Goal: Check status: Check status

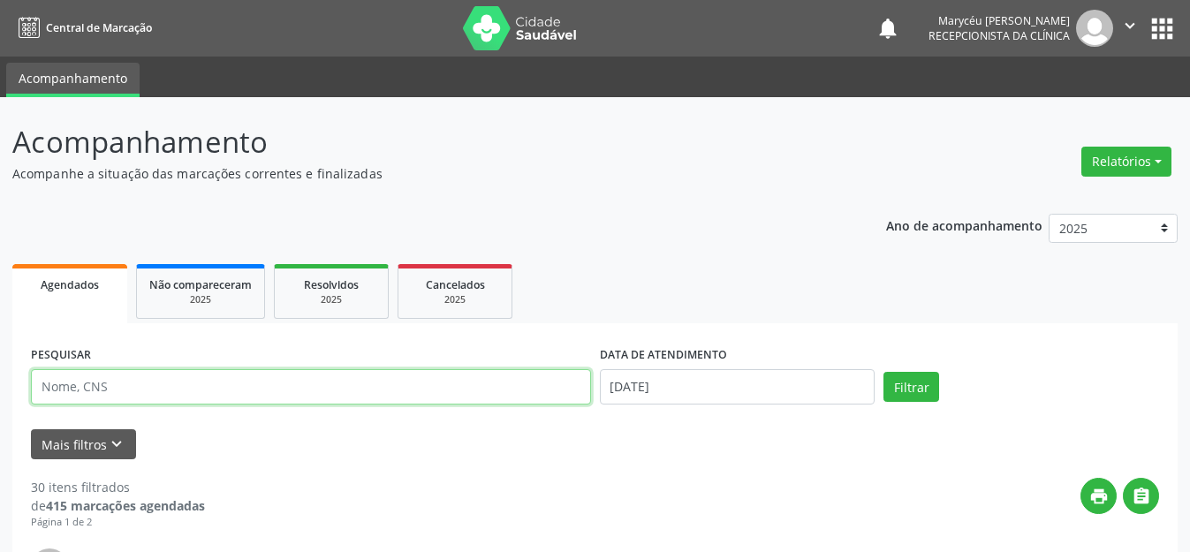
click at [227, 387] on input "text" at bounding box center [311, 386] width 560 height 35
type input "898004180313393"
click at [883, 372] on button "Filtrar" at bounding box center [911, 387] width 56 height 30
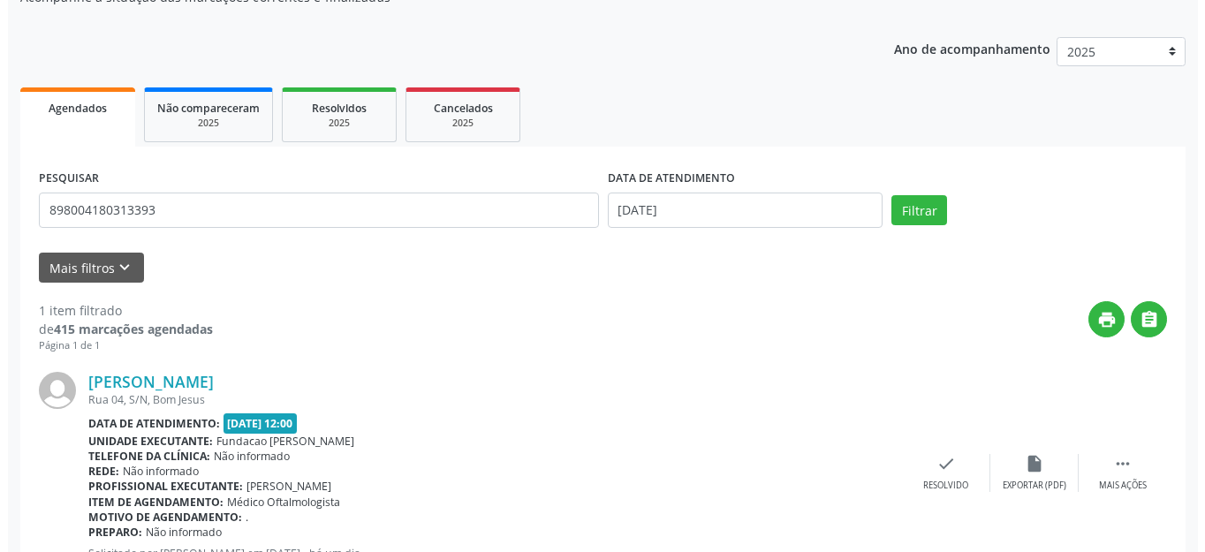
scroll to position [247, 0]
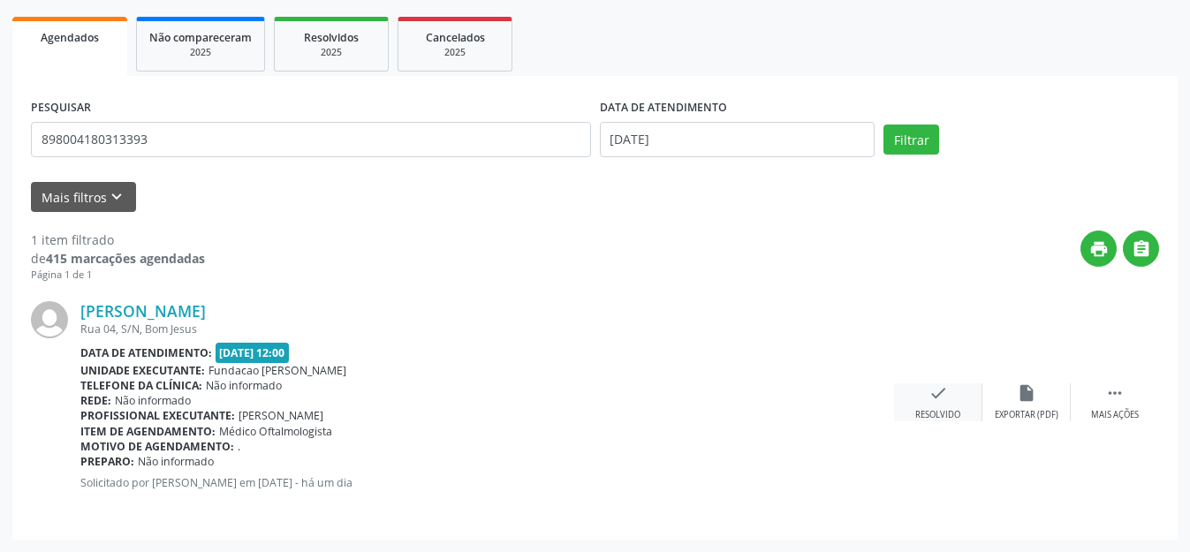
click at [933, 400] on icon "check" at bounding box center [937, 392] width 19 height 19
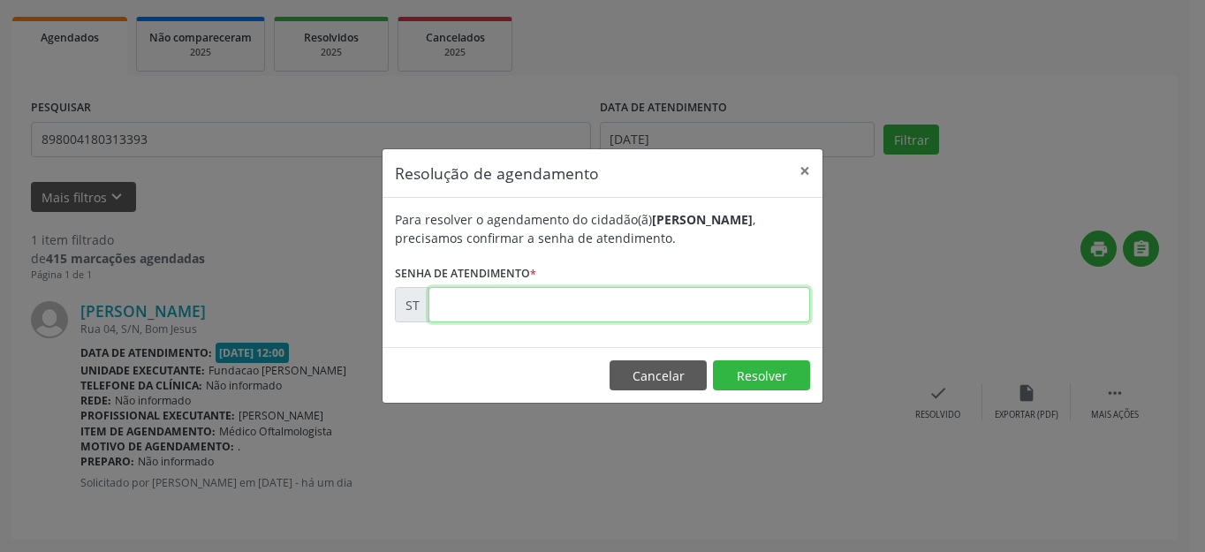
click at [645, 306] on input "text" at bounding box center [618, 304] width 381 height 35
type input "00026058"
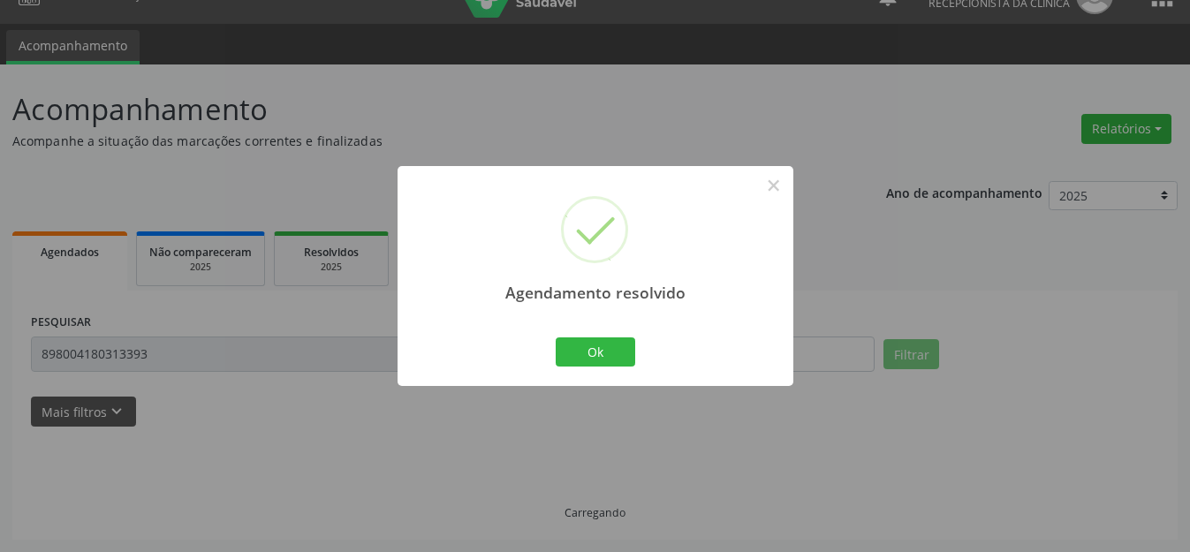
scroll to position [0, 0]
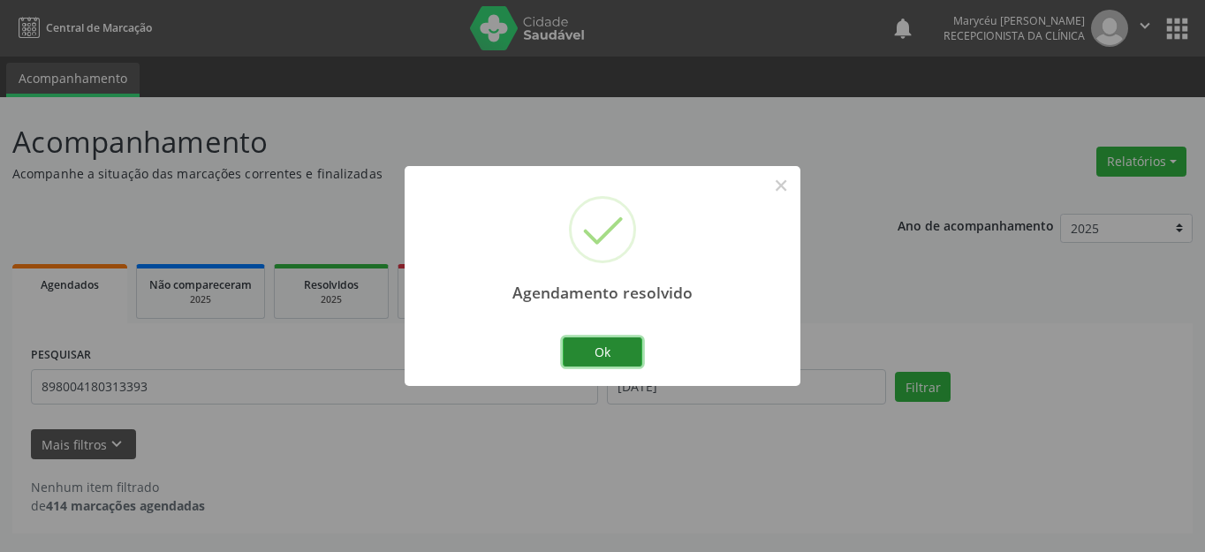
click at [600, 345] on button "Ok" at bounding box center [602, 352] width 79 height 30
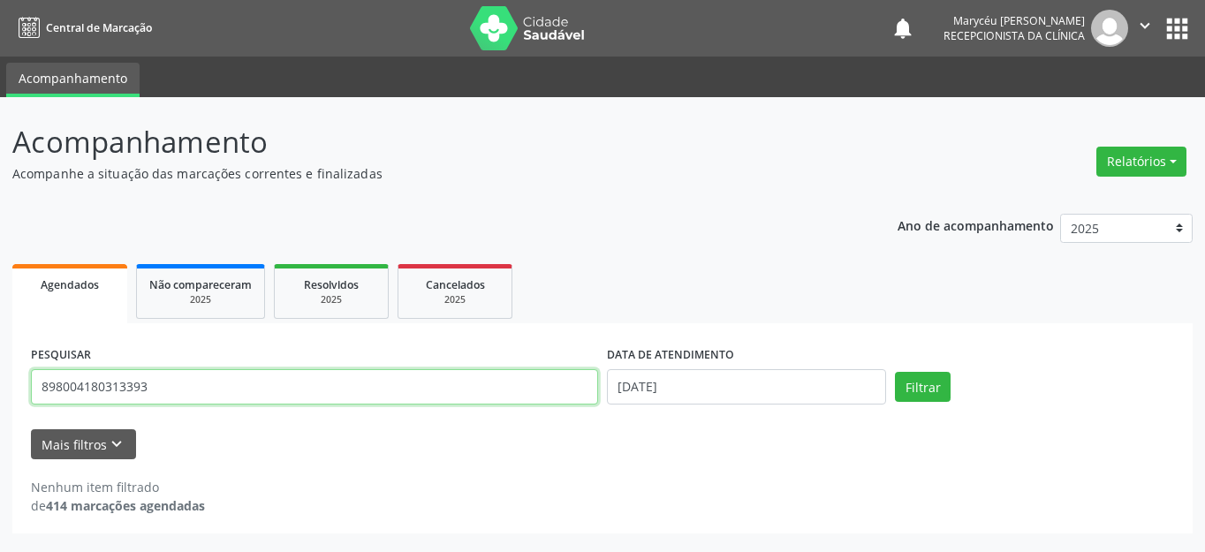
click at [179, 387] on input "898004180313393" at bounding box center [314, 386] width 567 height 35
type input "8"
type input "[CREDIT_CARD_NUMBER]"
click at [895, 372] on button "Filtrar" at bounding box center [923, 387] width 56 height 30
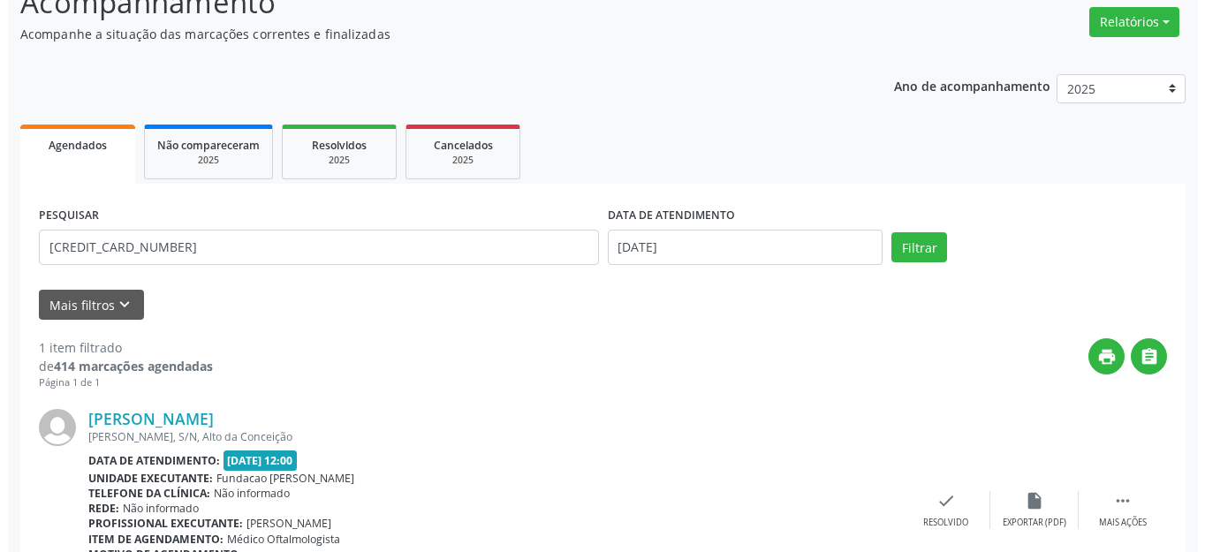
scroll to position [228, 0]
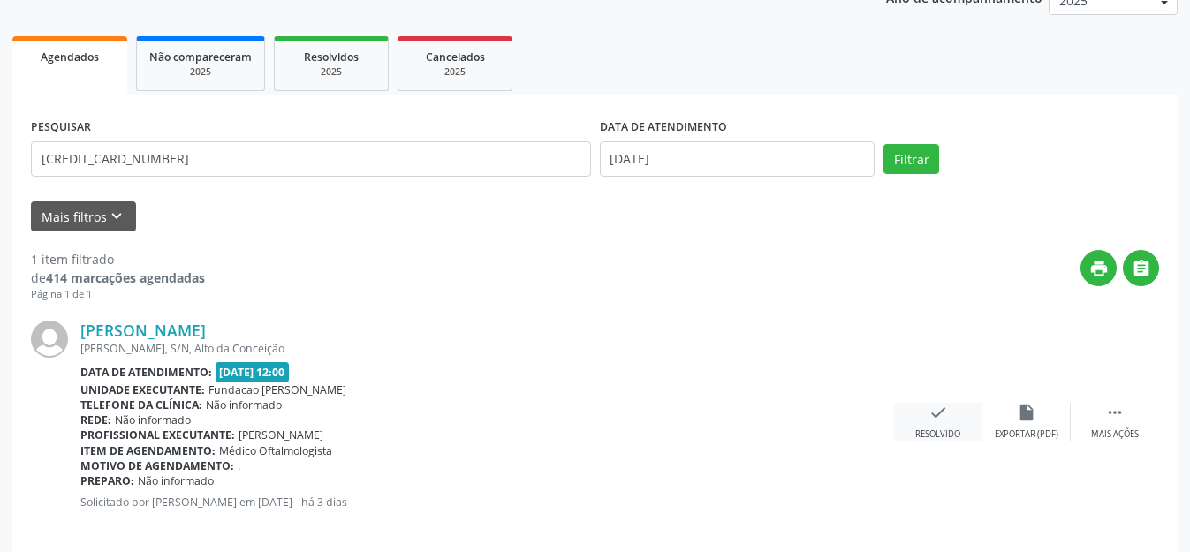
click at [945, 407] on icon "check" at bounding box center [937, 412] width 19 height 19
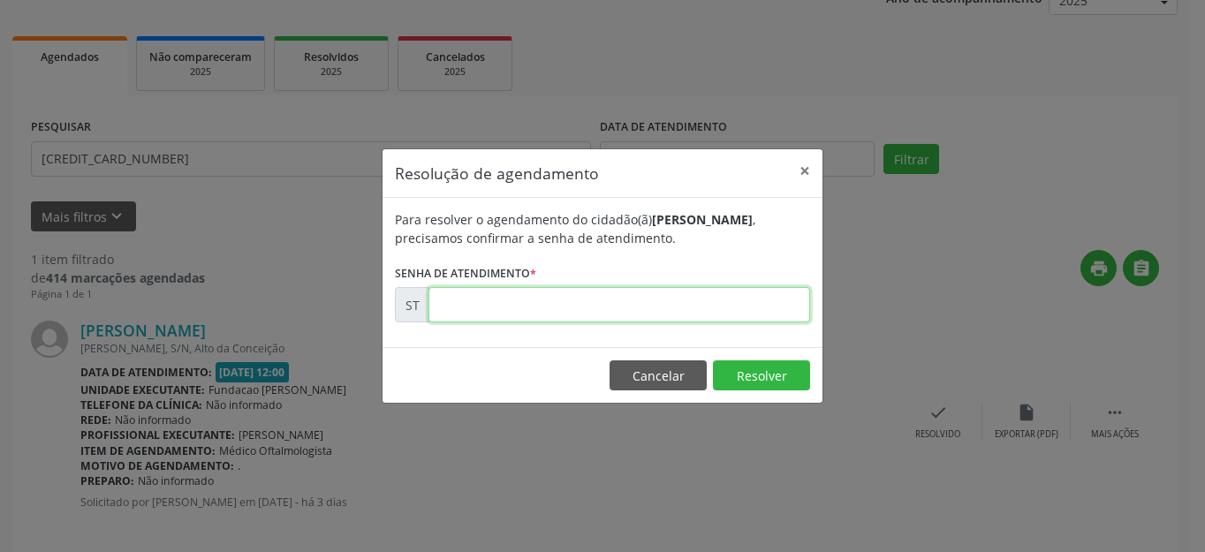
click at [569, 314] on input "text" at bounding box center [618, 304] width 381 height 35
type input "00025229"
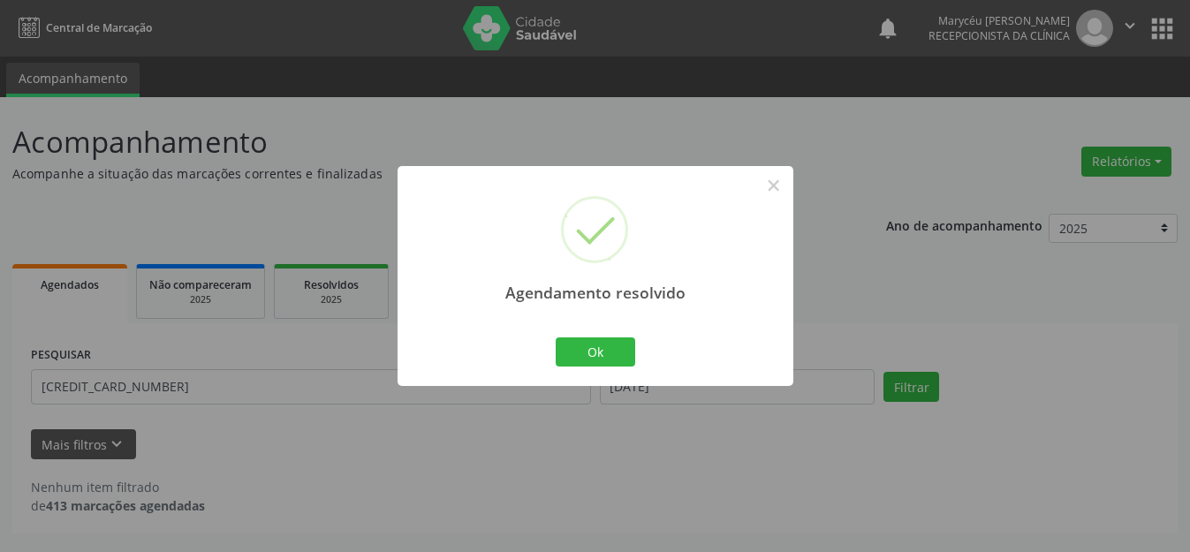
scroll to position [0, 0]
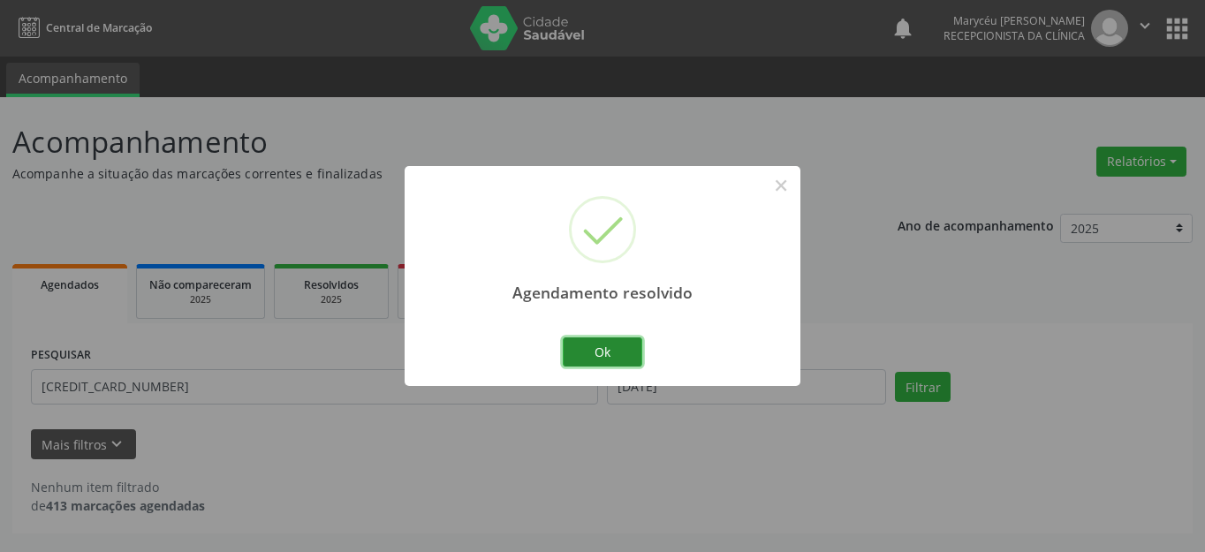
click at [623, 338] on button "Ok" at bounding box center [602, 352] width 79 height 30
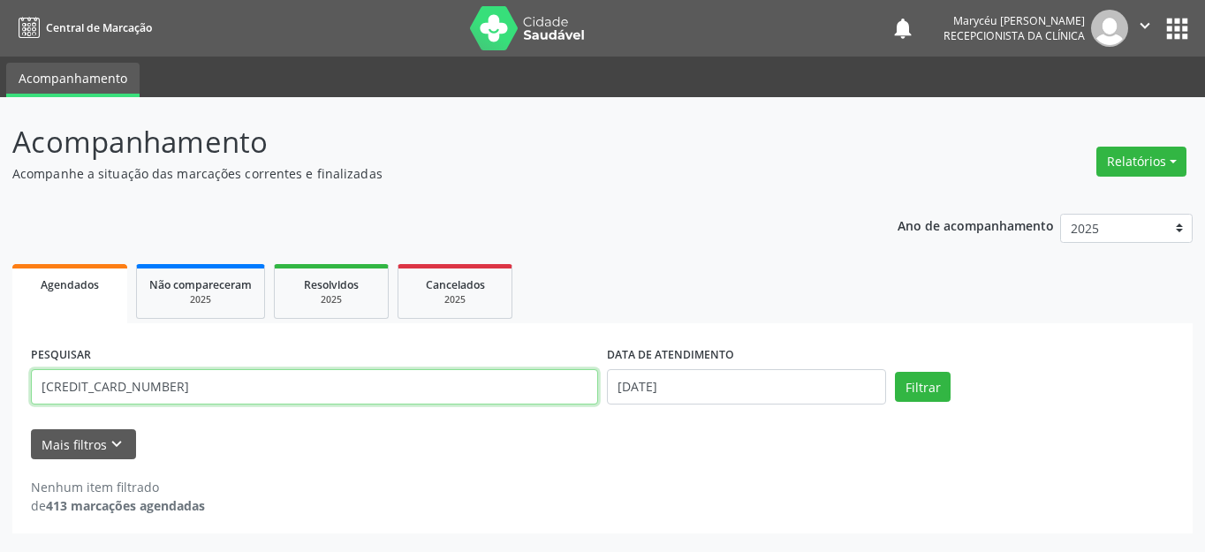
click at [200, 386] on input "[CREDIT_CARD_NUMBER]" at bounding box center [314, 386] width 567 height 35
type input "1"
type input "705700485235330"
click at [895, 372] on button "Filtrar" at bounding box center [923, 387] width 56 height 30
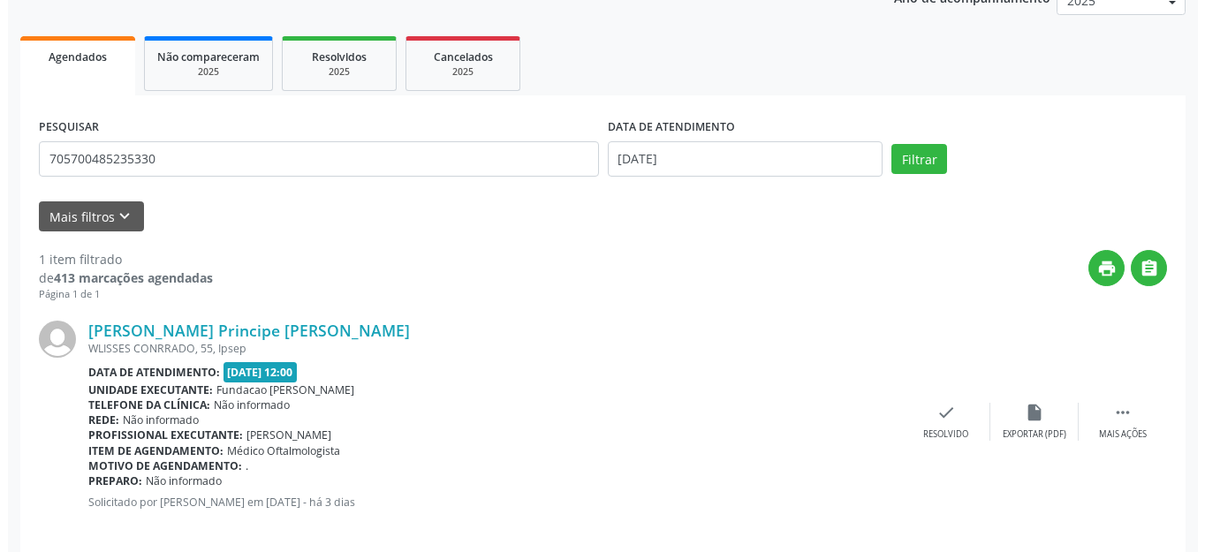
scroll to position [247, 0]
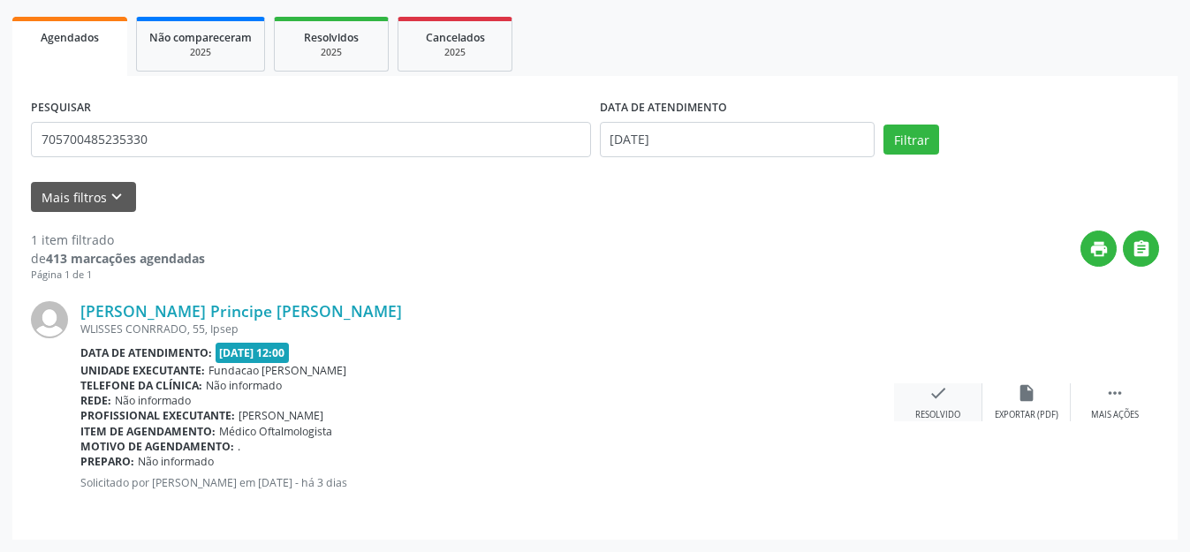
click at [943, 400] on icon "check" at bounding box center [937, 392] width 19 height 19
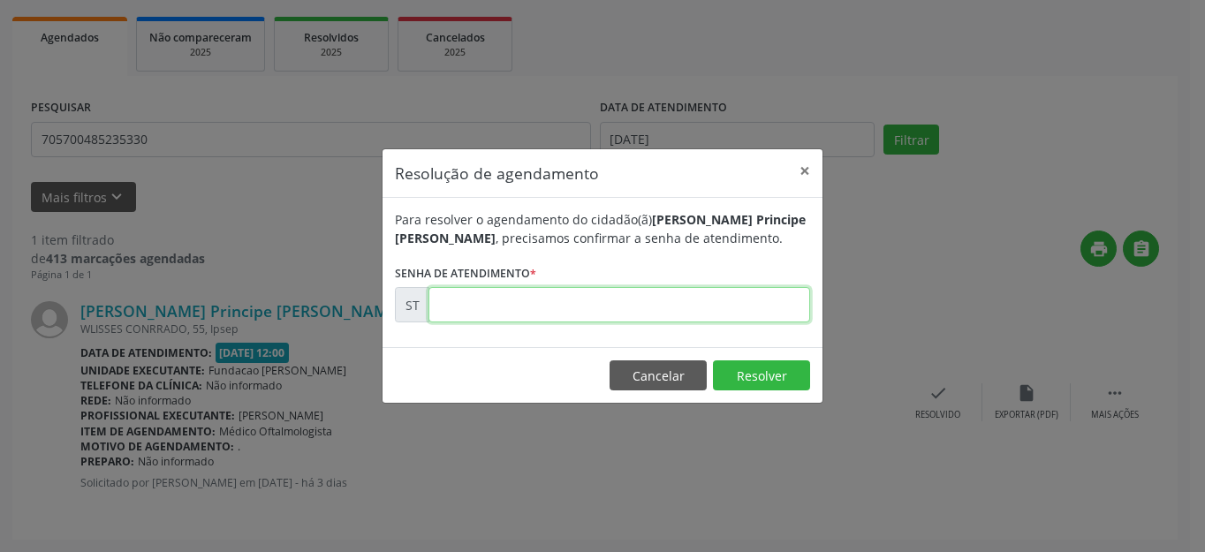
click at [606, 310] on input "text" at bounding box center [618, 304] width 381 height 35
type input "00024685"
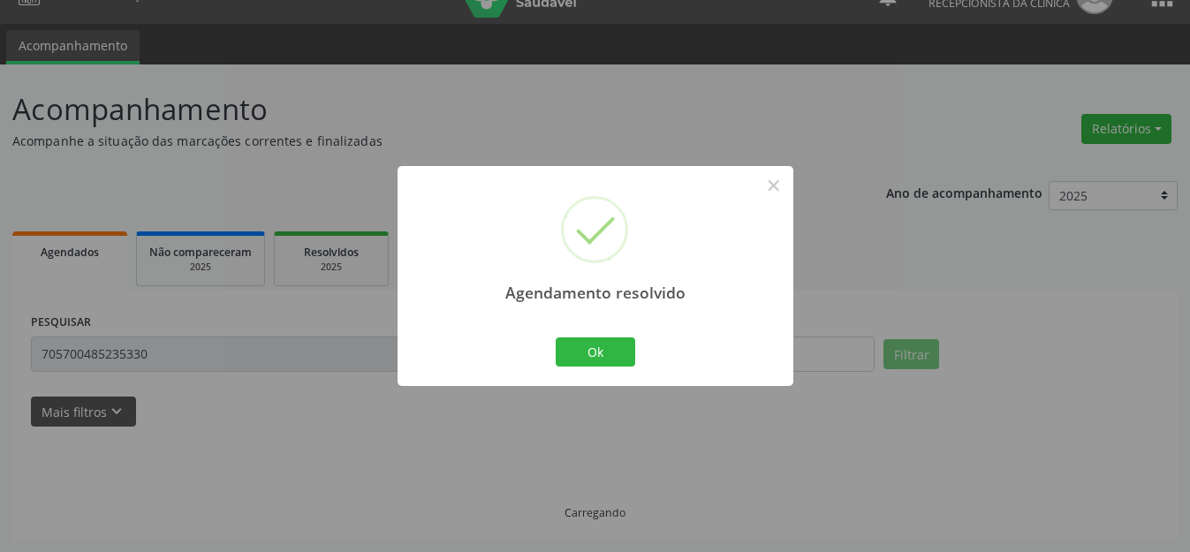
scroll to position [0, 0]
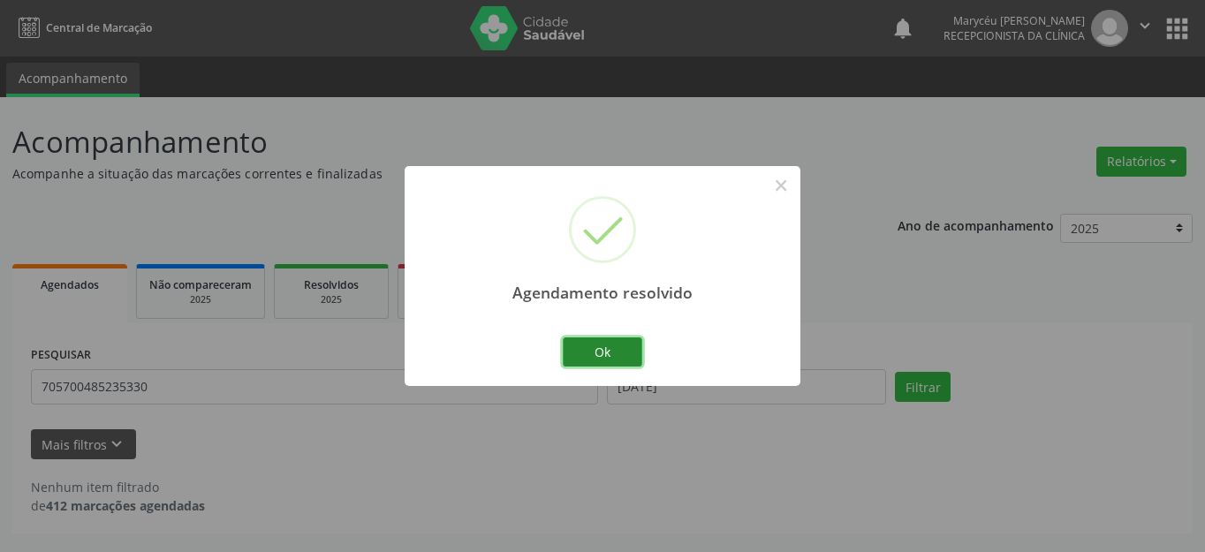
click at [598, 344] on button "Ok" at bounding box center [602, 352] width 79 height 30
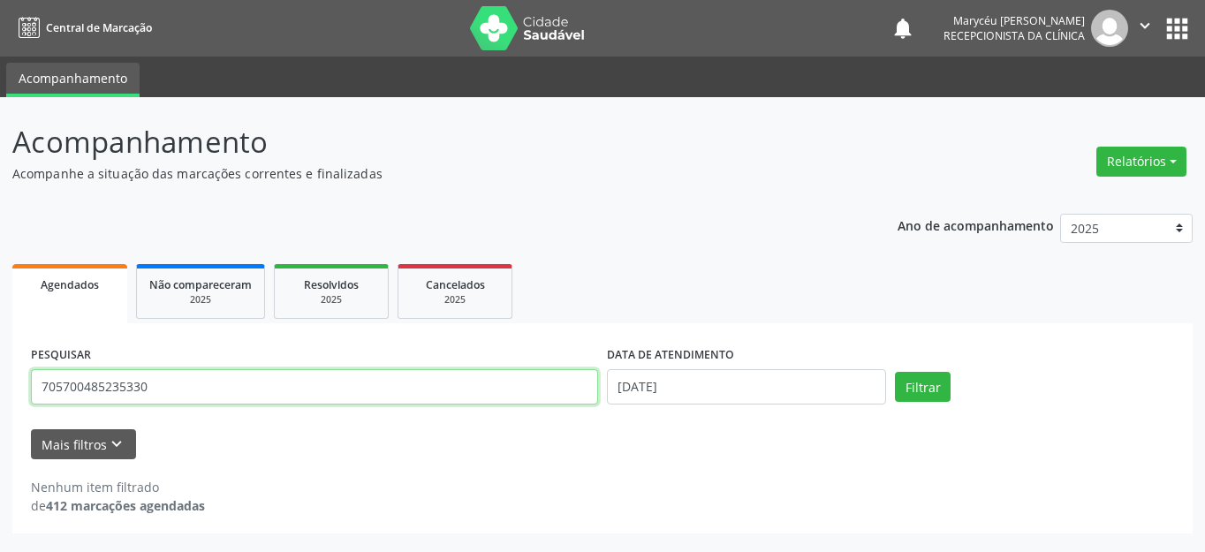
click at [258, 389] on input "705700485235330" at bounding box center [314, 386] width 567 height 35
type input "7"
type input "708606510828884"
click at [895, 372] on button "Filtrar" at bounding box center [923, 387] width 56 height 30
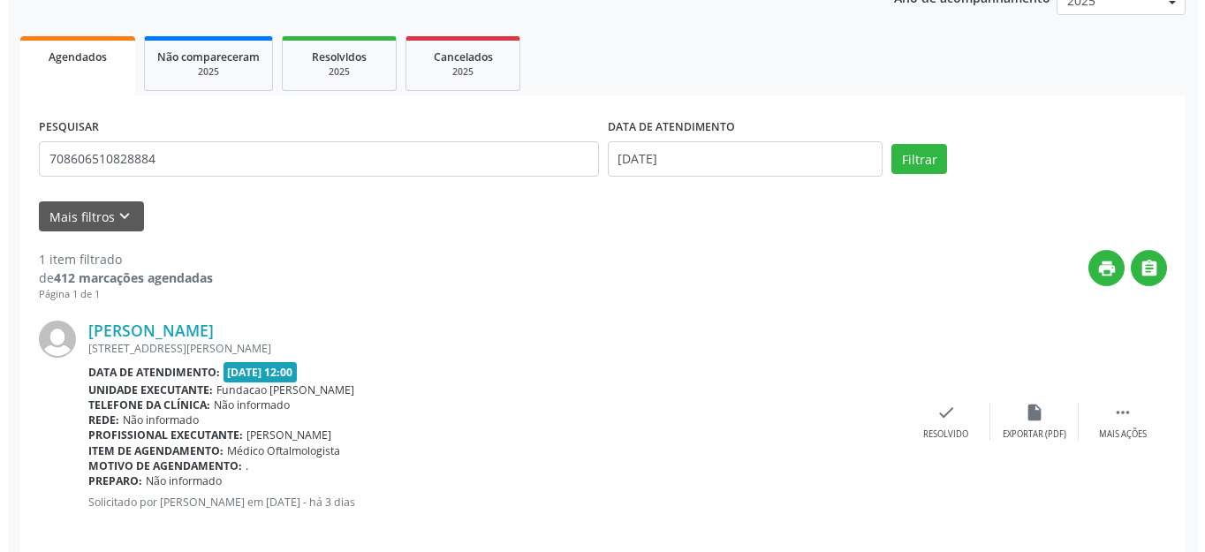
scroll to position [247, 0]
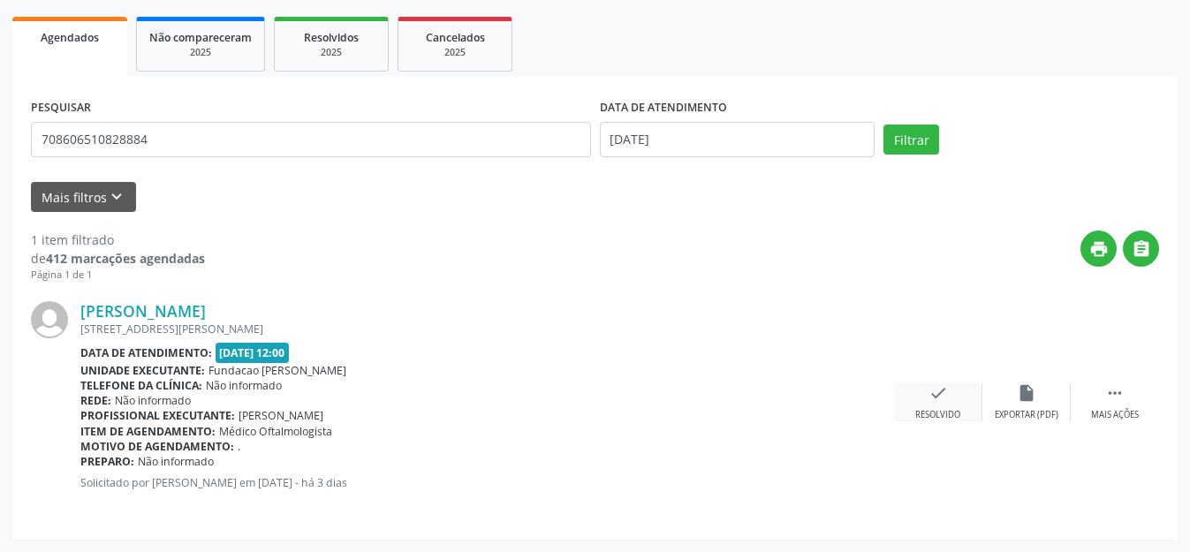
click at [939, 396] on icon "check" at bounding box center [937, 392] width 19 height 19
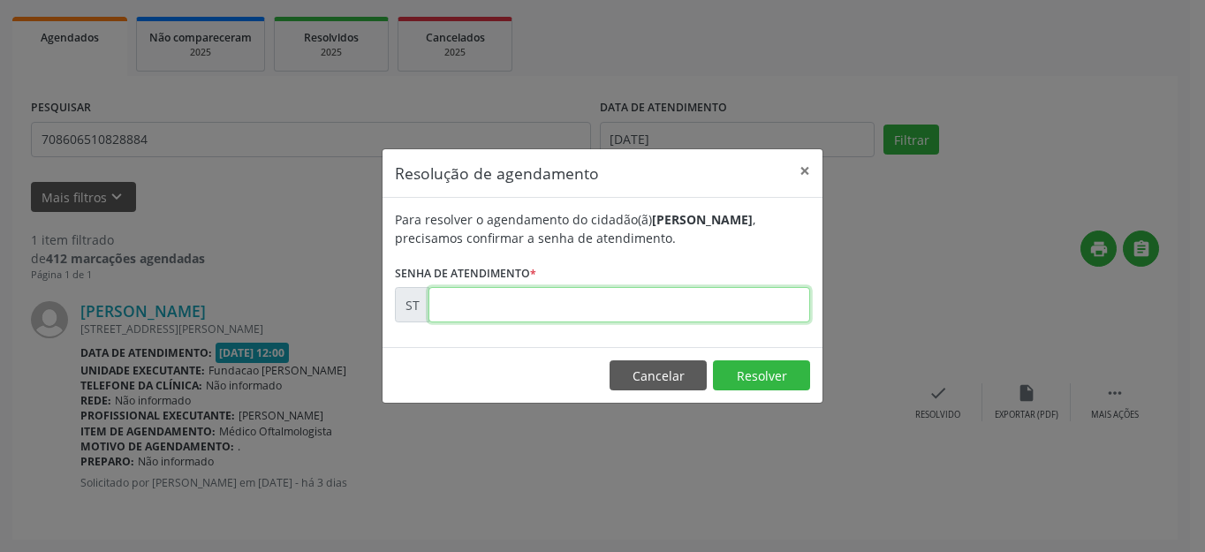
click at [677, 308] on input "text" at bounding box center [618, 304] width 381 height 35
type input "00024620"
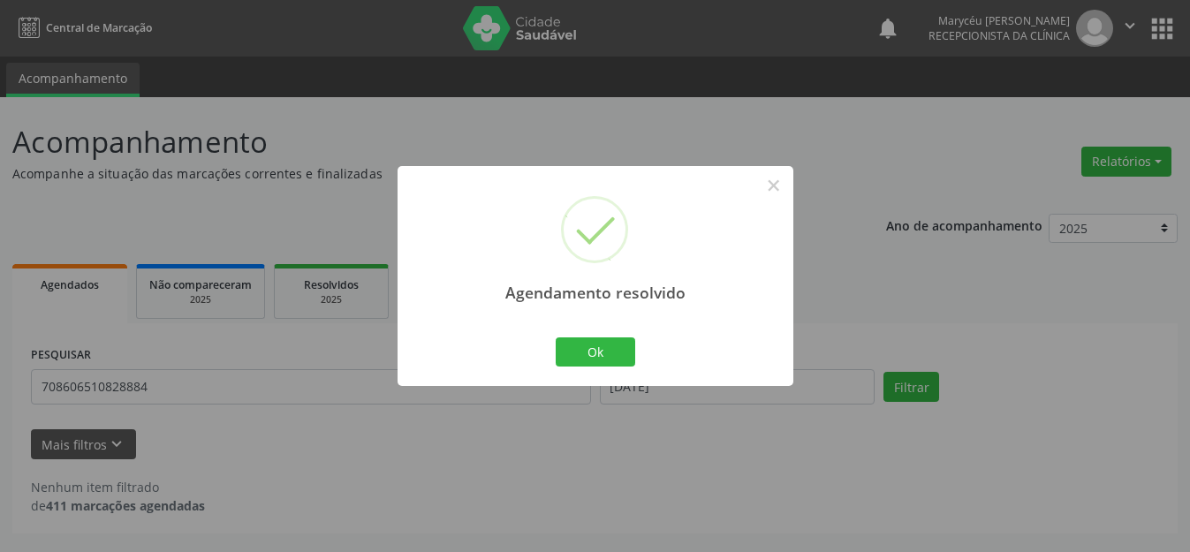
scroll to position [0, 0]
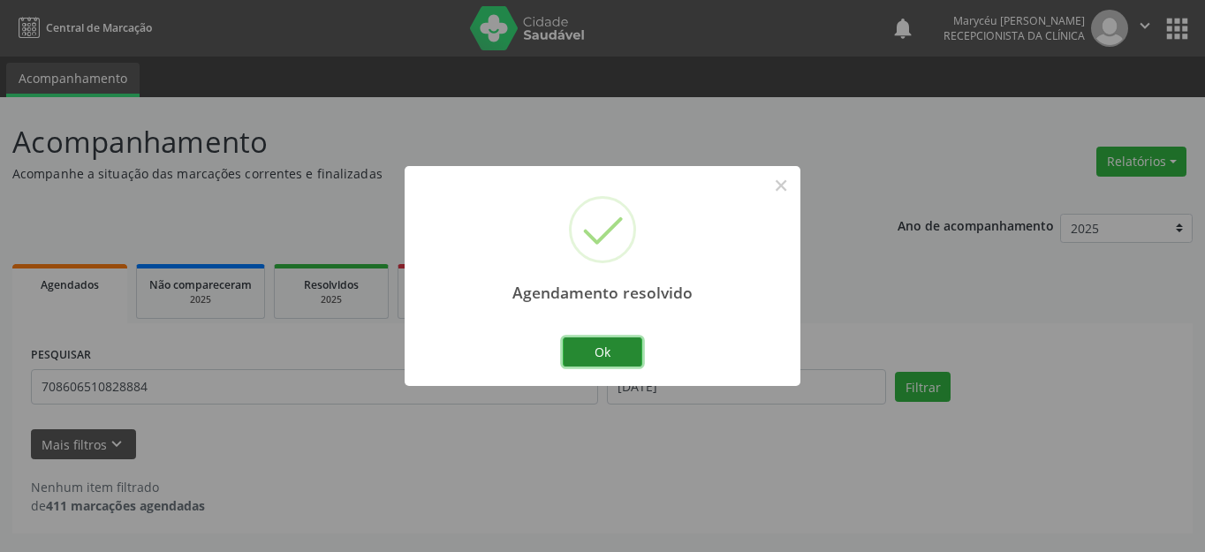
click at [602, 352] on button "Ok" at bounding box center [602, 352] width 79 height 30
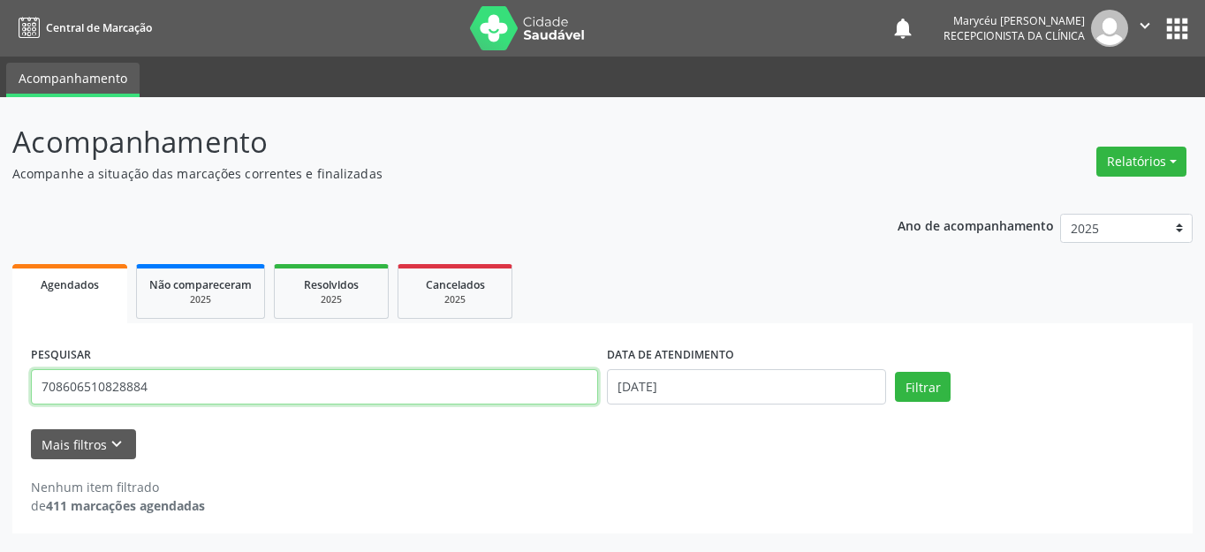
click at [306, 393] on input "708606510828884" at bounding box center [314, 386] width 567 height 35
type input "7"
click at [895, 372] on button "Filtrar" at bounding box center [923, 387] width 56 height 30
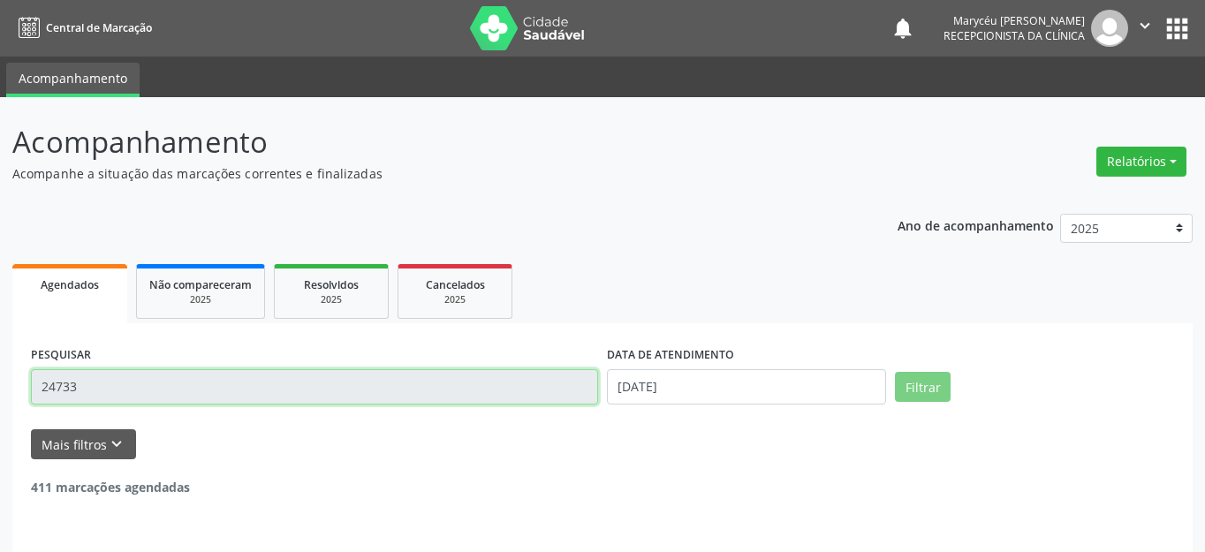
click at [306, 393] on input "24733" at bounding box center [314, 386] width 567 height 35
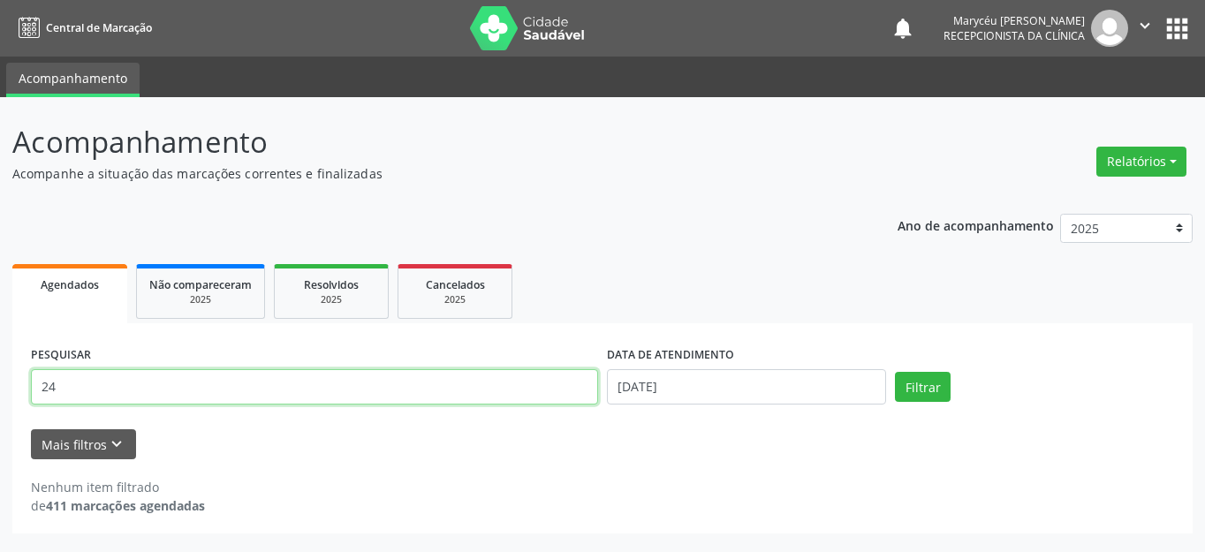
type input "2"
type input "703605046593037"
click at [895, 372] on button "Filtrar" at bounding box center [923, 387] width 56 height 30
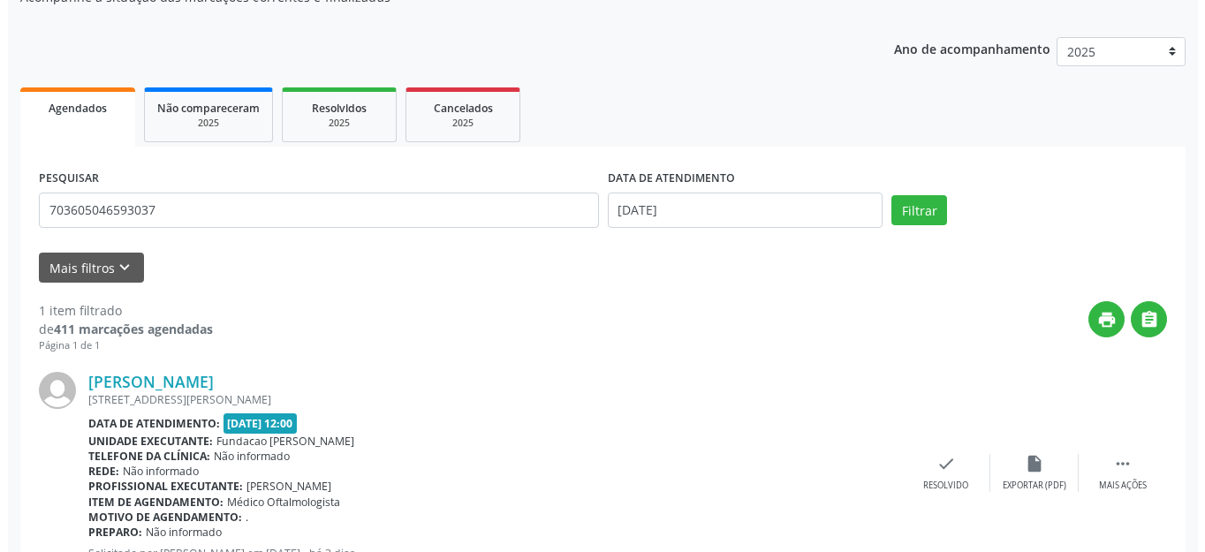
scroll to position [247, 0]
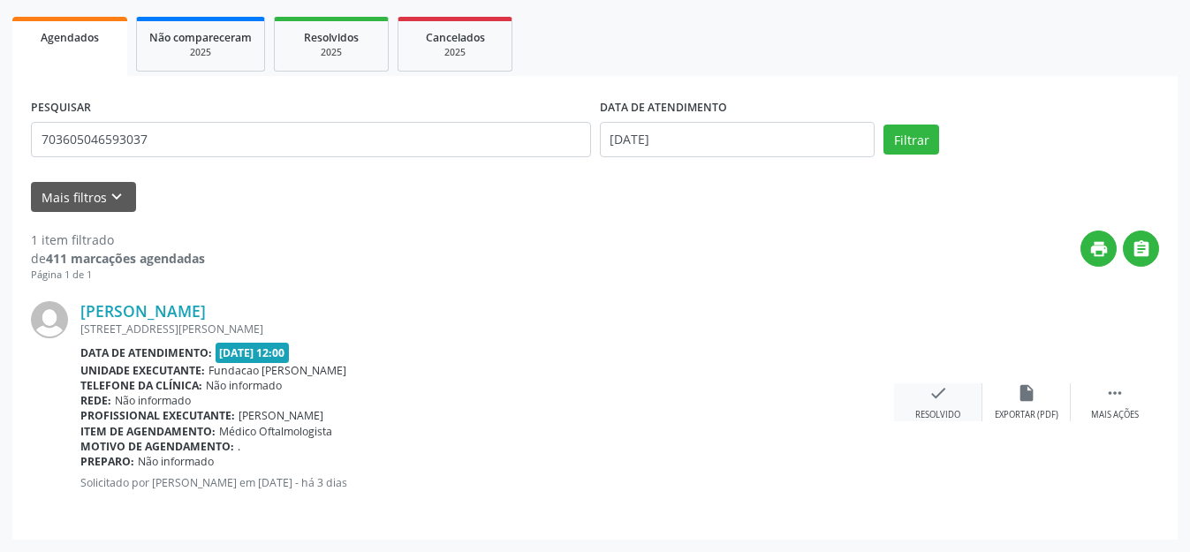
click at [943, 406] on div "check Resolvido" at bounding box center [938, 402] width 88 height 38
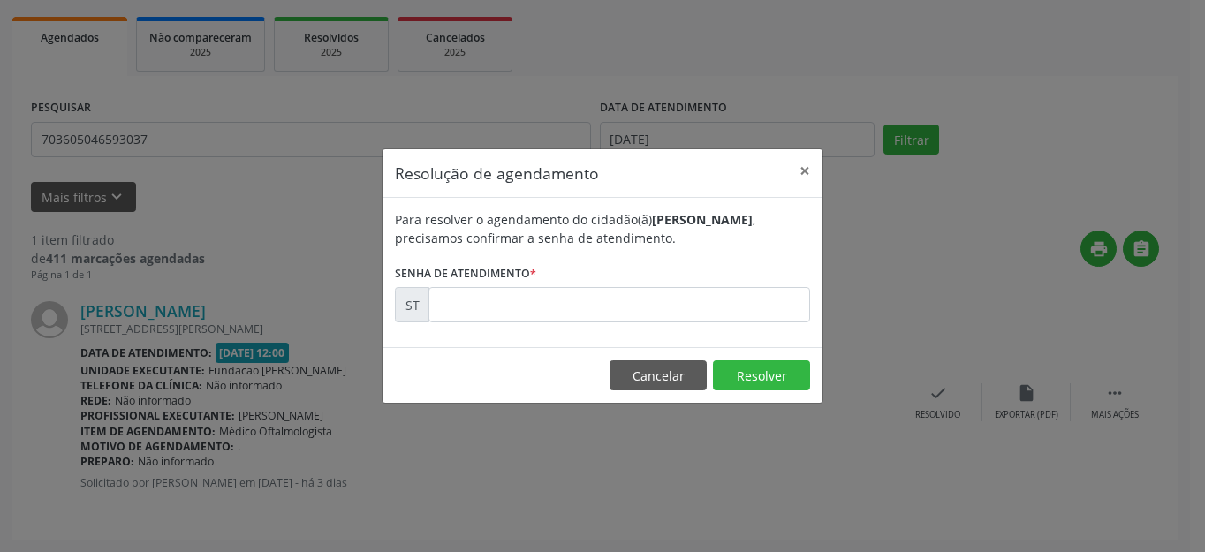
click at [580, 283] on form "Para resolver o agendamento do cidadão(ã) [PERSON_NAME] , precisamos confirmar …" at bounding box center [602, 266] width 415 height 112
click at [583, 303] on input "text" at bounding box center [618, 304] width 381 height 35
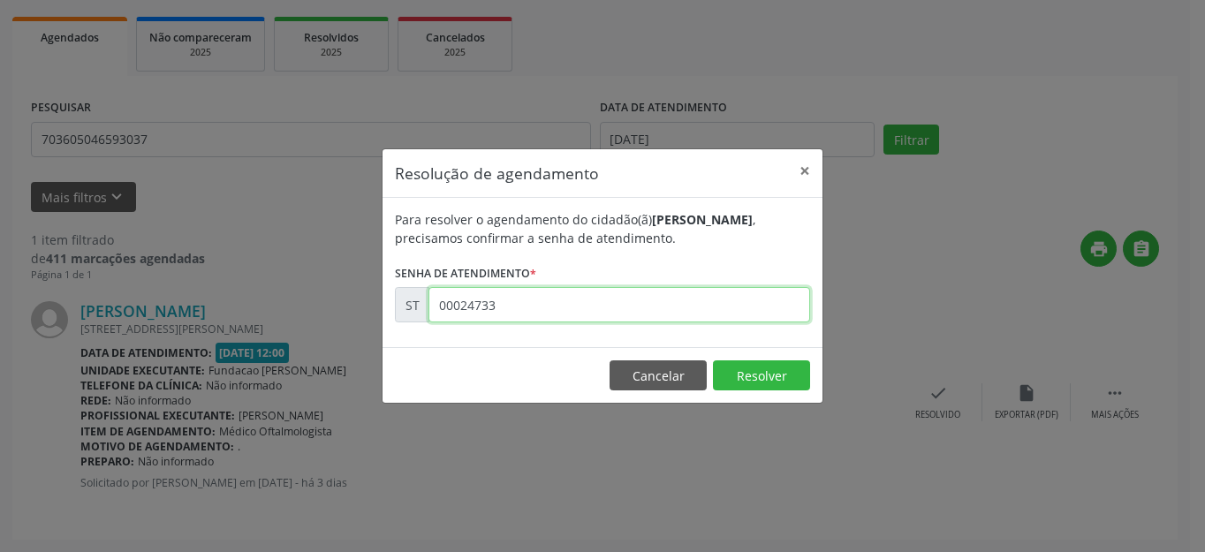
type input "00024733"
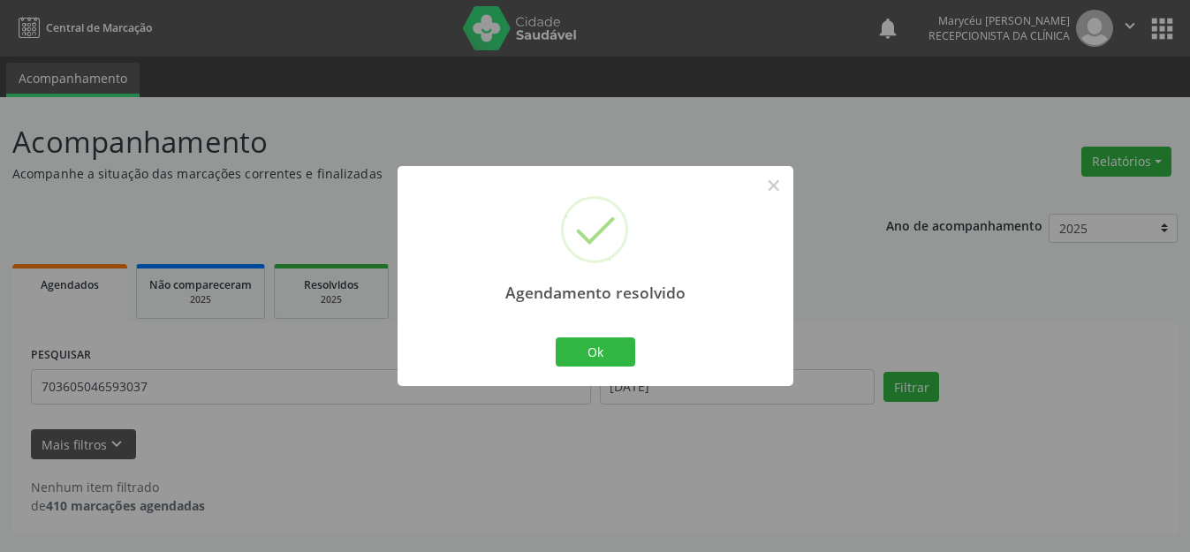
scroll to position [0, 0]
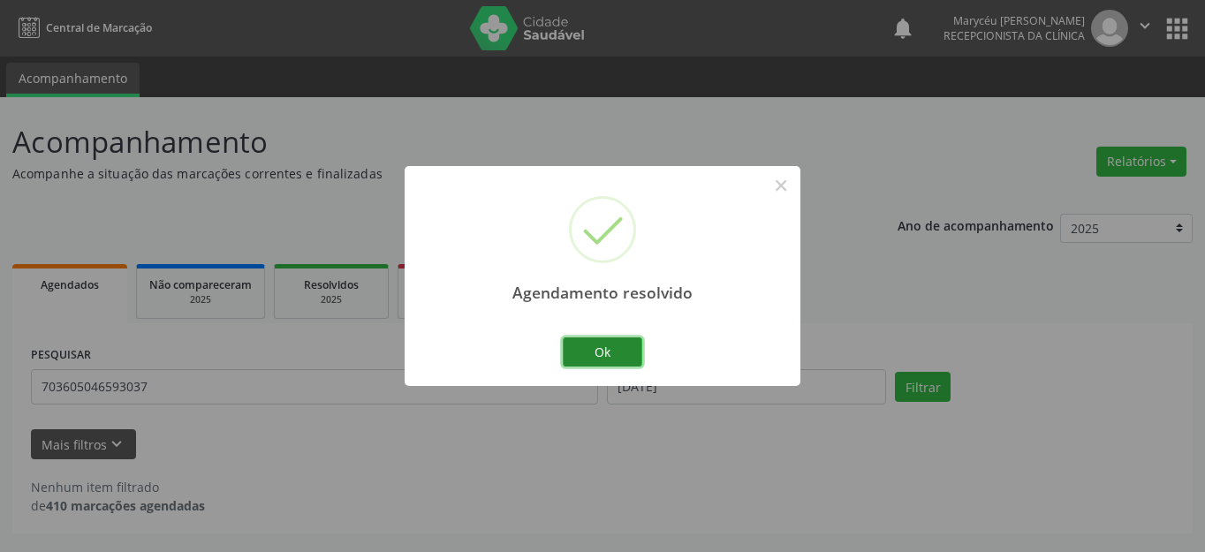
click at [616, 354] on button "Ok" at bounding box center [602, 352] width 79 height 30
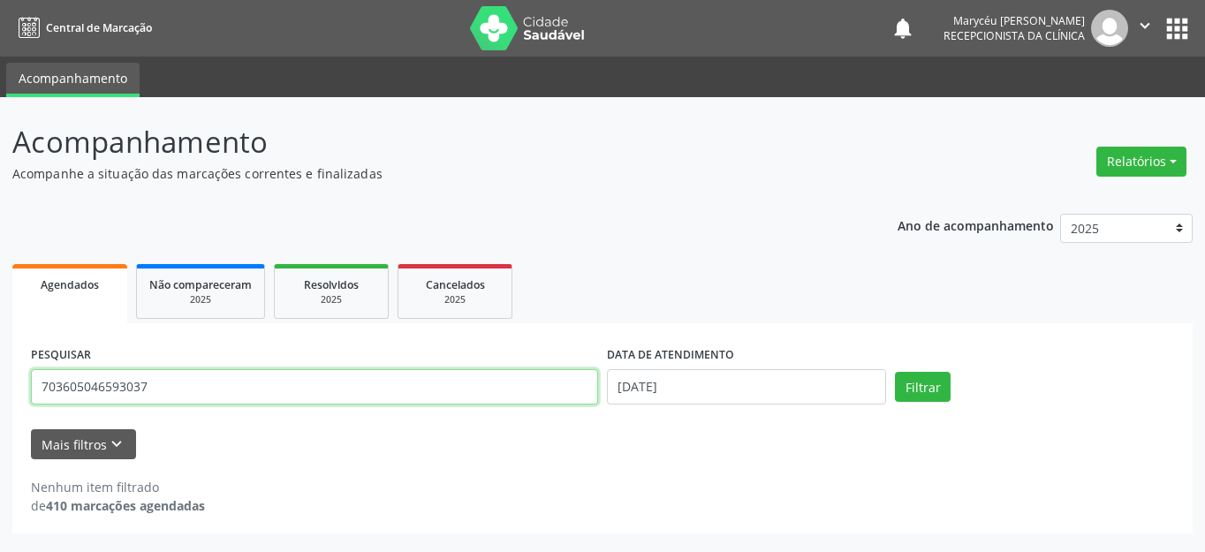
click at [233, 382] on input "703605046593037" at bounding box center [314, 386] width 567 height 35
type input "7"
type input "700003941503000"
click at [895, 372] on button "Filtrar" at bounding box center [923, 387] width 56 height 30
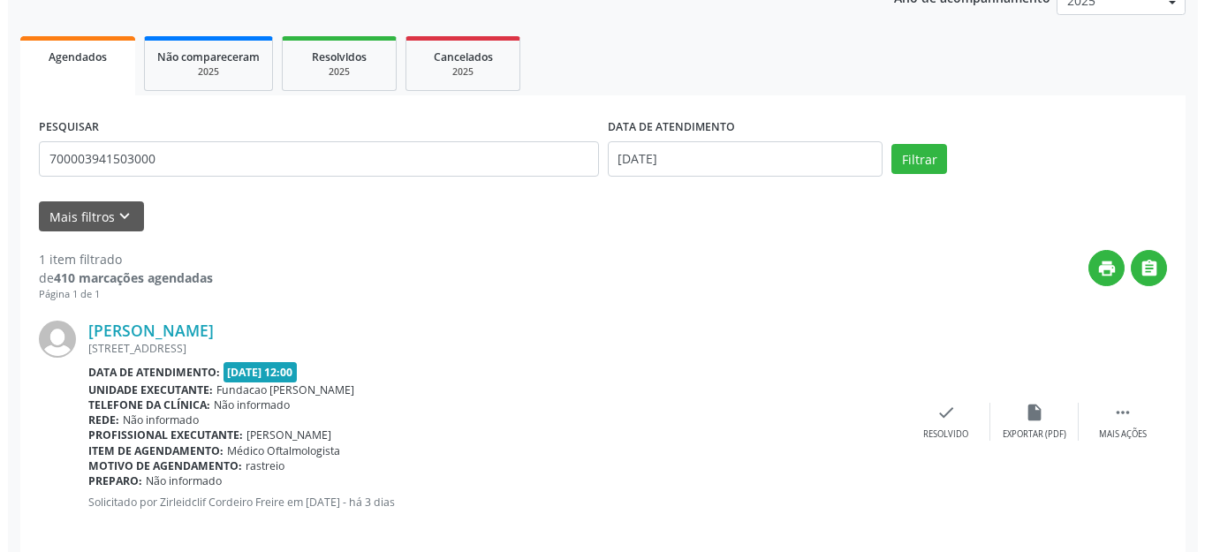
scroll to position [247, 0]
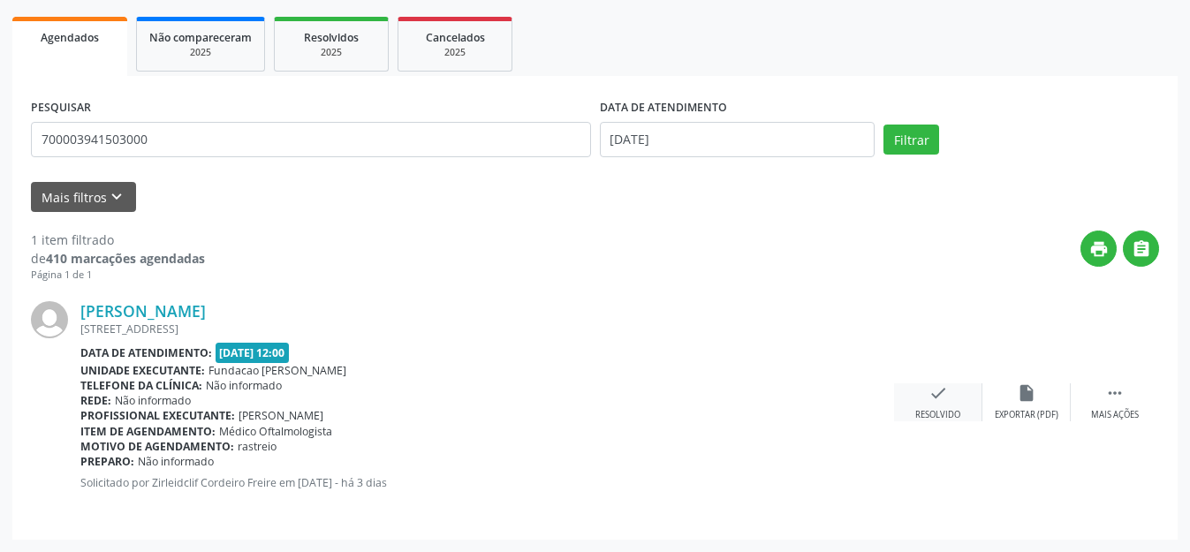
click at [922, 397] on div "check Resolvido" at bounding box center [938, 402] width 88 height 38
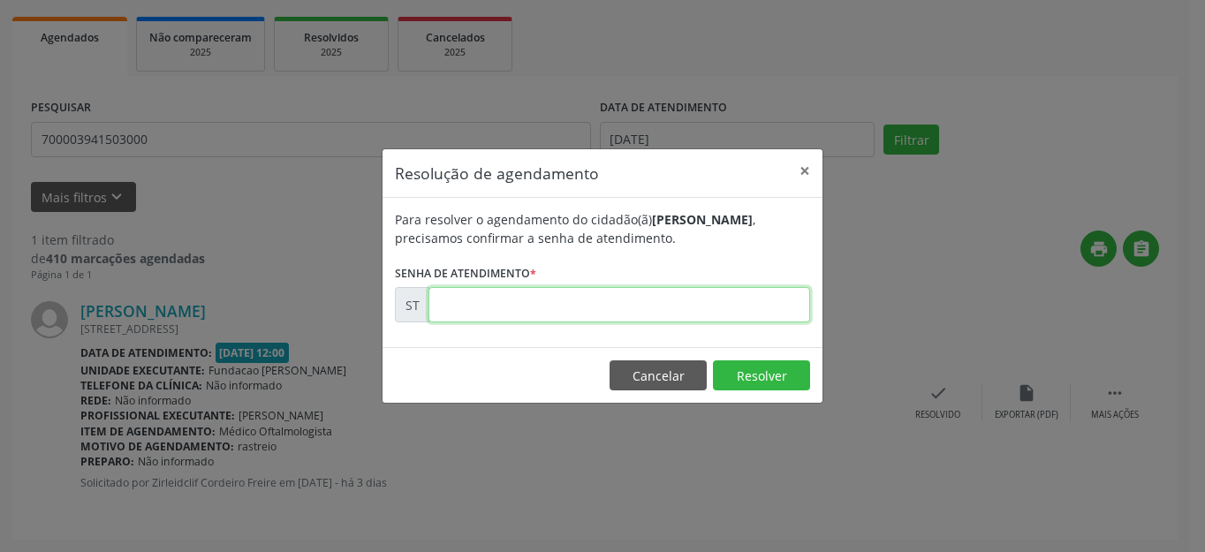
click at [592, 311] on input "text" at bounding box center [618, 304] width 381 height 35
type input "00025146"
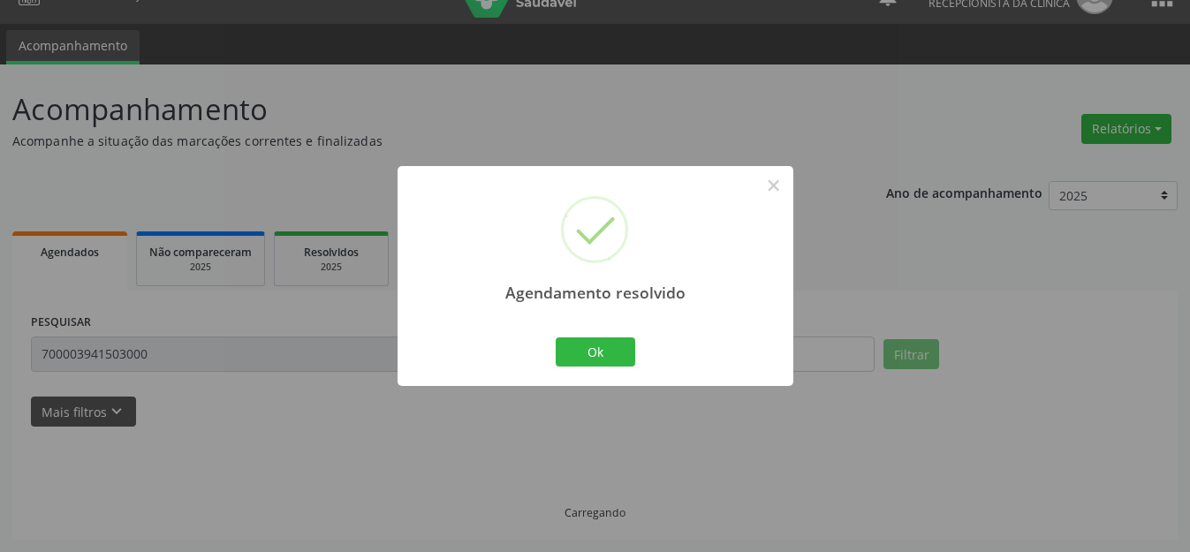
scroll to position [51, 0]
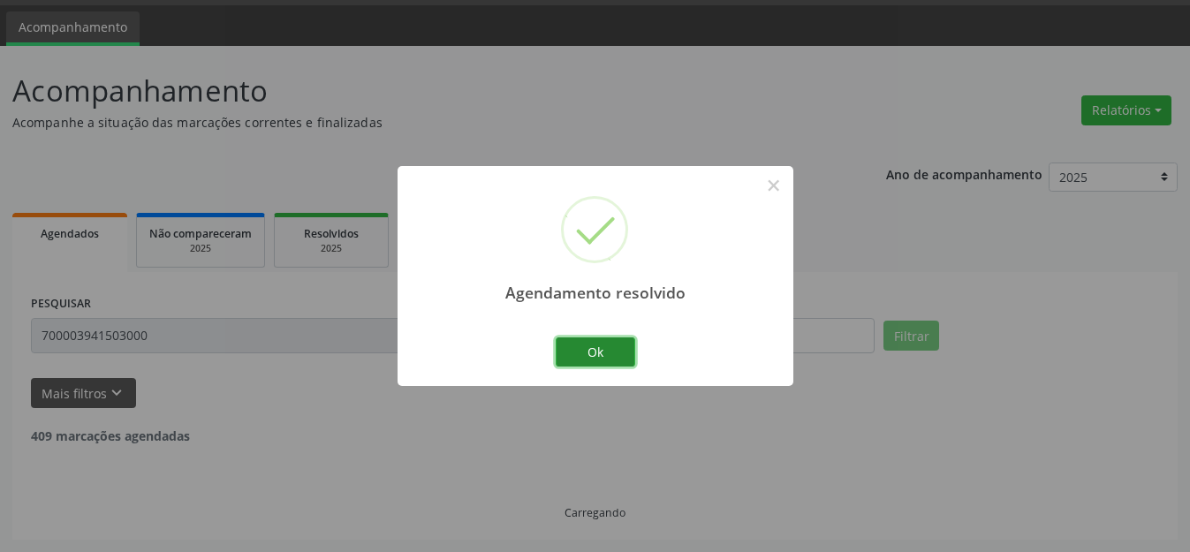
click at [592, 342] on button "Ok" at bounding box center [594, 352] width 79 height 30
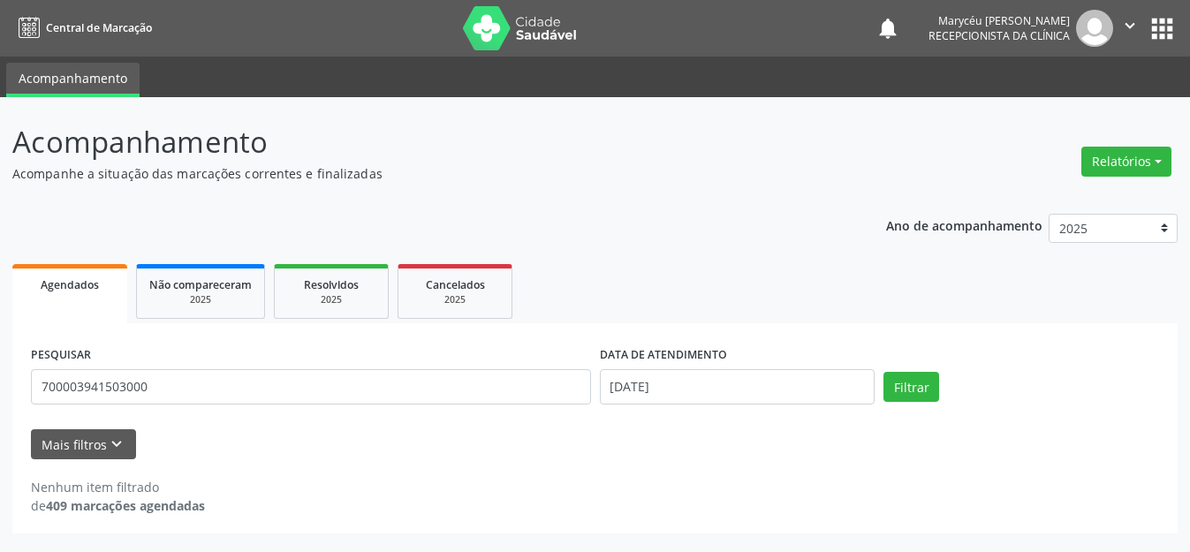
scroll to position [0, 0]
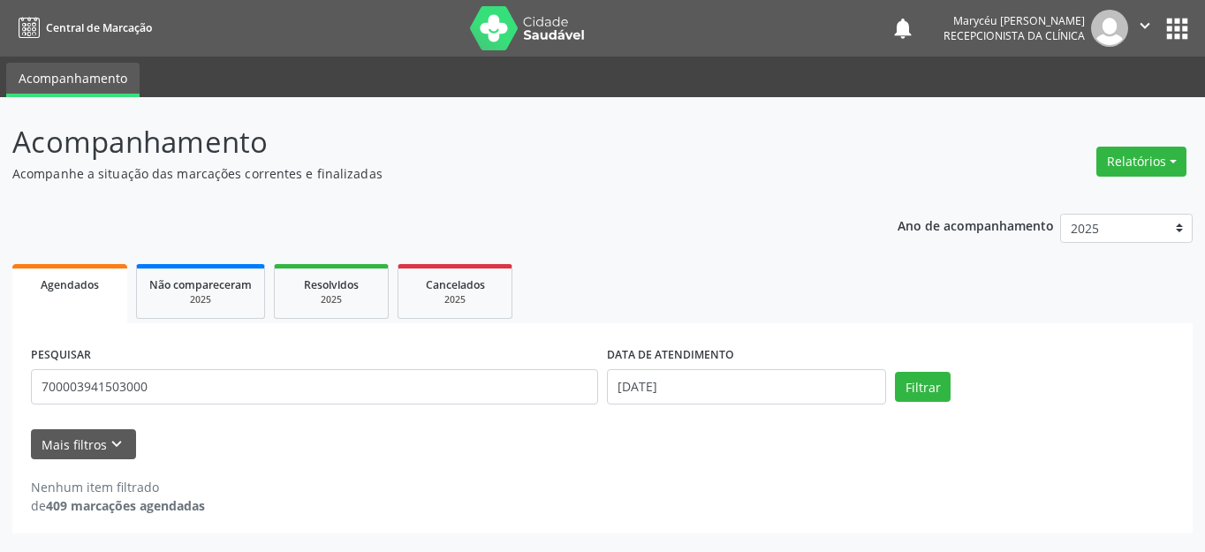
click at [344, 343] on div "PESQUISAR 700003941503000" at bounding box center [314, 379] width 576 height 75
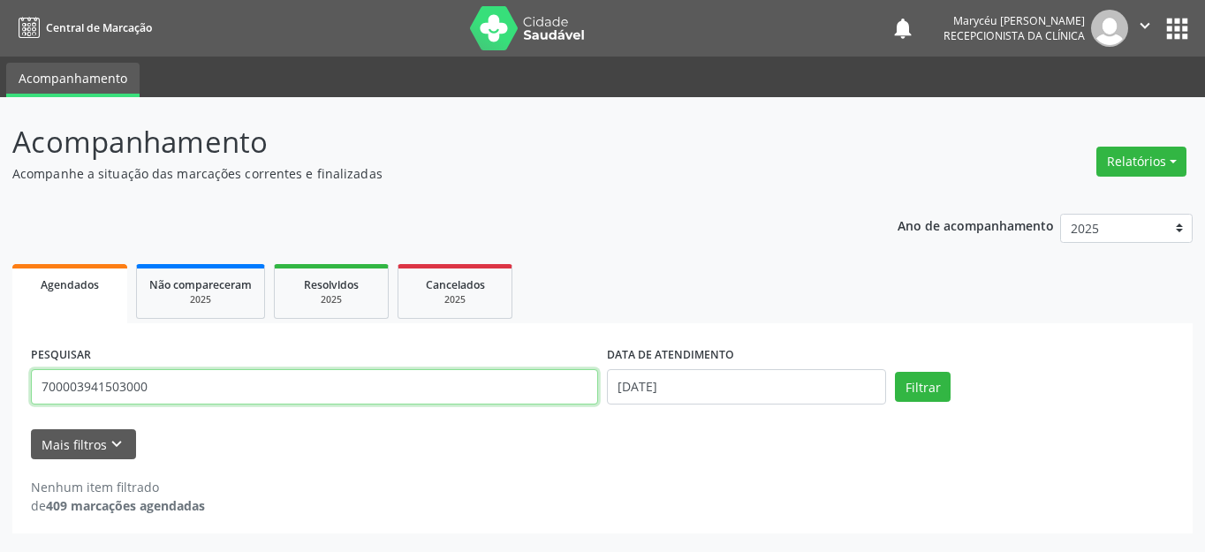
click at [338, 373] on input "700003941503000" at bounding box center [314, 386] width 567 height 35
type input "7"
type input "700603468655362"
click at [895, 372] on button "Filtrar" at bounding box center [923, 387] width 56 height 30
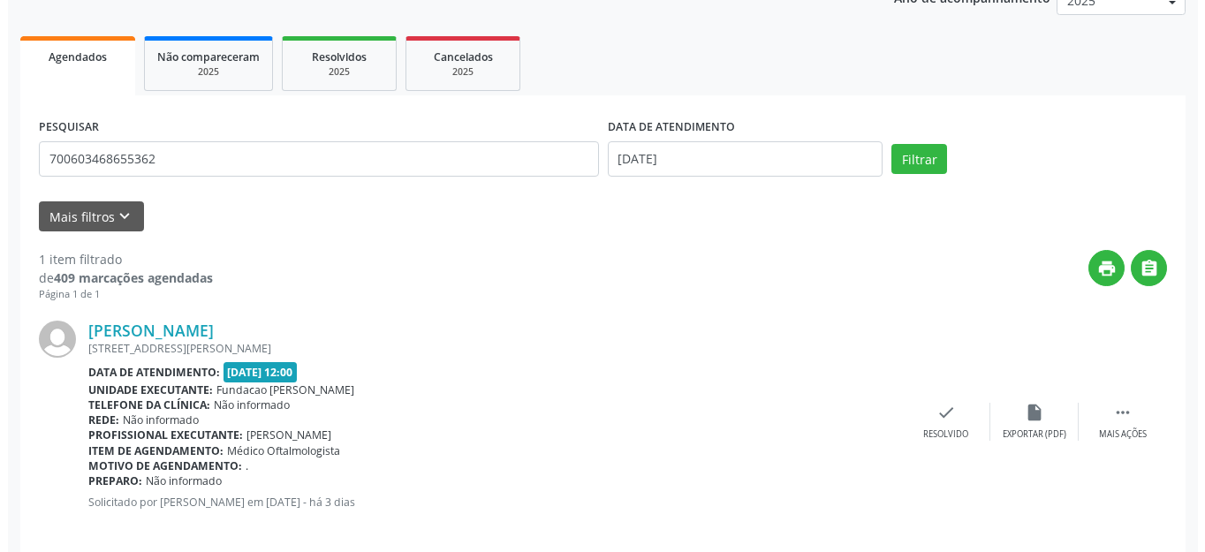
scroll to position [247, 0]
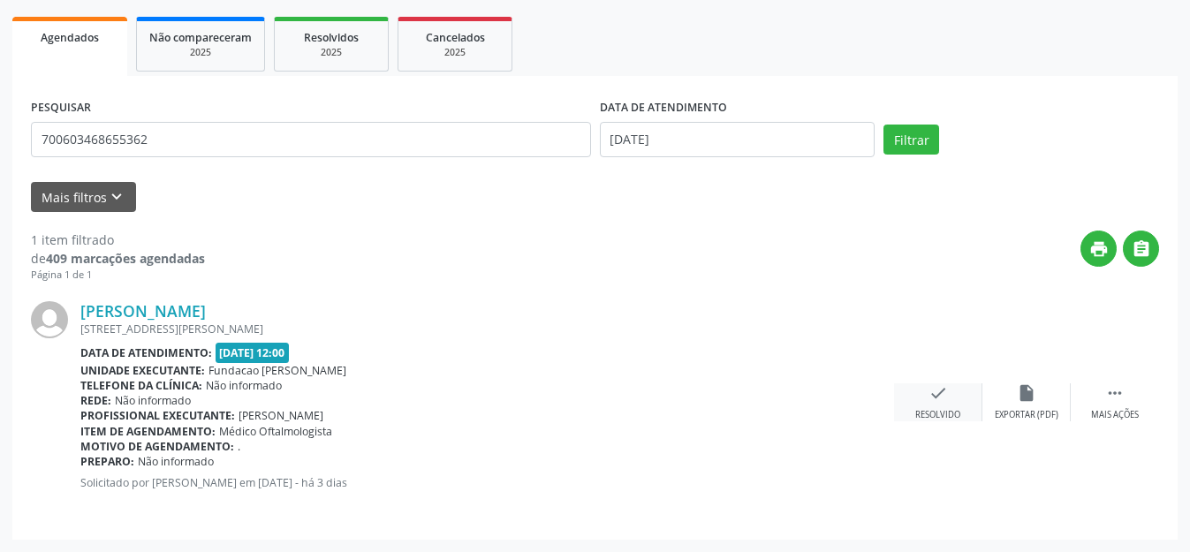
click at [945, 393] on icon "check" at bounding box center [937, 392] width 19 height 19
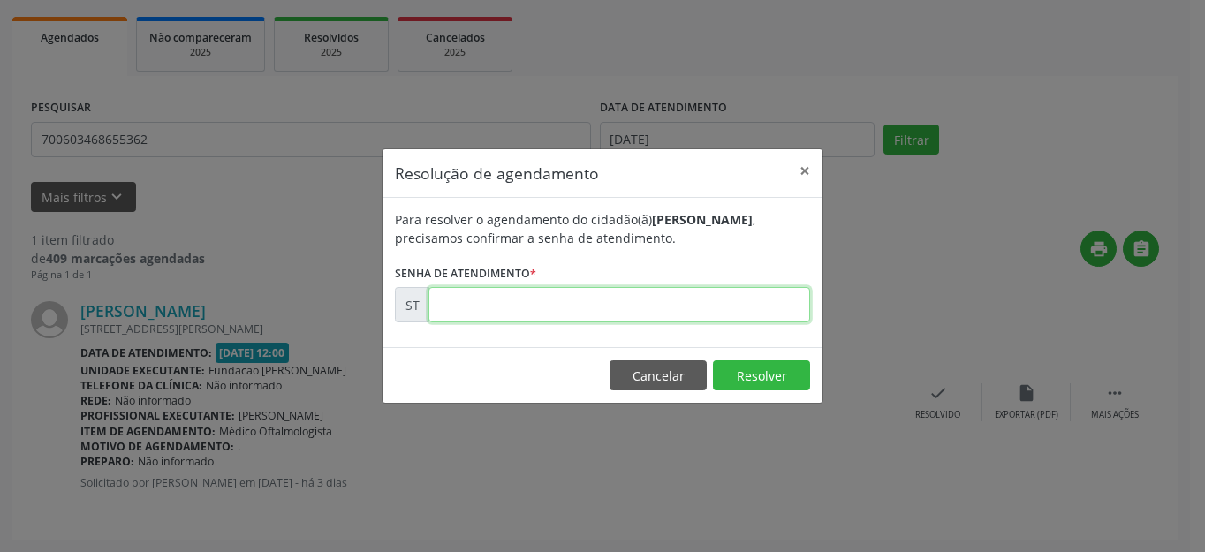
click at [687, 305] on input "text" at bounding box center [618, 304] width 381 height 35
type input "00025222"
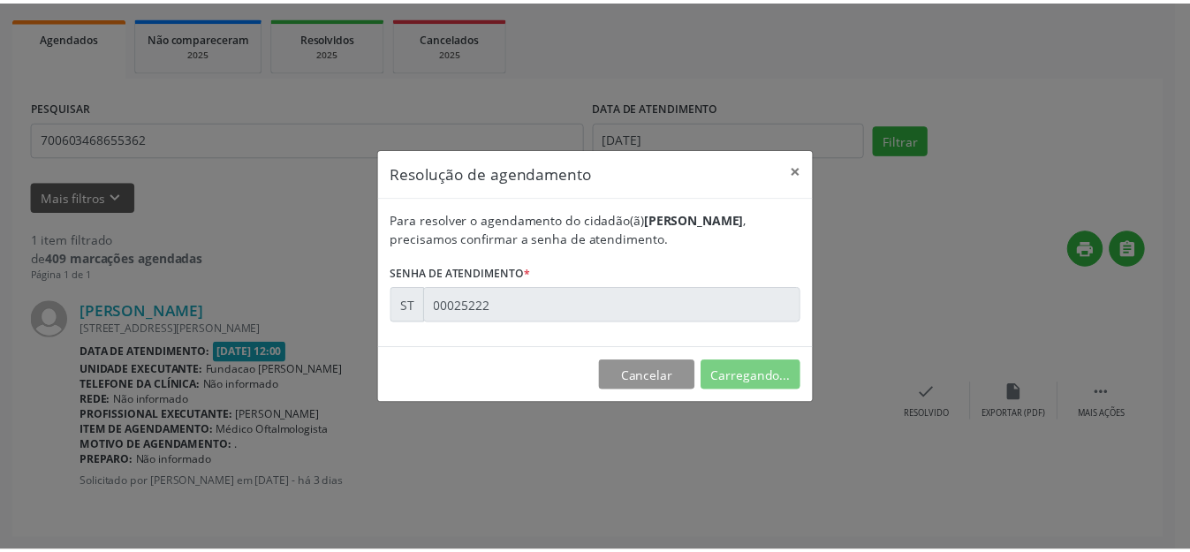
scroll to position [33, 0]
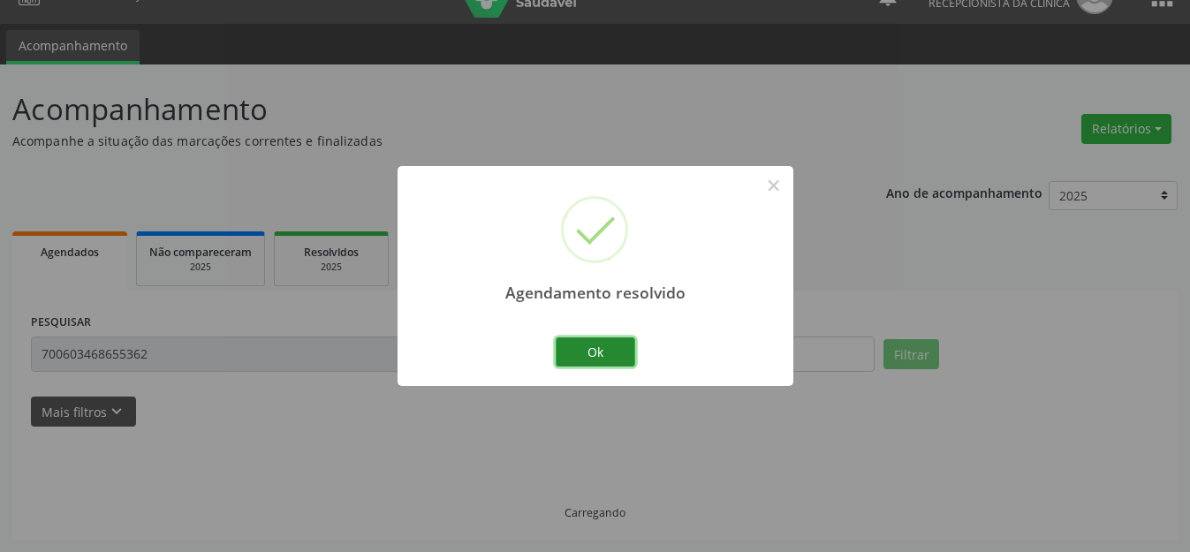
click at [609, 359] on button "Ok" at bounding box center [594, 352] width 79 height 30
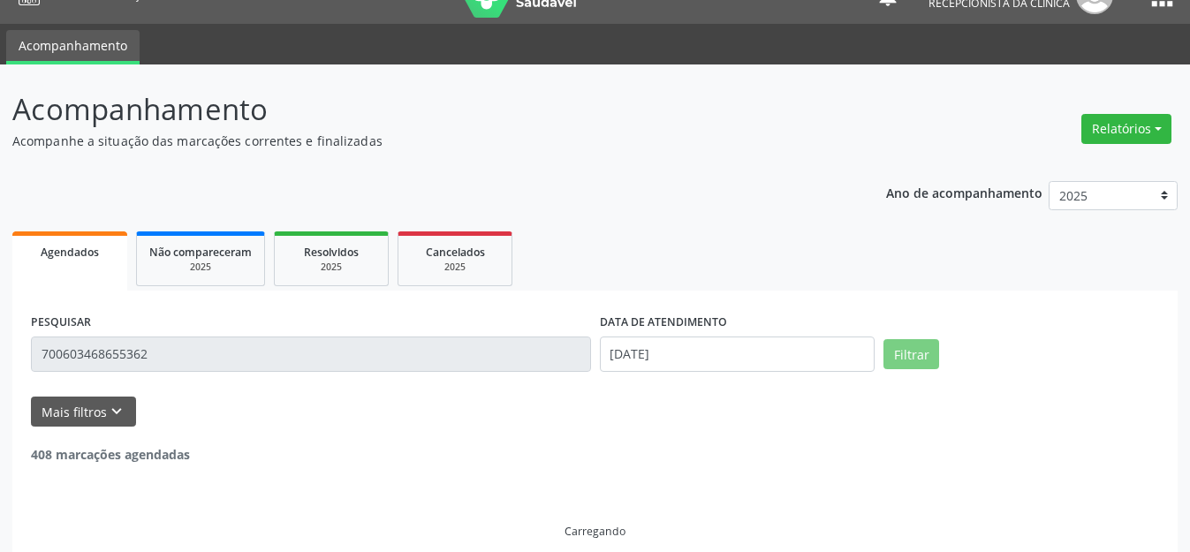
scroll to position [0, 0]
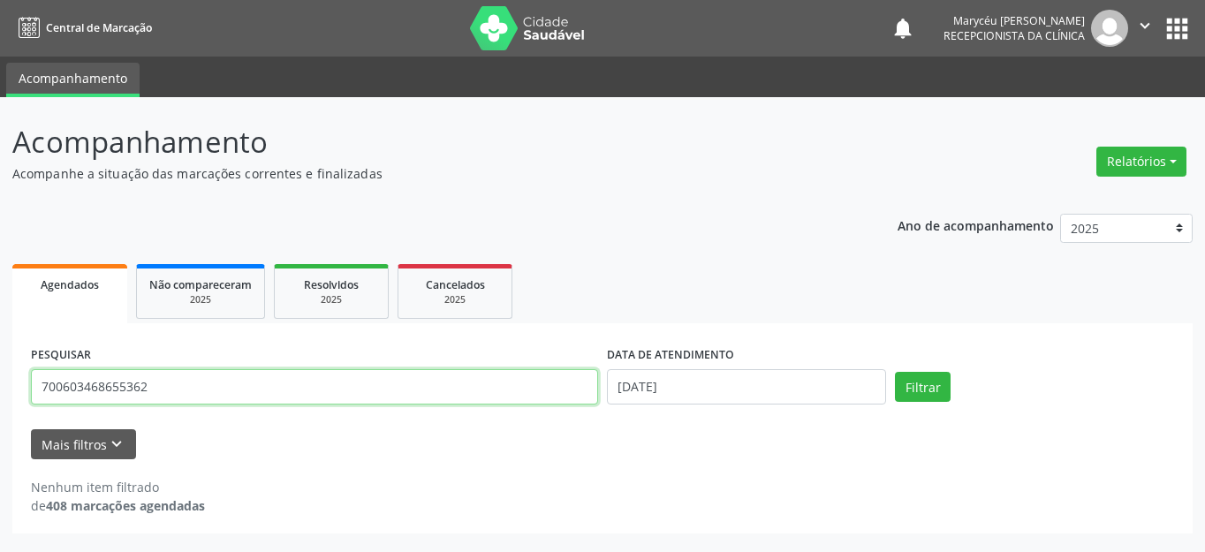
click at [205, 401] on input "700603468655362" at bounding box center [314, 386] width 567 height 35
type input "7"
type input "898005140260478"
click at [895, 372] on button "Filtrar" at bounding box center [923, 387] width 56 height 30
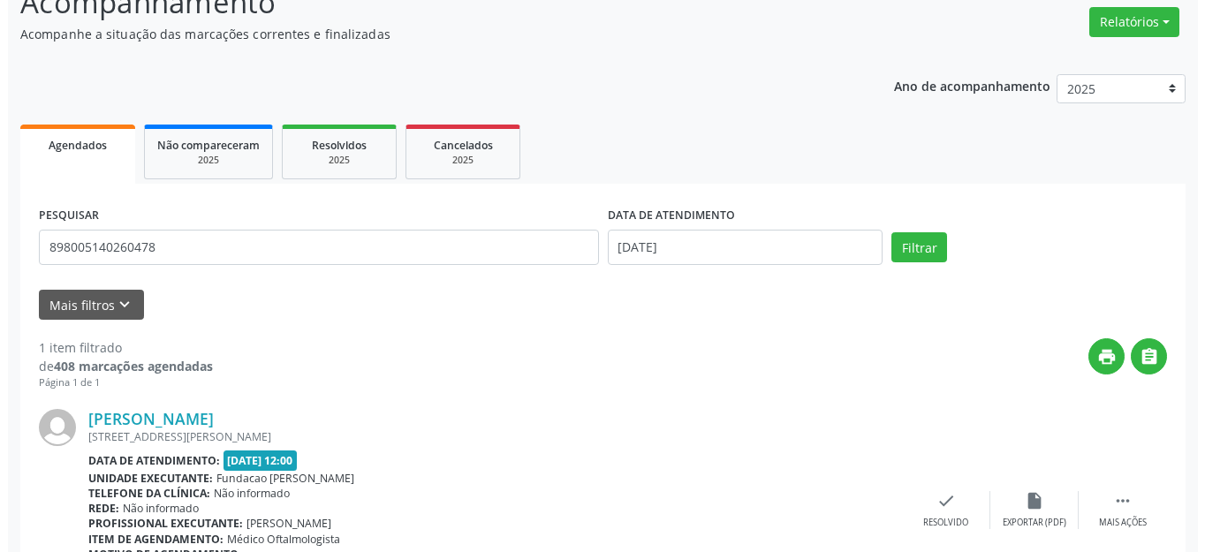
scroll to position [247, 0]
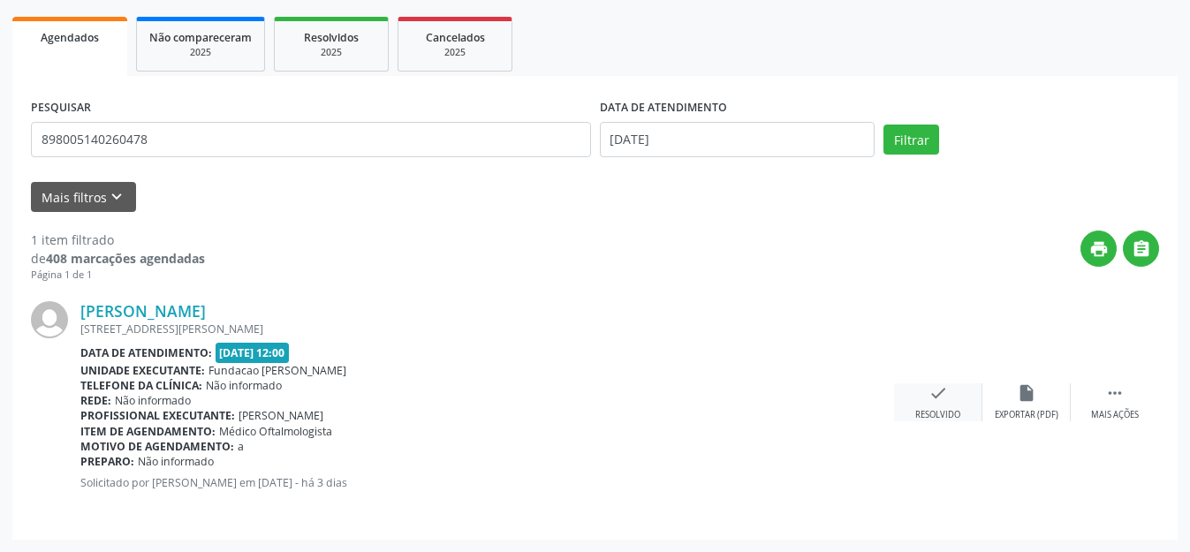
click at [940, 398] on icon "check" at bounding box center [937, 392] width 19 height 19
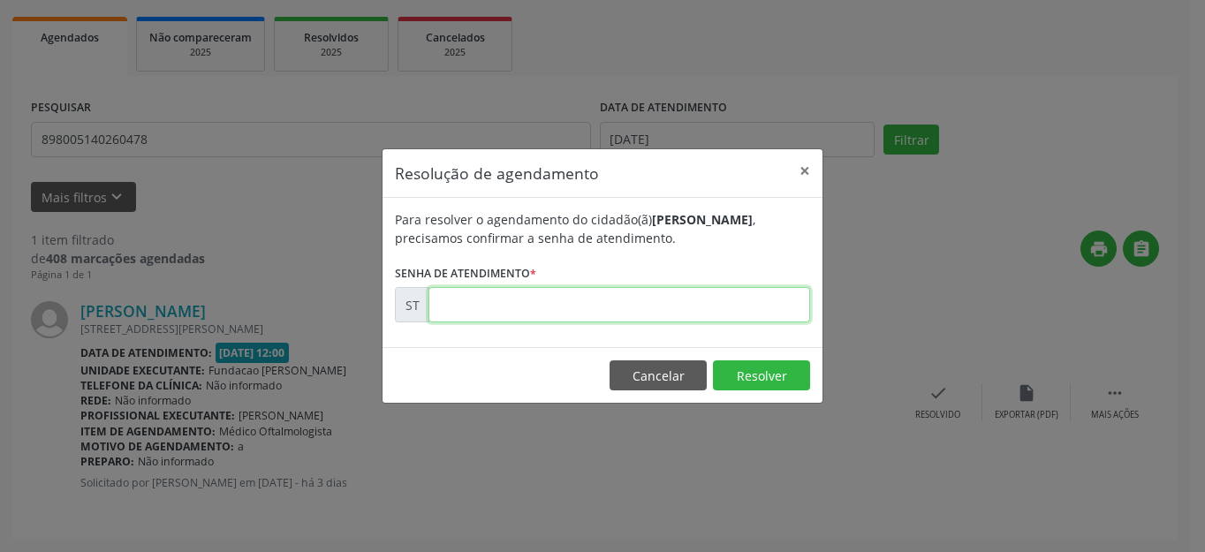
click at [616, 316] on input "text" at bounding box center [618, 304] width 381 height 35
type input "00025208"
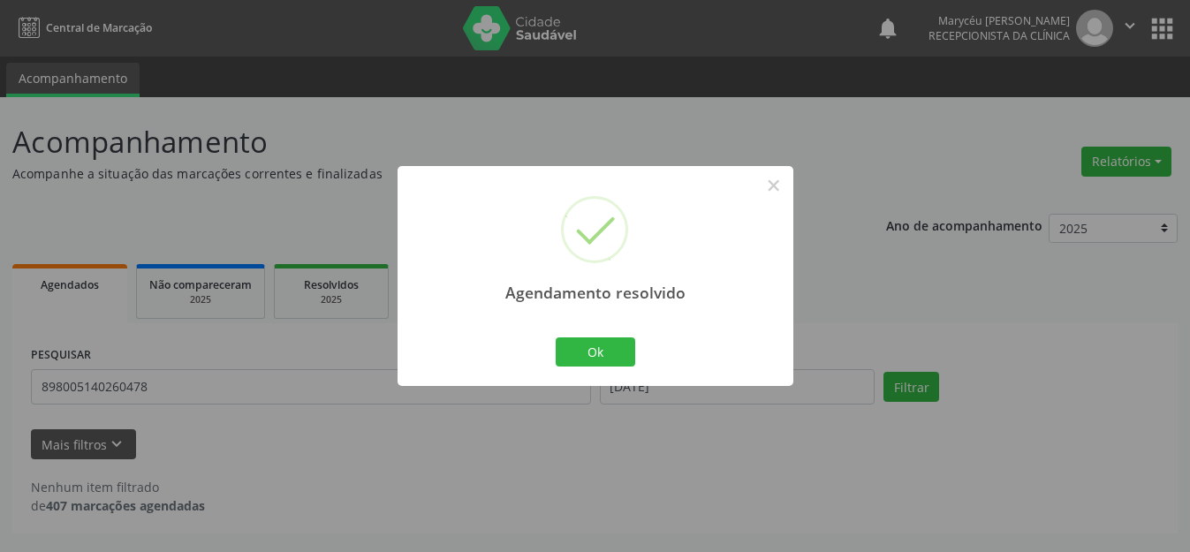
scroll to position [0, 0]
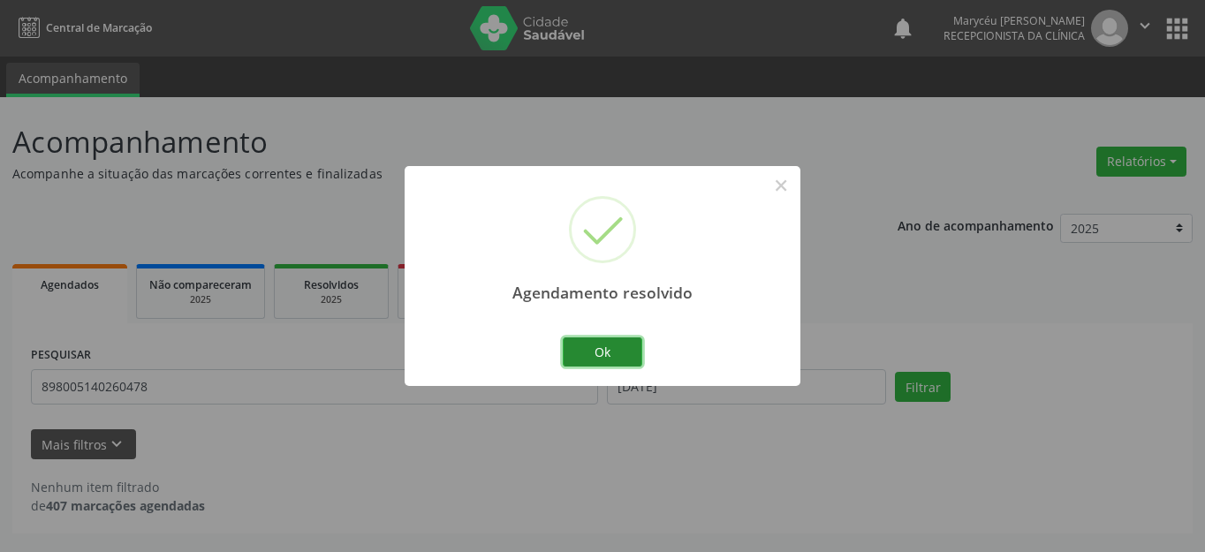
click at [611, 353] on button "Ok" at bounding box center [602, 352] width 79 height 30
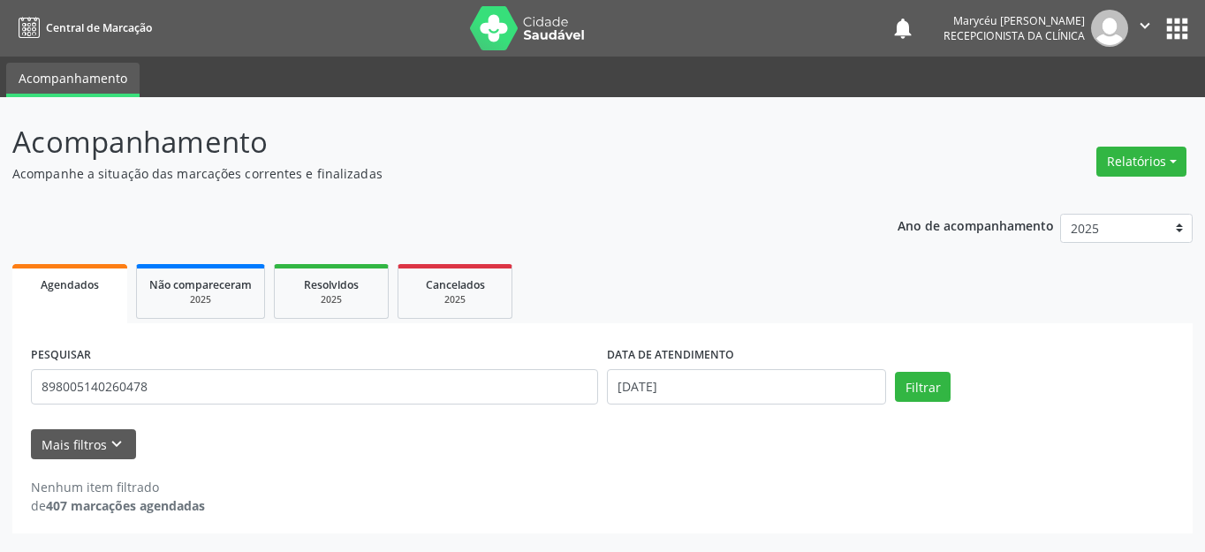
click at [361, 459] on div "Mais filtros keyboard_arrow_down" at bounding box center [602, 444] width 1152 height 31
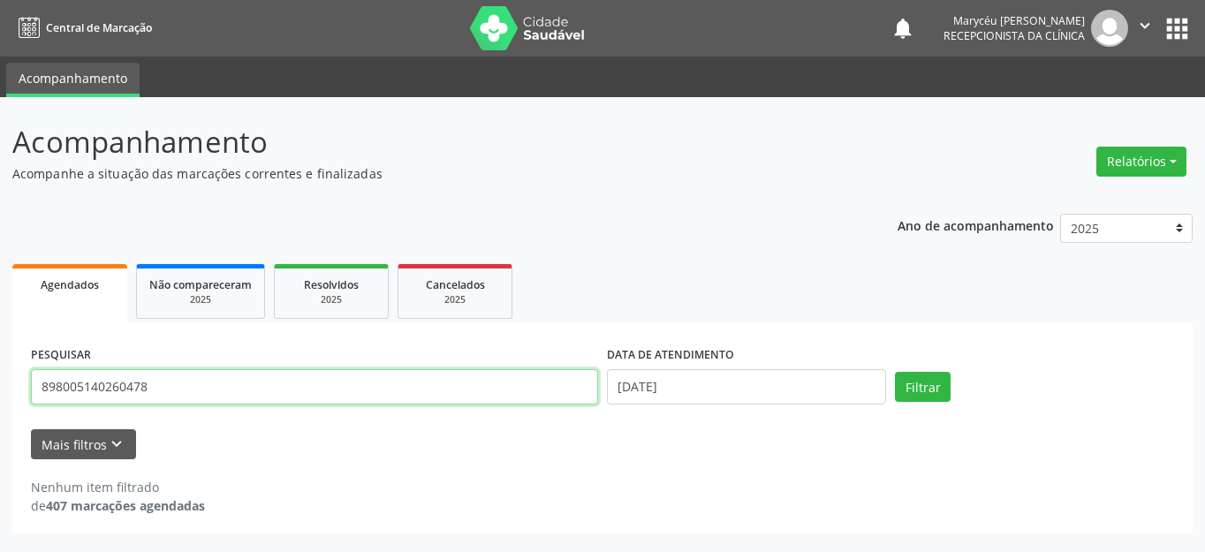
click at [182, 385] on input "898005140260478" at bounding box center [314, 386] width 567 height 35
type input "8"
type input "898004526600654"
click at [895, 372] on button "Filtrar" at bounding box center [923, 387] width 56 height 30
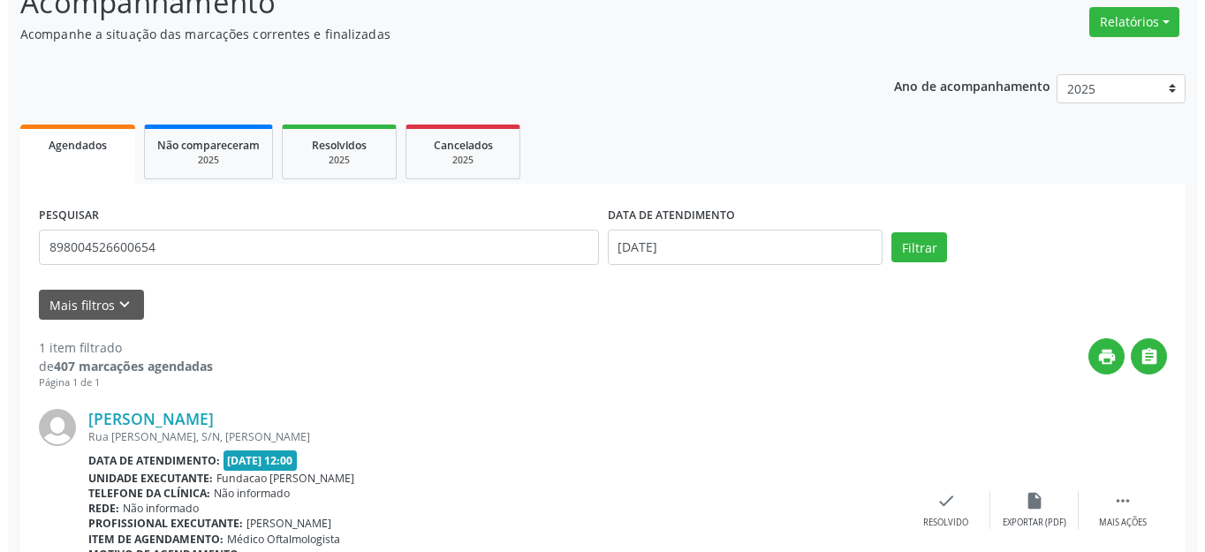
scroll to position [247, 0]
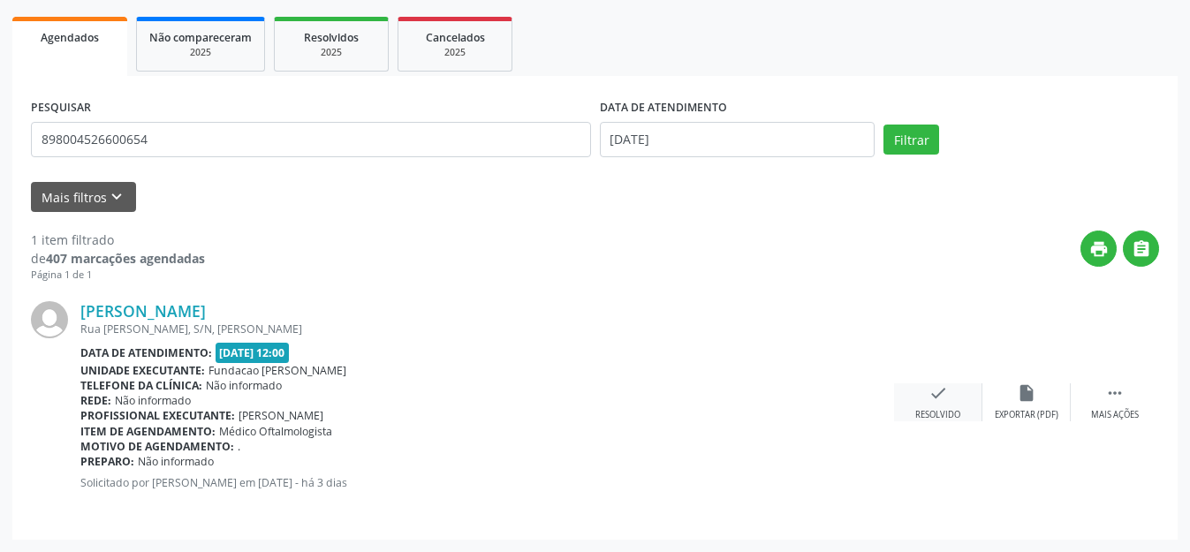
click at [930, 385] on icon "check" at bounding box center [937, 392] width 19 height 19
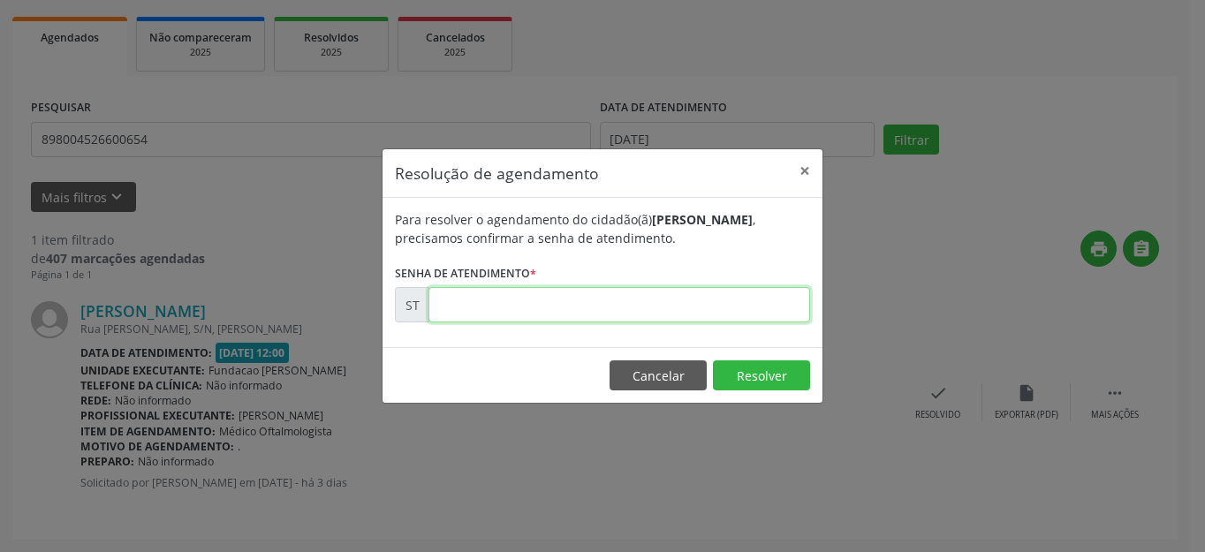
click at [558, 307] on input "text" at bounding box center [618, 304] width 381 height 35
type input "00025224"
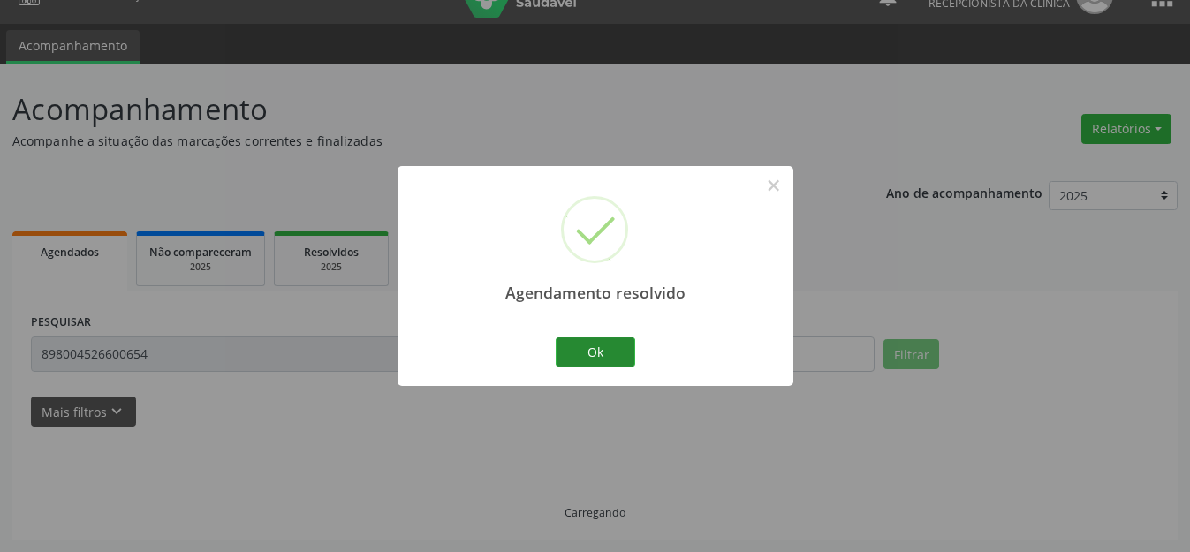
scroll to position [51, 0]
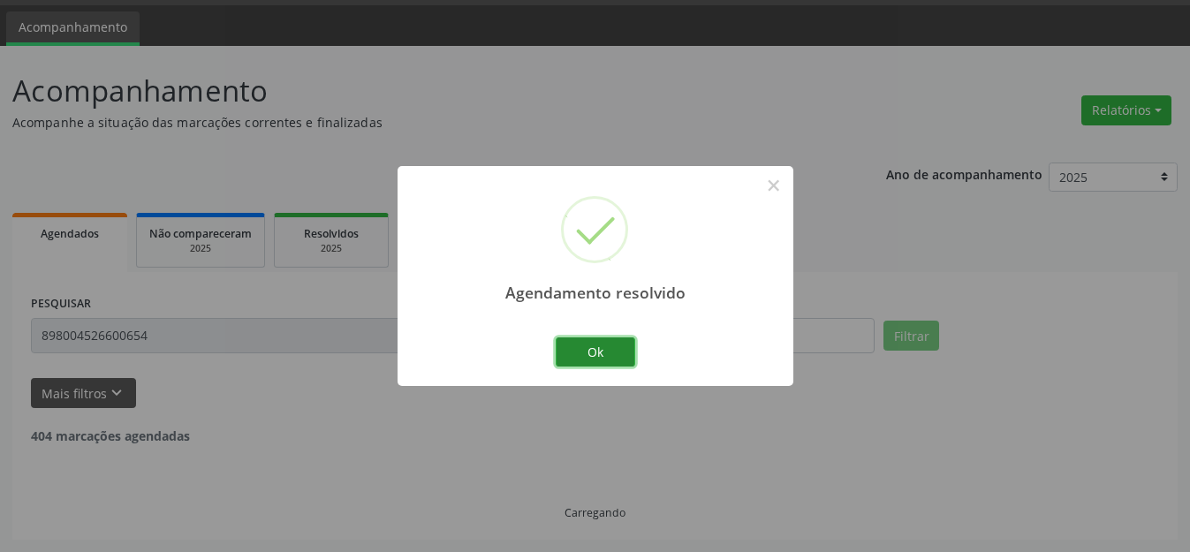
click at [577, 345] on button "Ok" at bounding box center [594, 352] width 79 height 30
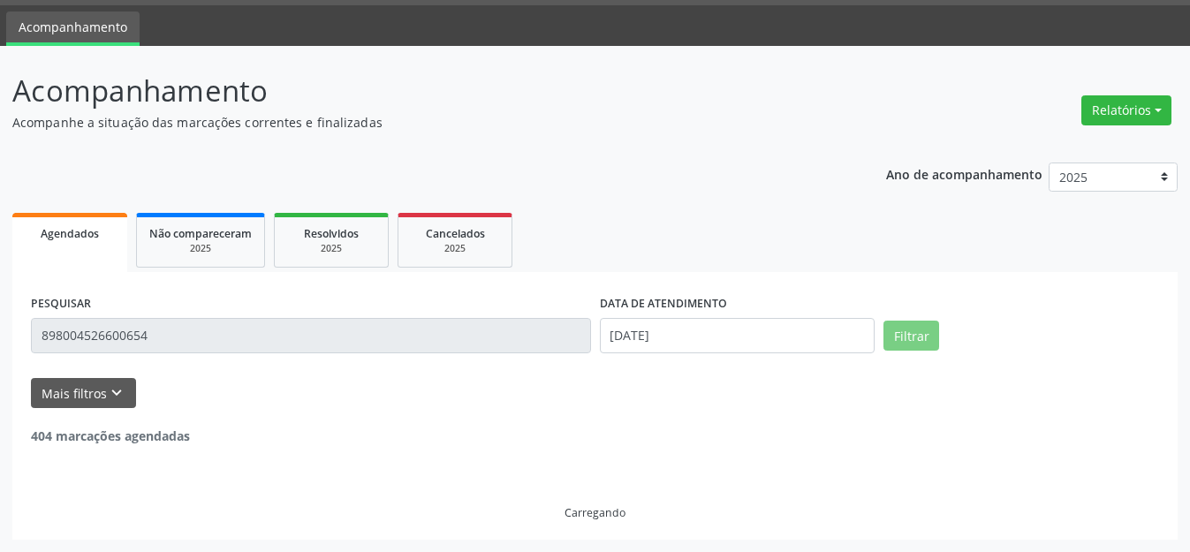
scroll to position [0, 0]
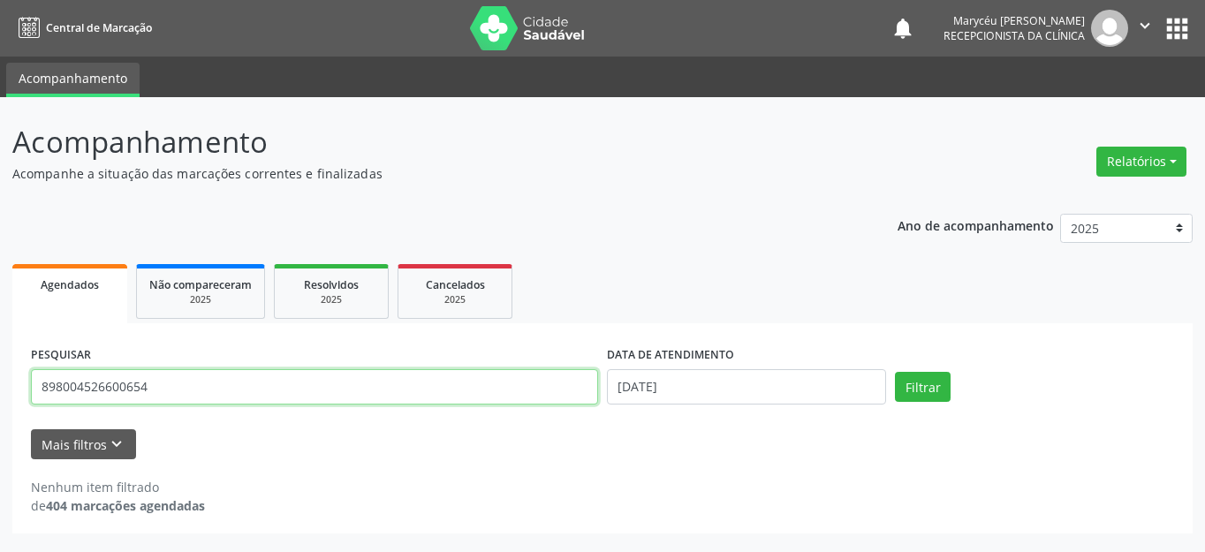
click at [194, 385] on input "898004526600654" at bounding box center [314, 386] width 567 height 35
type input "706105028871860"
click at [895, 372] on button "Filtrar" at bounding box center [923, 387] width 56 height 30
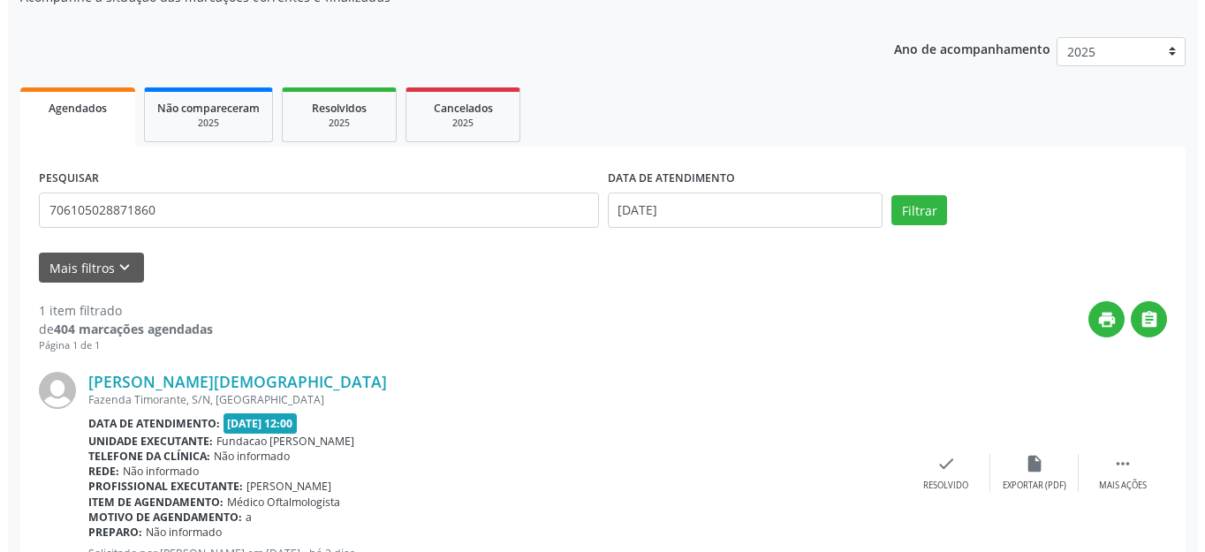
scroll to position [247, 0]
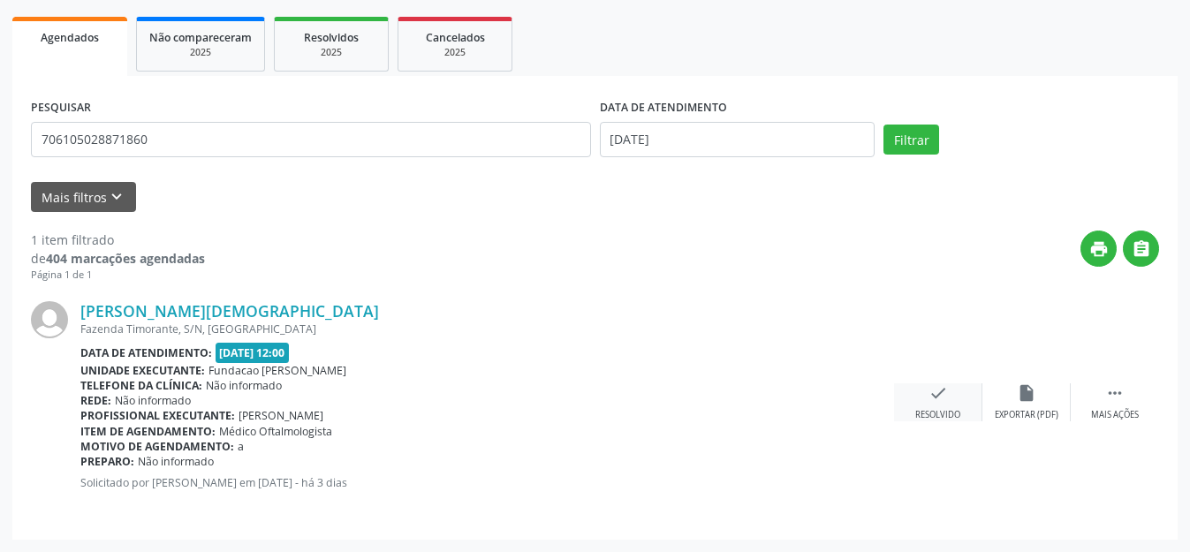
click at [940, 386] on icon "check" at bounding box center [937, 392] width 19 height 19
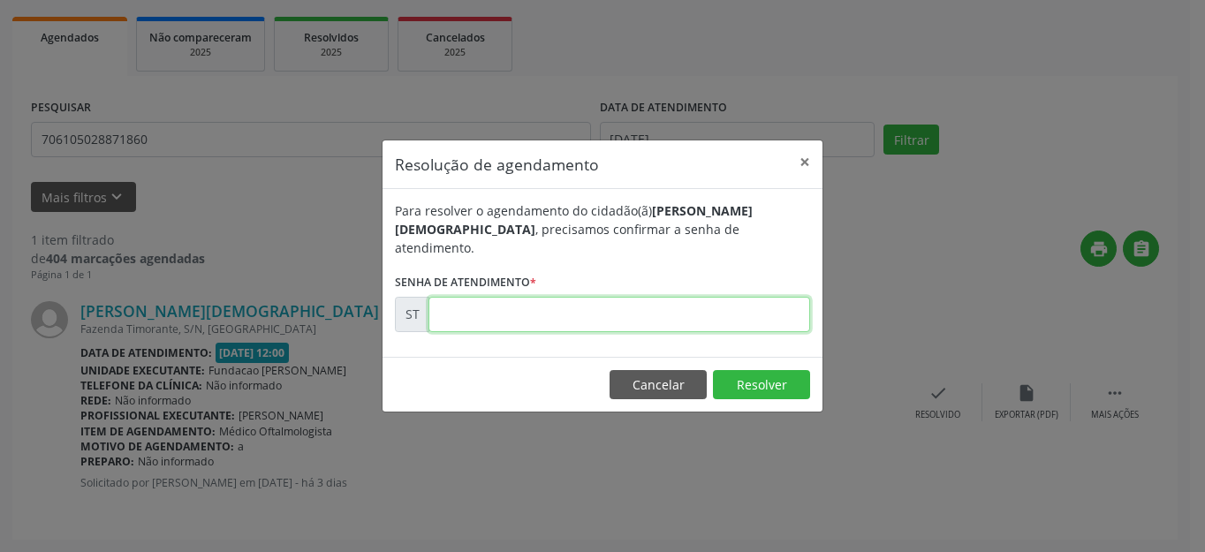
click at [590, 304] on input "text" at bounding box center [618, 314] width 381 height 35
type input "00024679"
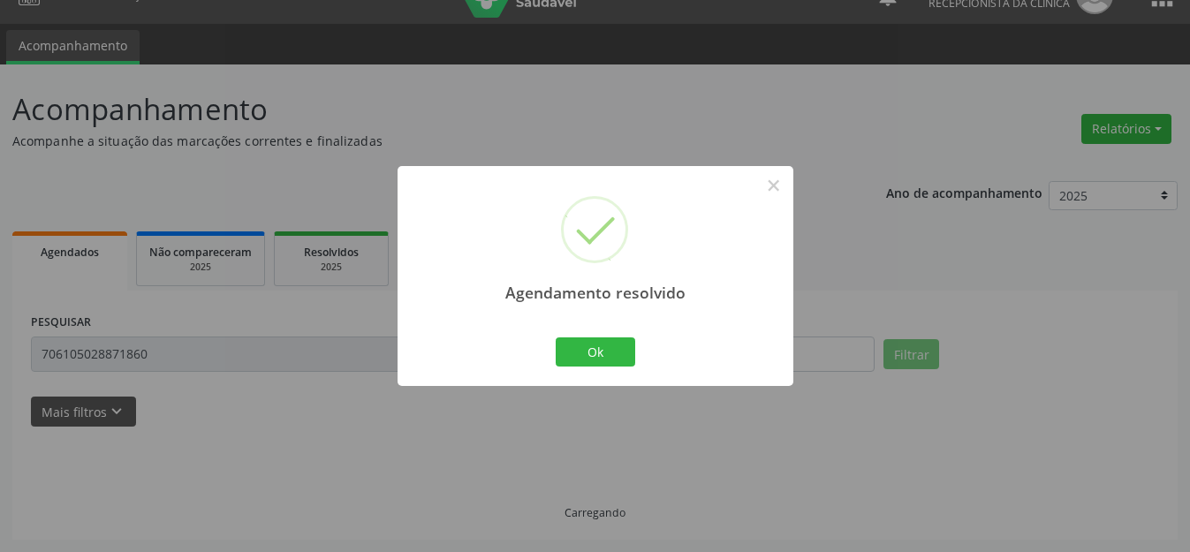
scroll to position [0, 0]
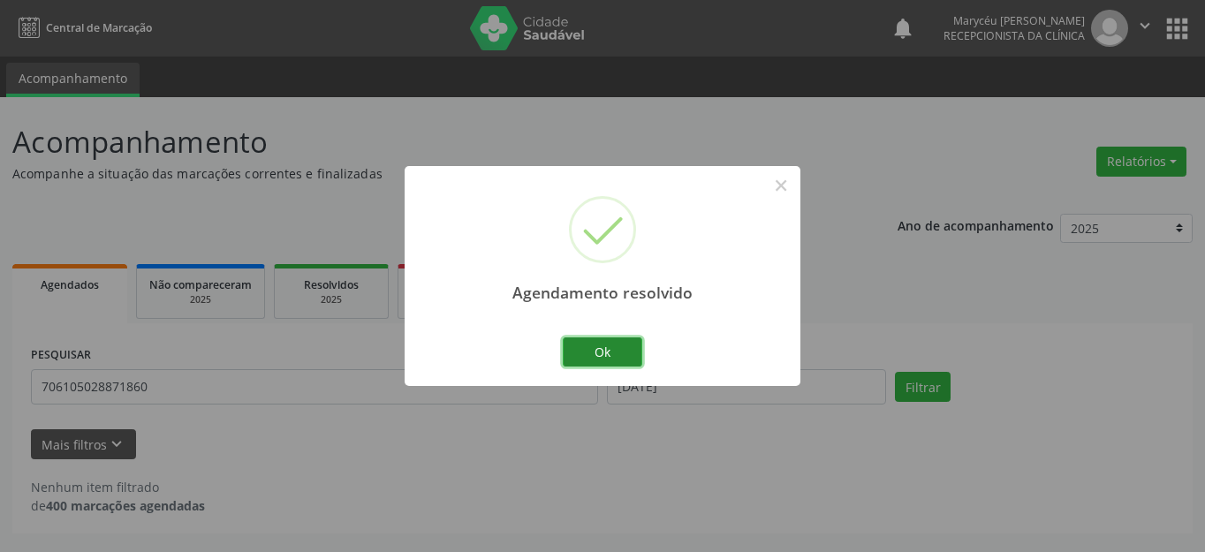
click at [608, 345] on button "Ok" at bounding box center [602, 352] width 79 height 30
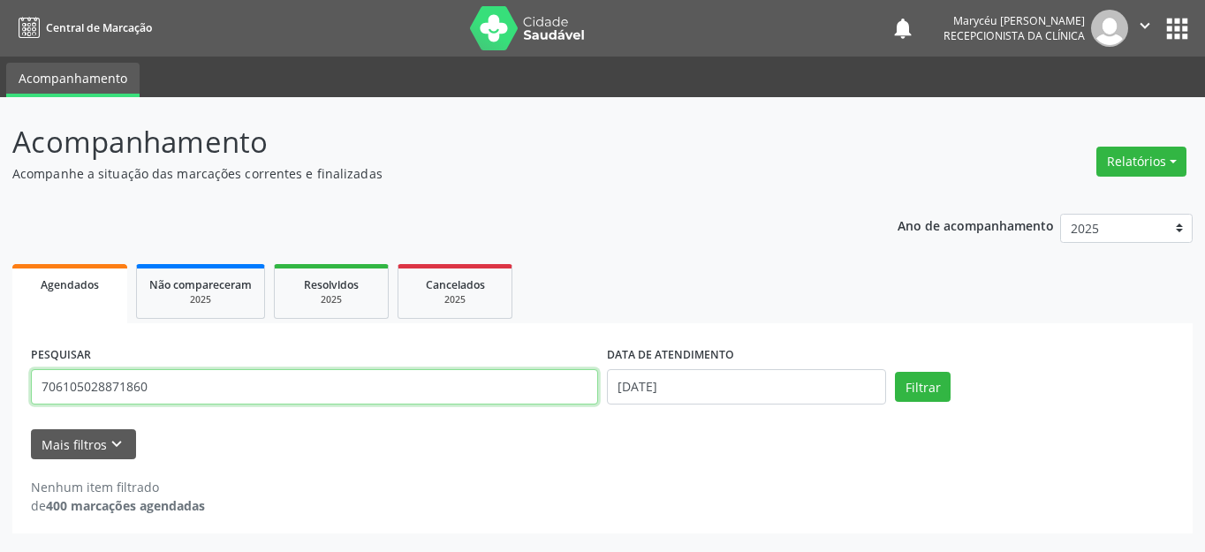
click at [284, 383] on input "706105028871860" at bounding box center [314, 386] width 567 height 35
type input "7"
type input "700804925521982"
click at [895, 372] on button "Filtrar" at bounding box center [923, 387] width 56 height 30
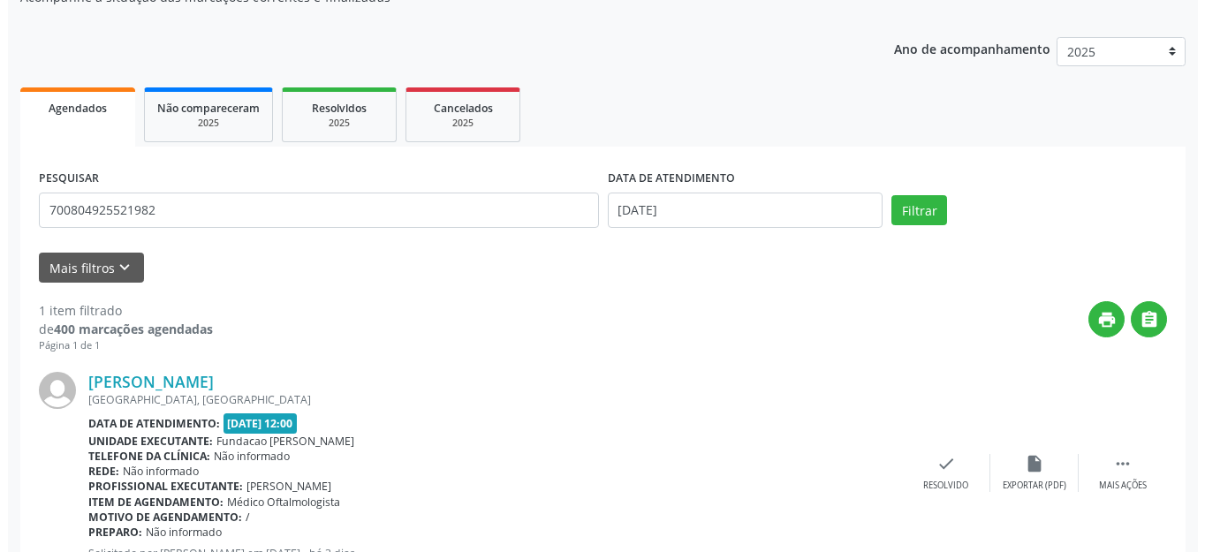
scroll to position [247, 0]
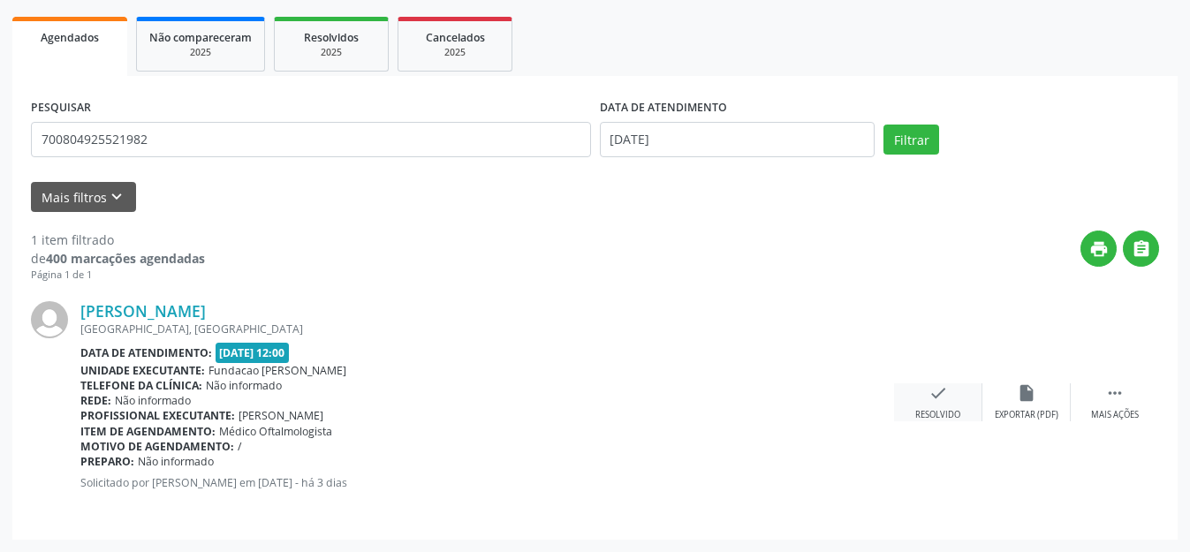
click at [946, 394] on icon "check" at bounding box center [937, 392] width 19 height 19
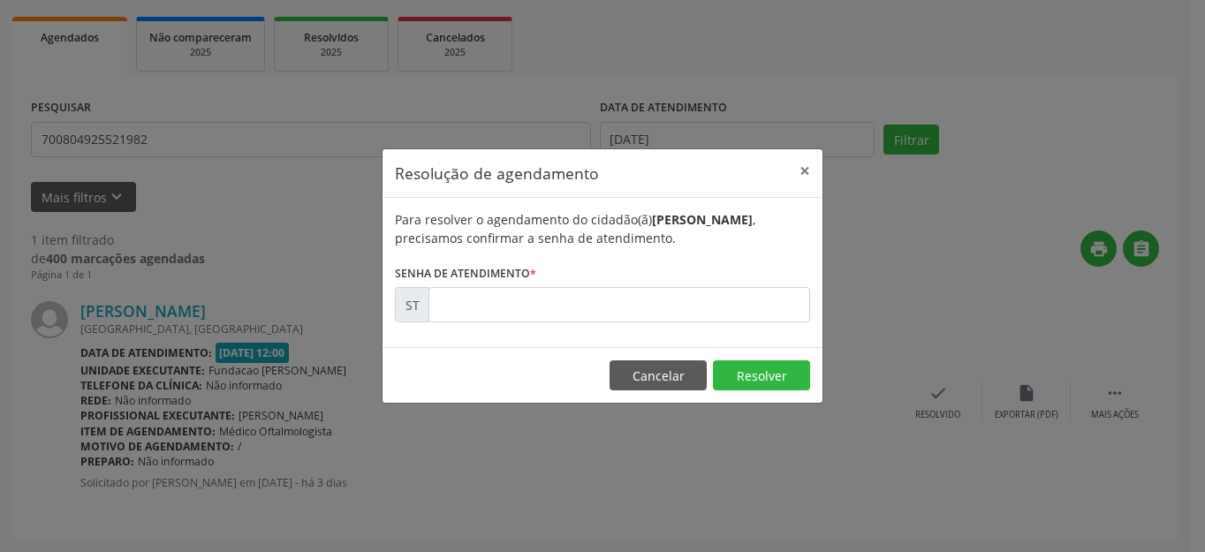
click at [680, 326] on div "Para resolver o agendamento do cidadão(ã) [PERSON_NAME] , precisamos confirmar …" at bounding box center [602, 272] width 440 height 149
click at [670, 313] on input "text" at bounding box center [618, 304] width 381 height 35
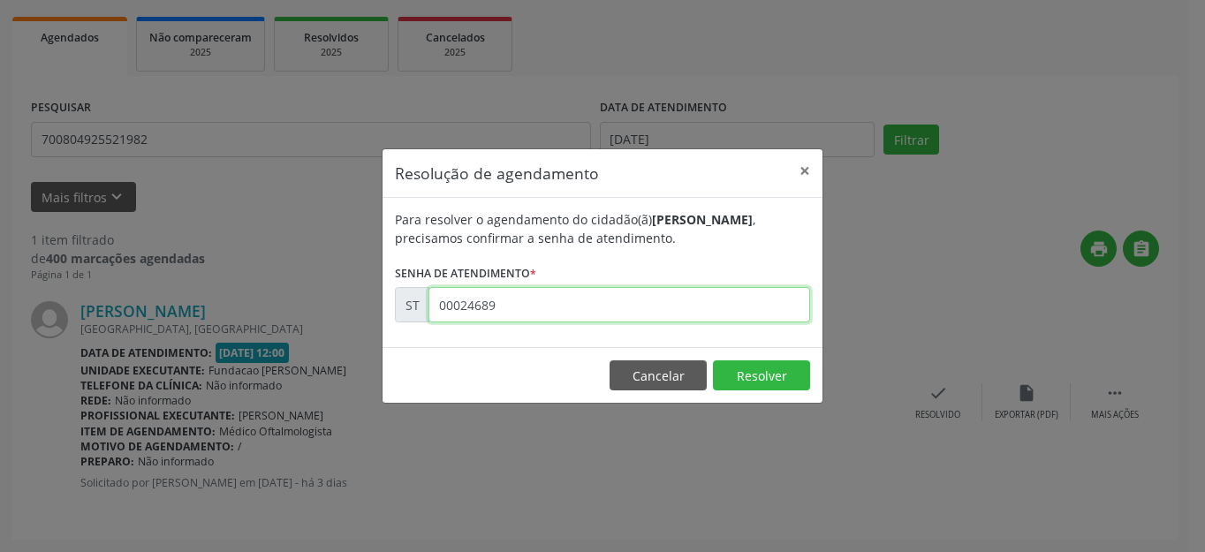
type input "00024689"
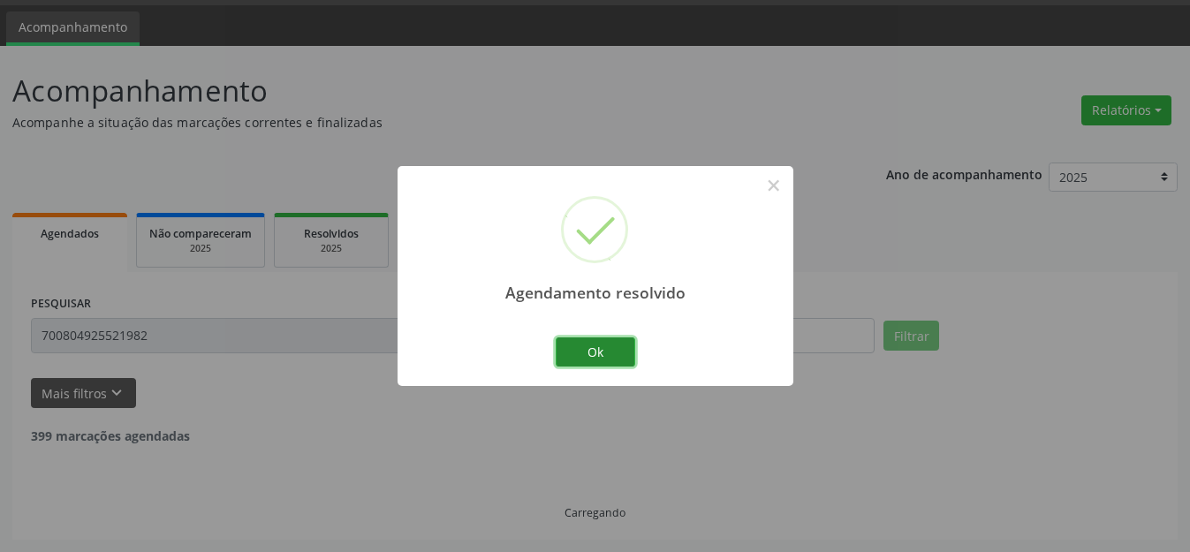
scroll to position [0, 0]
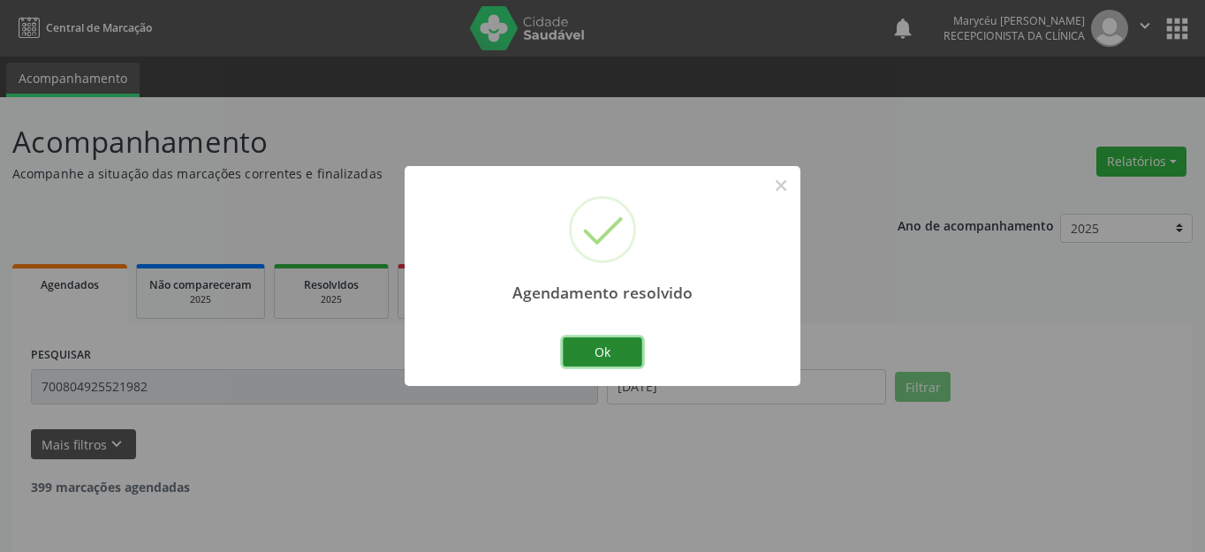
click at [617, 350] on button "Ok" at bounding box center [602, 352] width 79 height 30
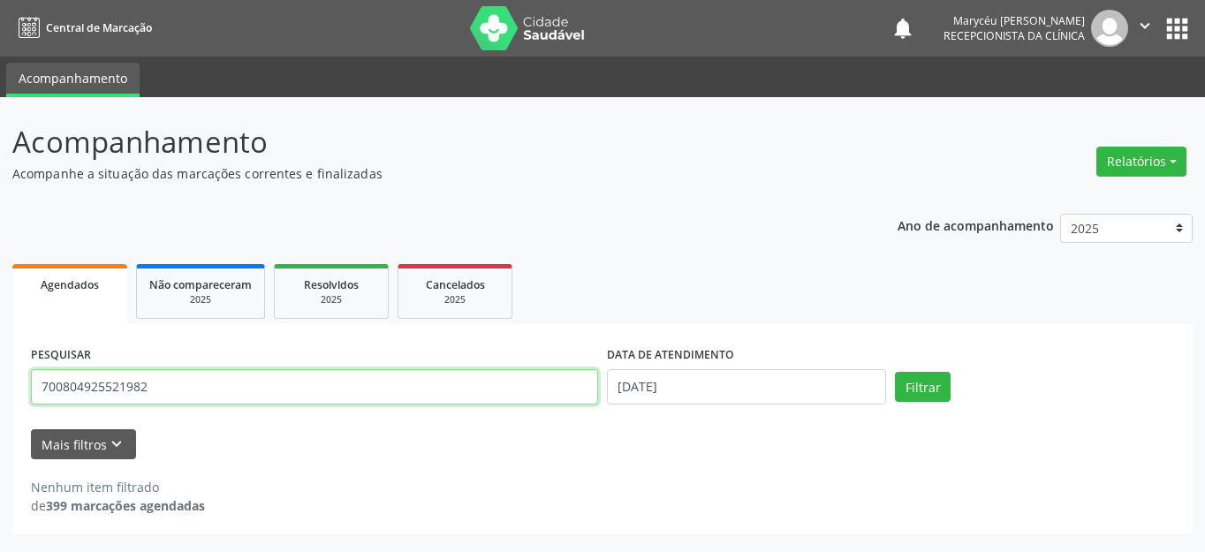
click at [184, 390] on input "700804925521982" at bounding box center [314, 386] width 567 height 35
type input "7"
type input "706403605402380"
click at [895, 372] on button "Filtrar" at bounding box center [923, 387] width 56 height 30
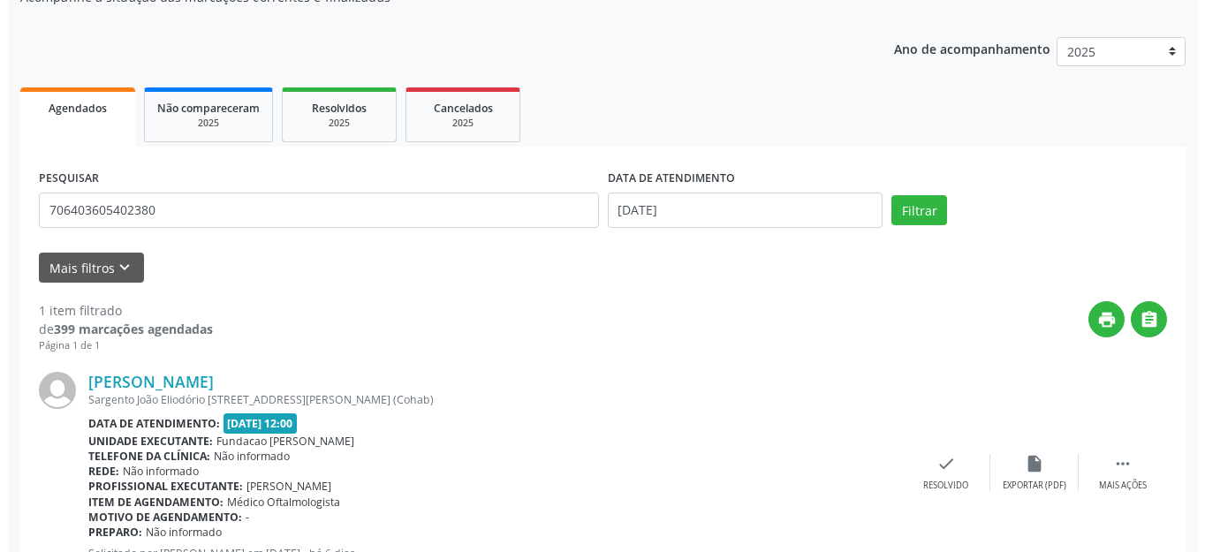
scroll to position [247, 0]
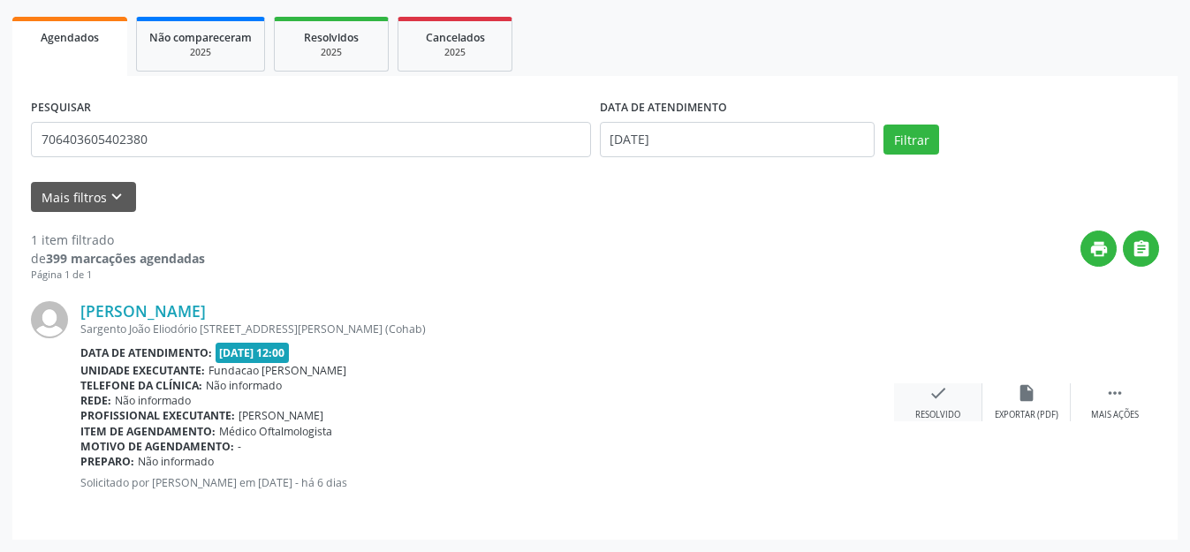
click at [939, 397] on icon "check" at bounding box center [937, 392] width 19 height 19
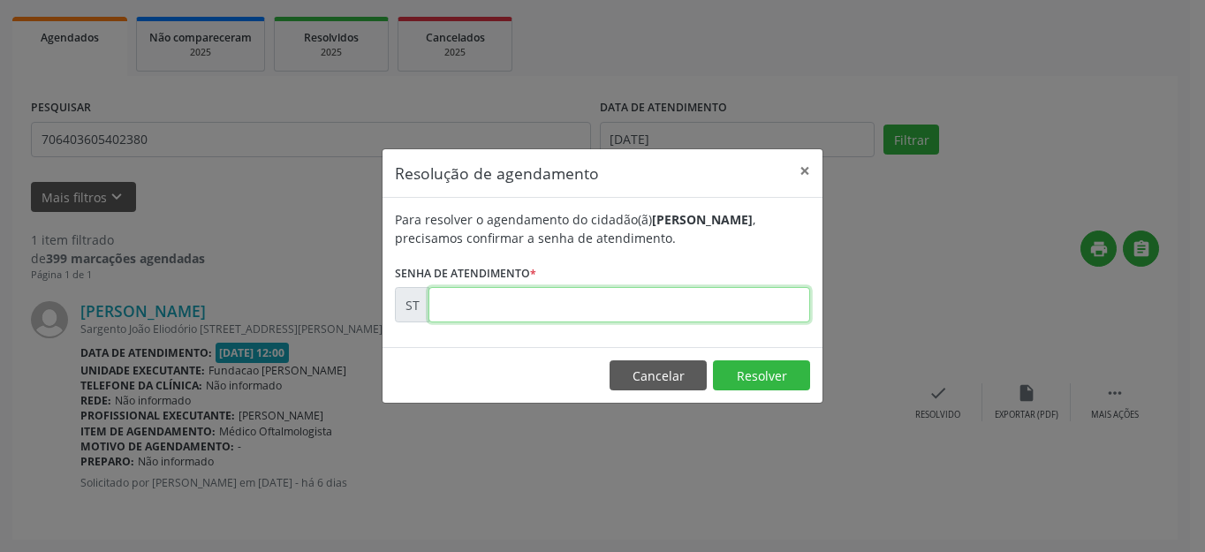
click at [554, 297] on input "text" at bounding box center [618, 304] width 381 height 35
type input "00024137"
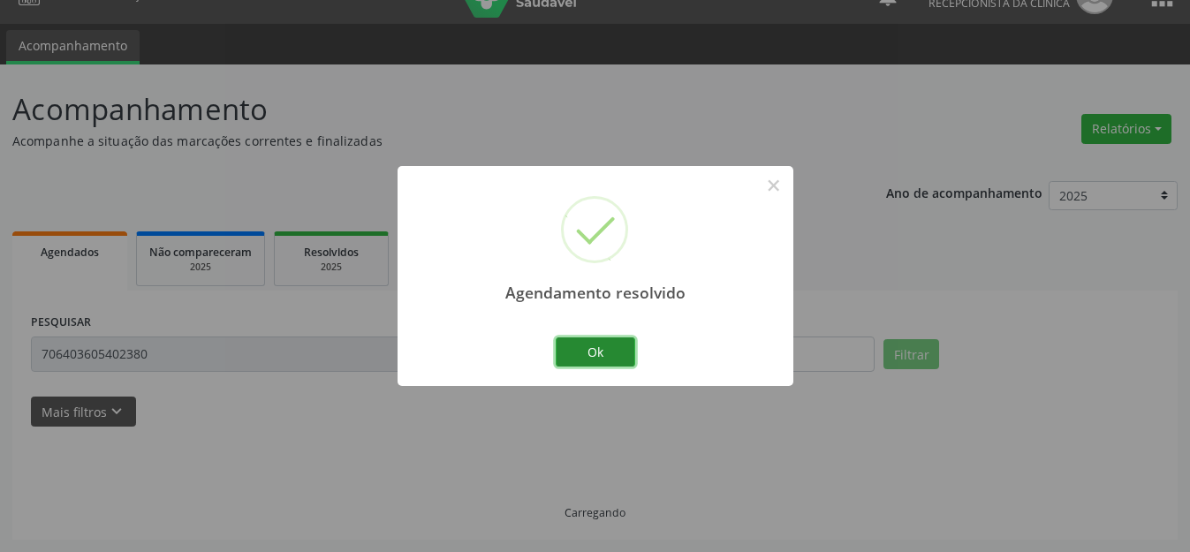
scroll to position [0, 0]
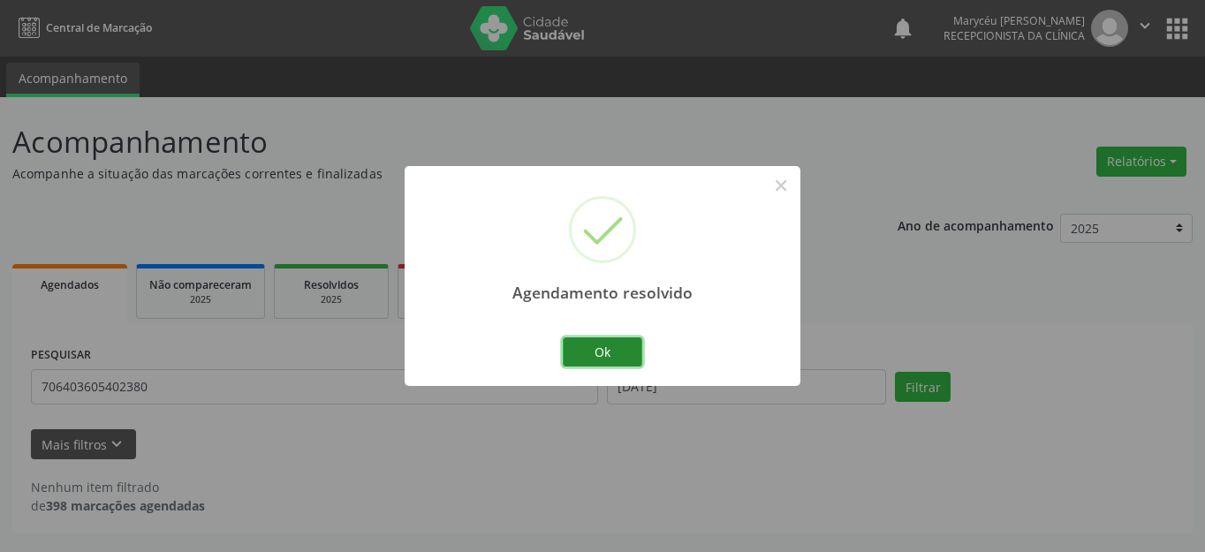
click at [593, 344] on button "Ok" at bounding box center [602, 352] width 79 height 30
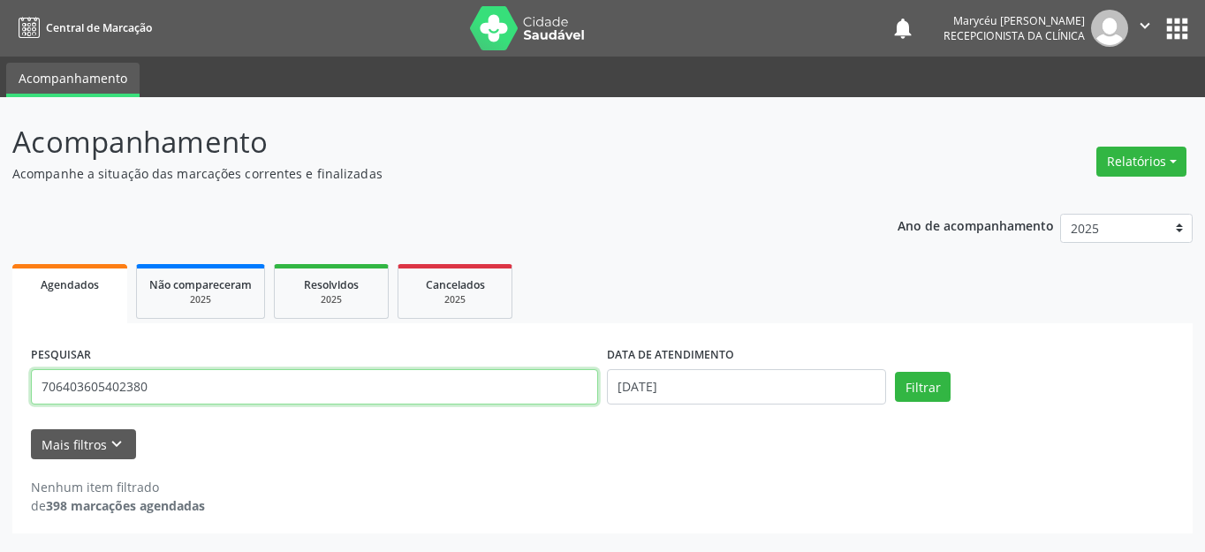
click at [401, 384] on input "706403605402380" at bounding box center [314, 386] width 567 height 35
type input "7"
type input "702803668856560"
click at [895, 372] on button "Filtrar" at bounding box center [923, 387] width 56 height 30
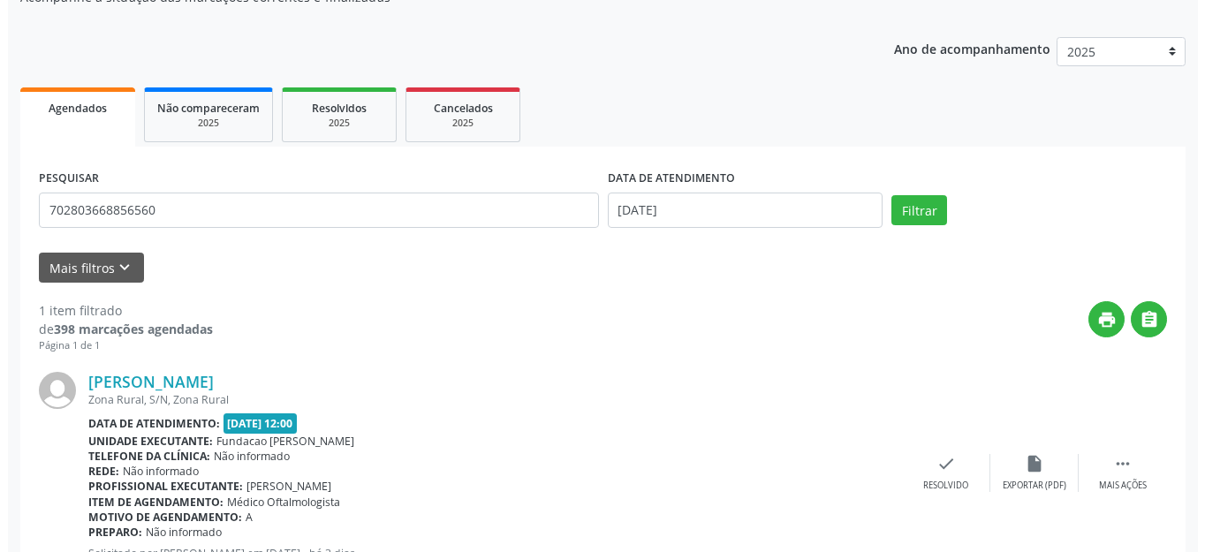
scroll to position [247, 0]
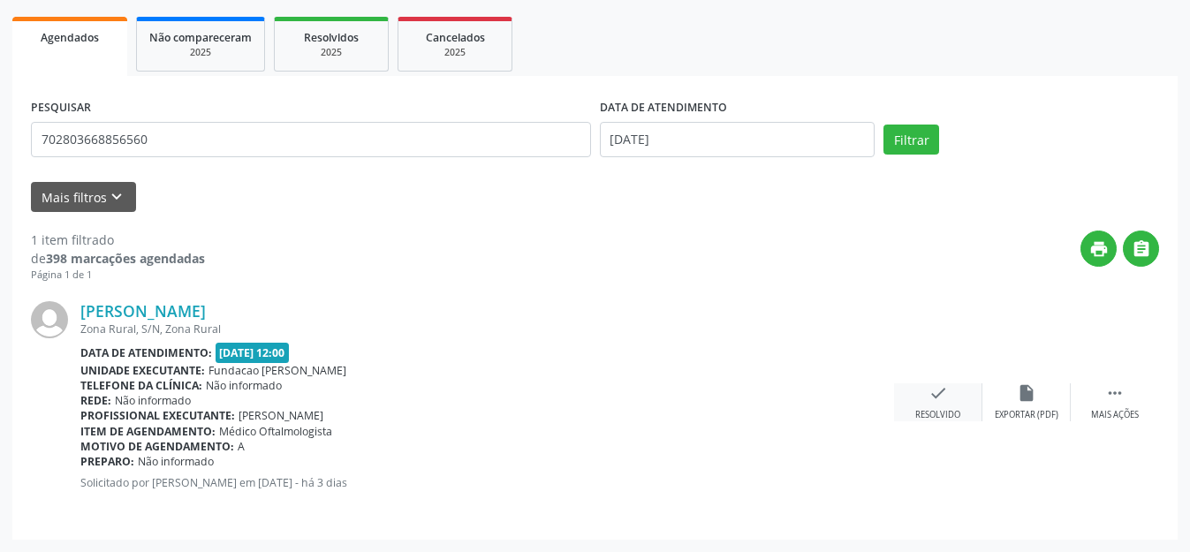
click at [931, 392] on icon "check" at bounding box center [937, 392] width 19 height 19
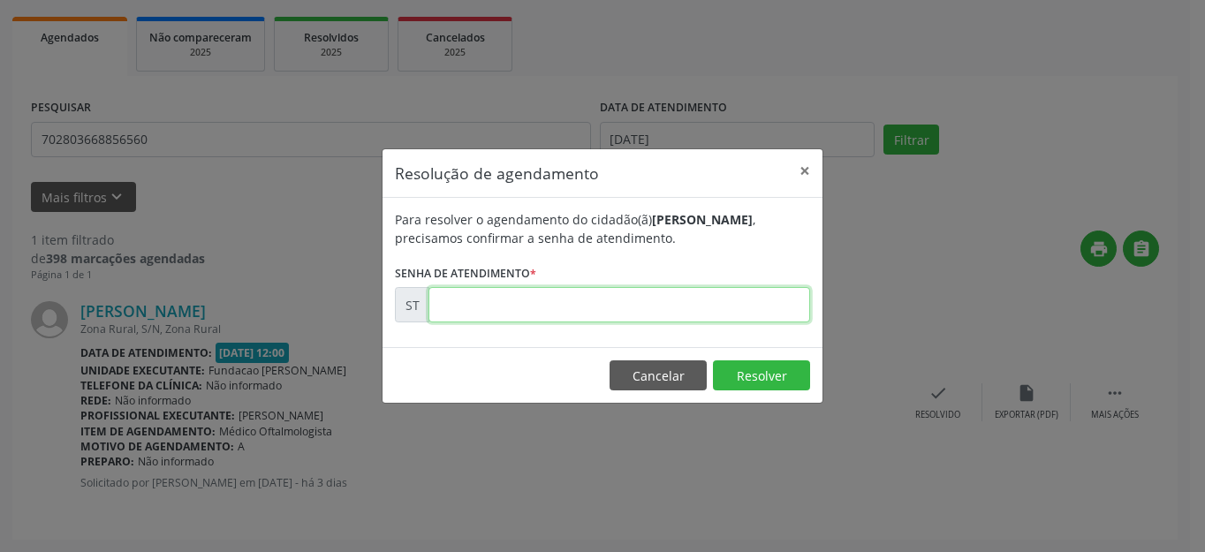
click at [555, 310] on input "text" at bounding box center [618, 304] width 381 height 35
type input "00024815"
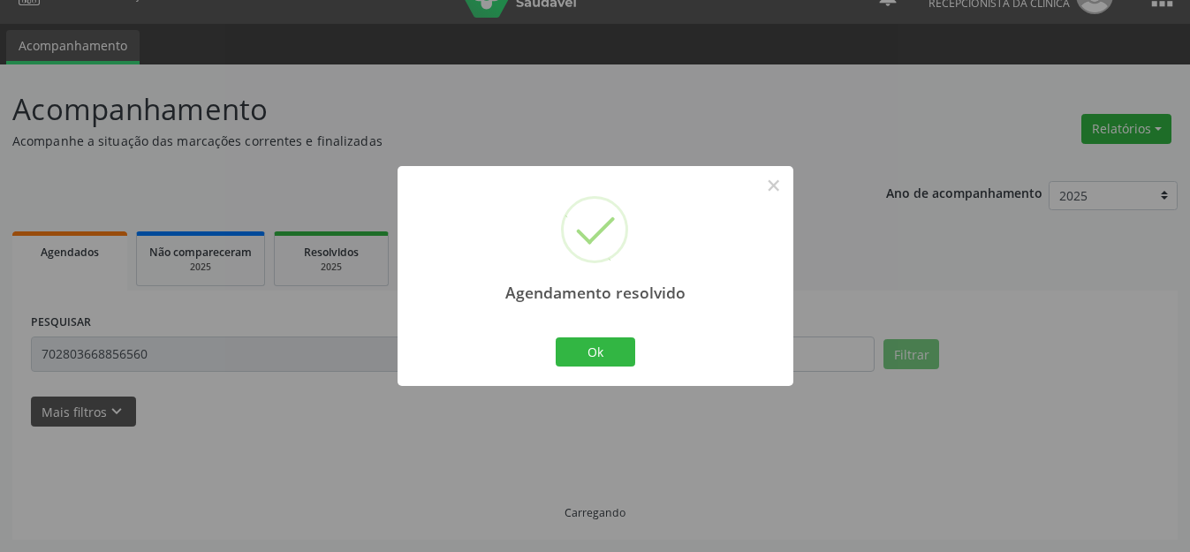
scroll to position [0, 0]
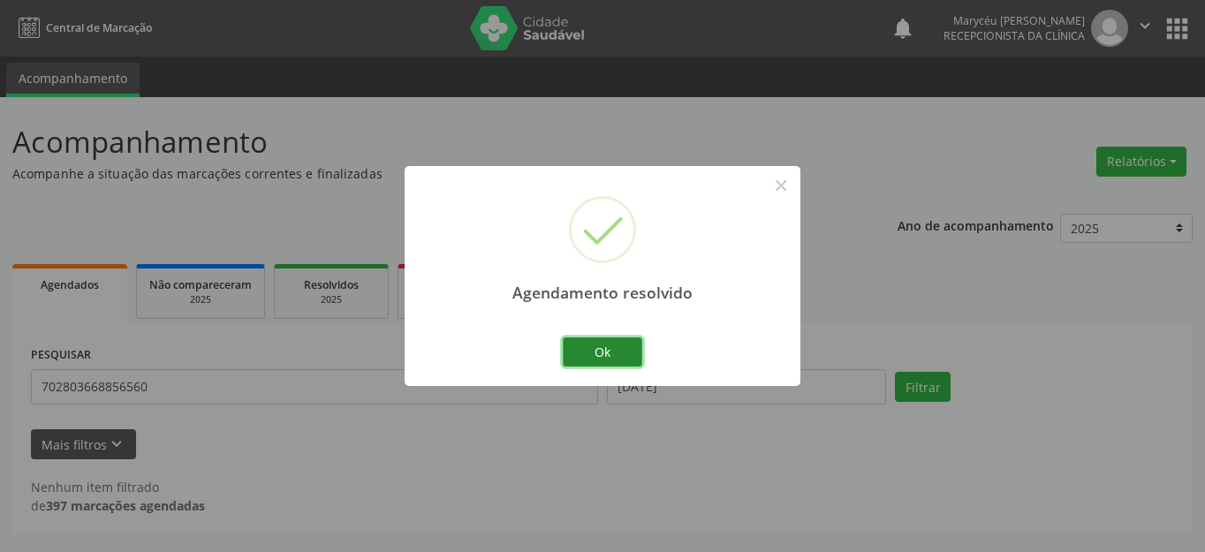
click at [610, 351] on button "Ok" at bounding box center [602, 352] width 79 height 30
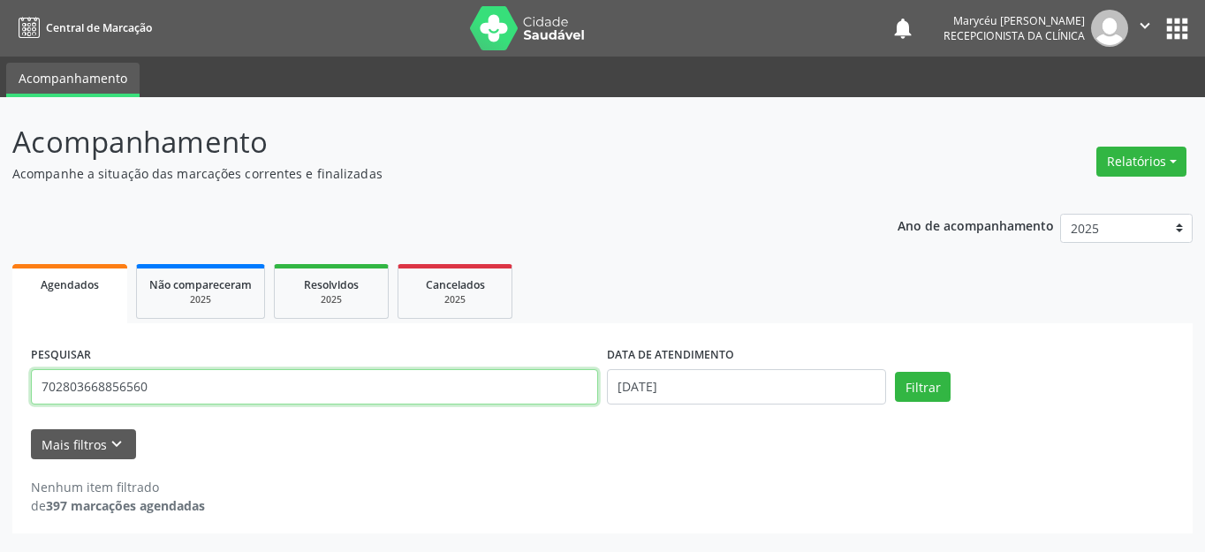
click at [225, 385] on input "702803668856560" at bounding box center [314, 386] width 567 height 35
type input "7"
type input "702906505911076"
click at [895, 372] on button "Filtrar" at bounding box center [923, 387] width 56 height 30
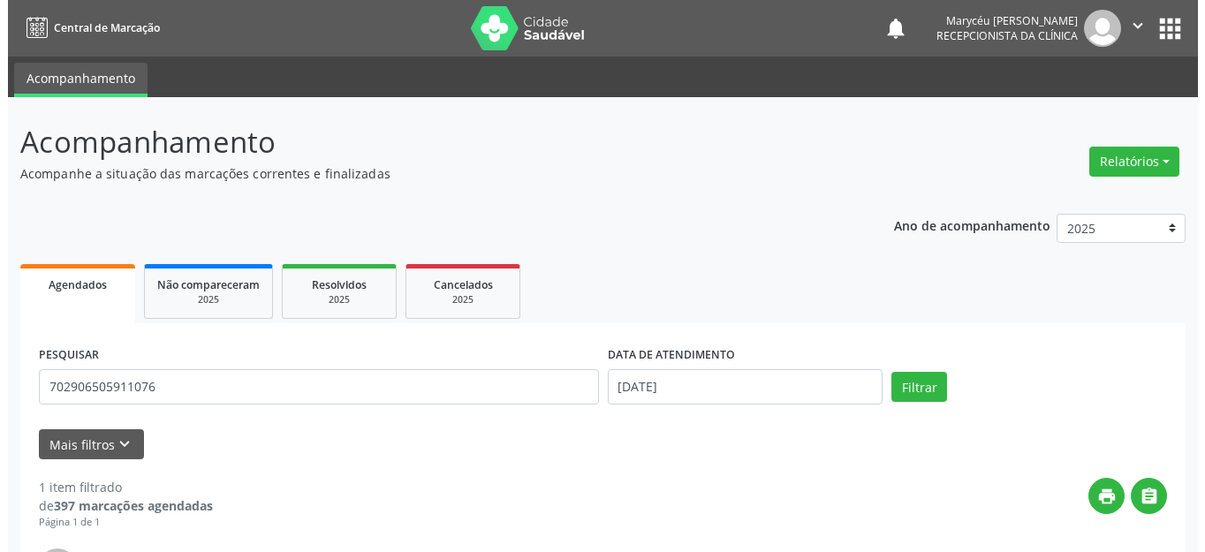
scroll to position [247, 0]
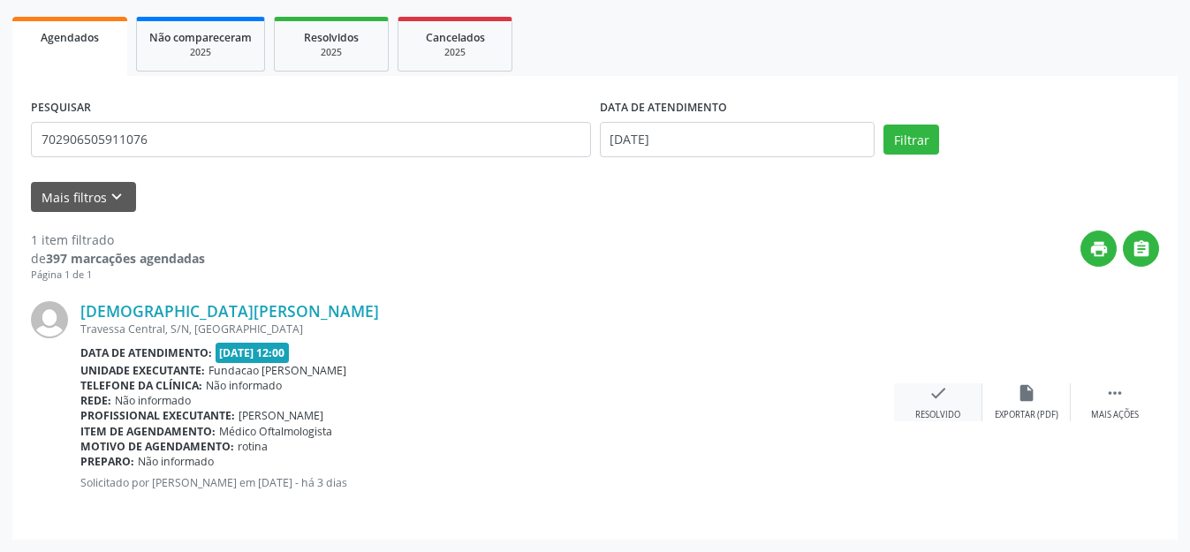
click at [942, 397] on icon "check" at bounding box center [937, 392] width 19 height 19
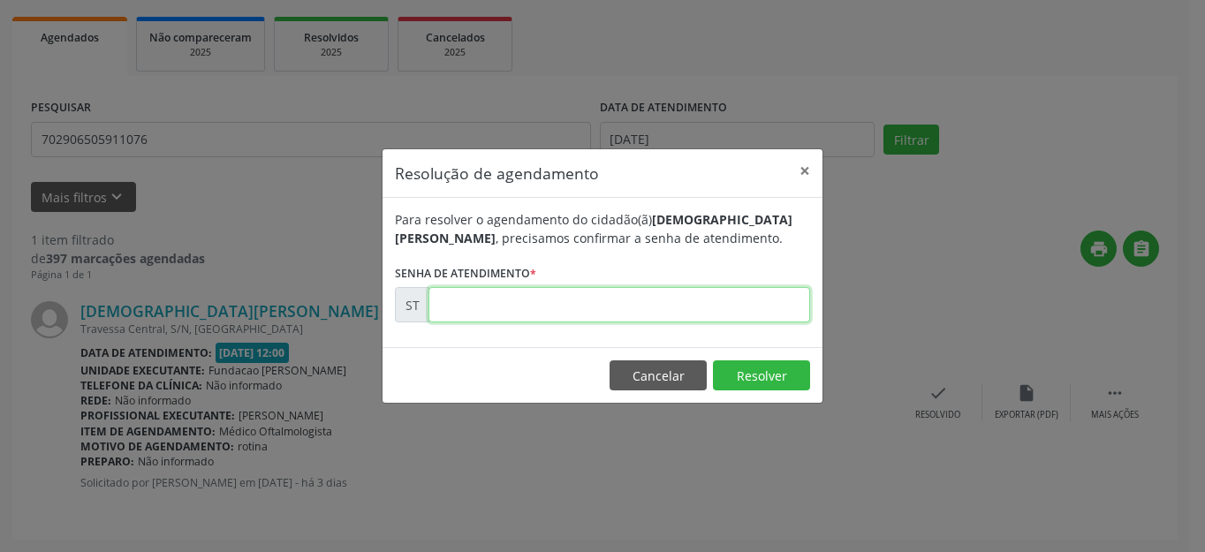
click at [465, 299] on input "text" at bounding box center [618, 304] width 381 height 35
type input "00024854"
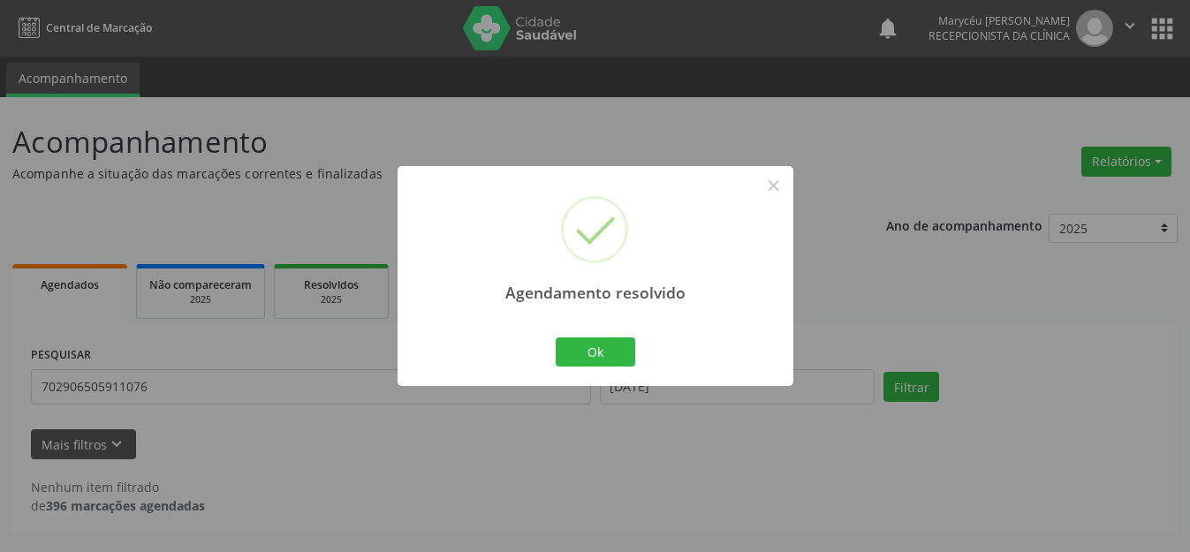
scroll to position [0, 0]
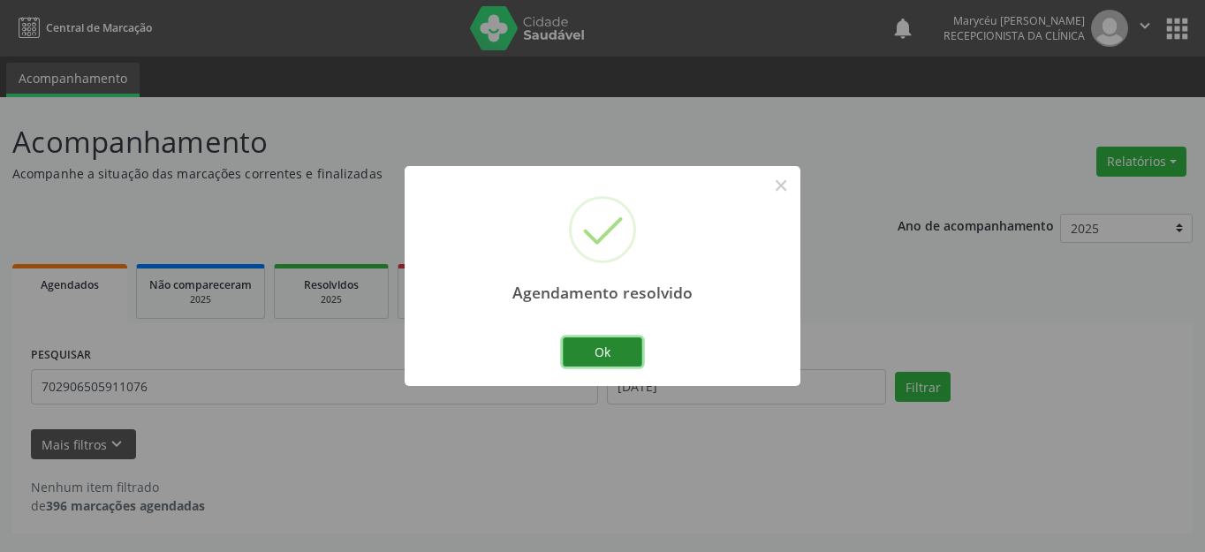
click at [614, 352] on button "Ok" at bounding box center [602, 352] width 79 height 30
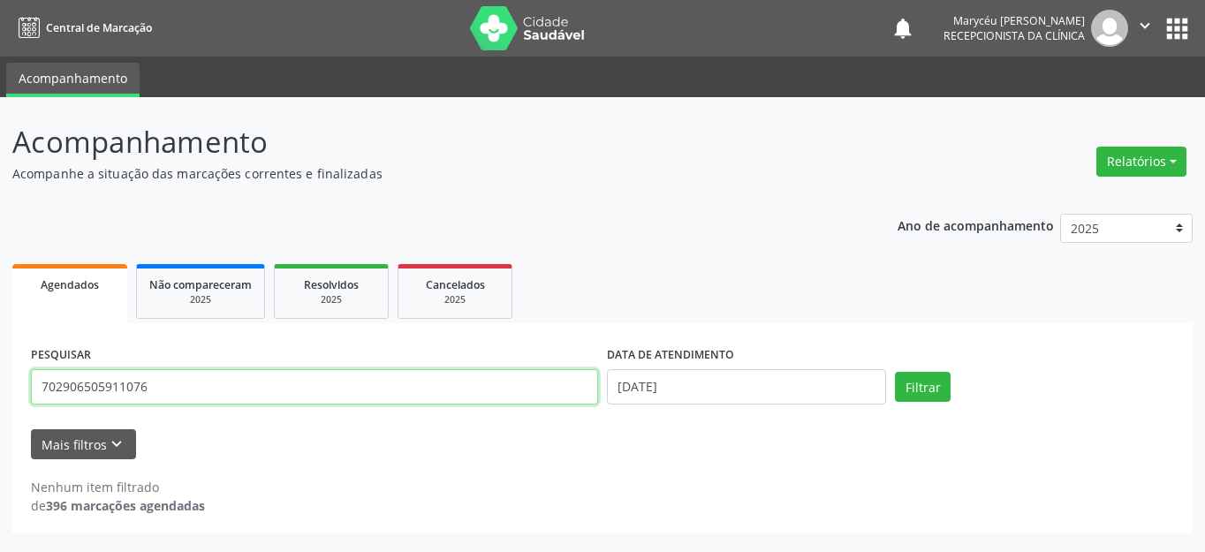
click at [243, 386] on input "702906505911076" at bounding box center [314, 386] width 567 height 35
type input "7"
click at [895, 372] on button "Filtrar" at bounding box center [923, 387] width 56 height 30
click at [178, 402] on input "706403605402380" at bounding box center [314, 386] width 567 height 35
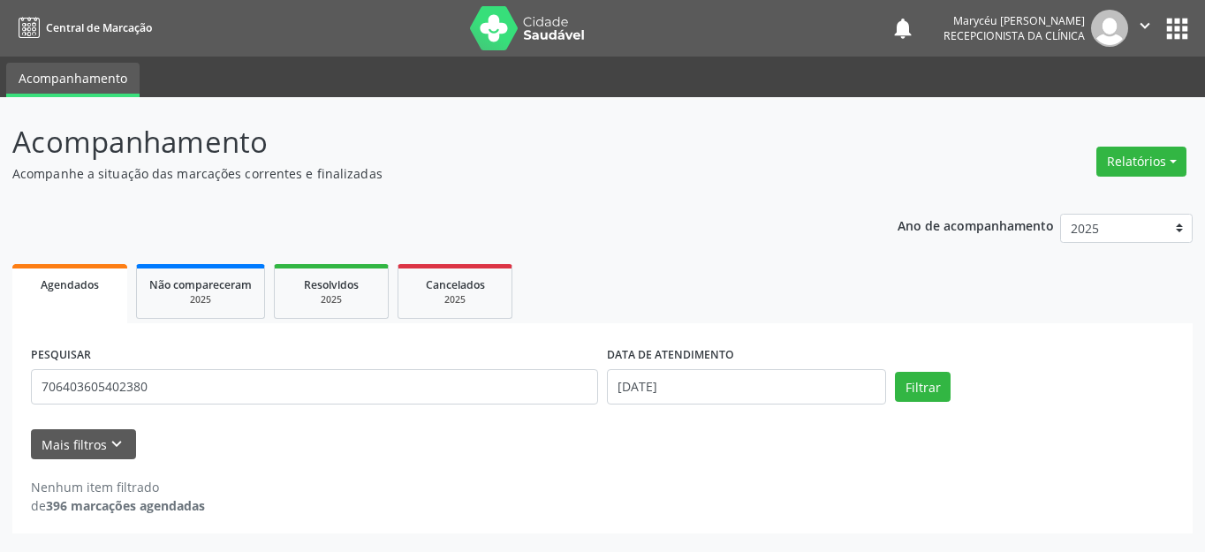
click at [395, 430] on div "Mais filtros keyboard_arrow_down" at bounding box center [602, 444] width 1152 height 31
click at [941, 380] on button "Filtrar" at bounding box center [923, 387] width 56 height 30
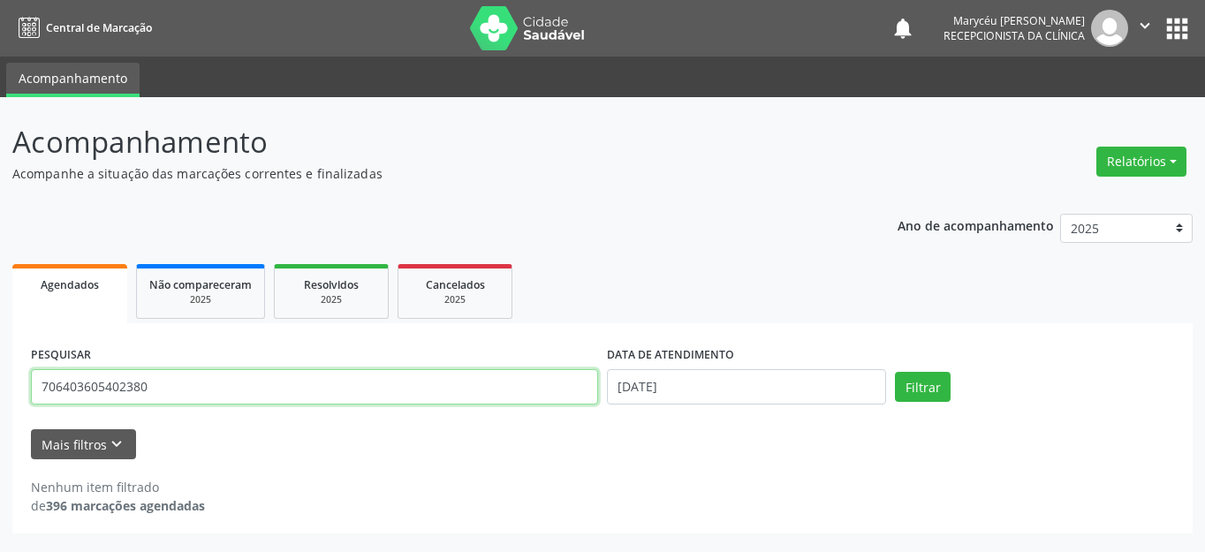
click at [196, 386] on input "706403605402380" at bounding box center [314, 386] width 567 height 35
type input "7"
type input "700208498778622"
click at [895, 372] on button "Filtrar" at bounding box center [923, 387] width 56 height 30
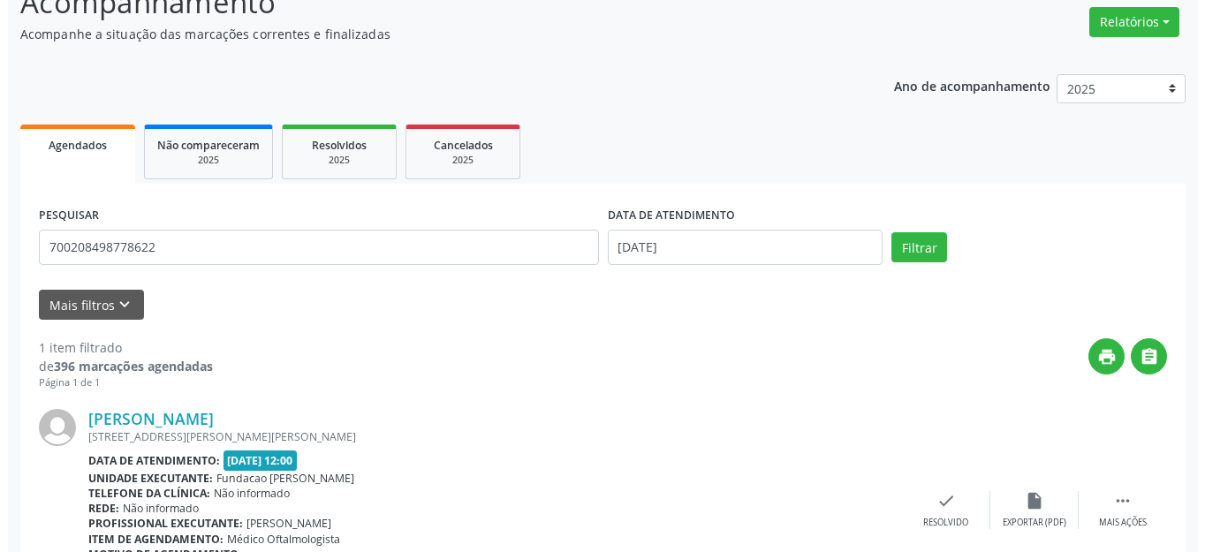
scroll to position [247, 0]
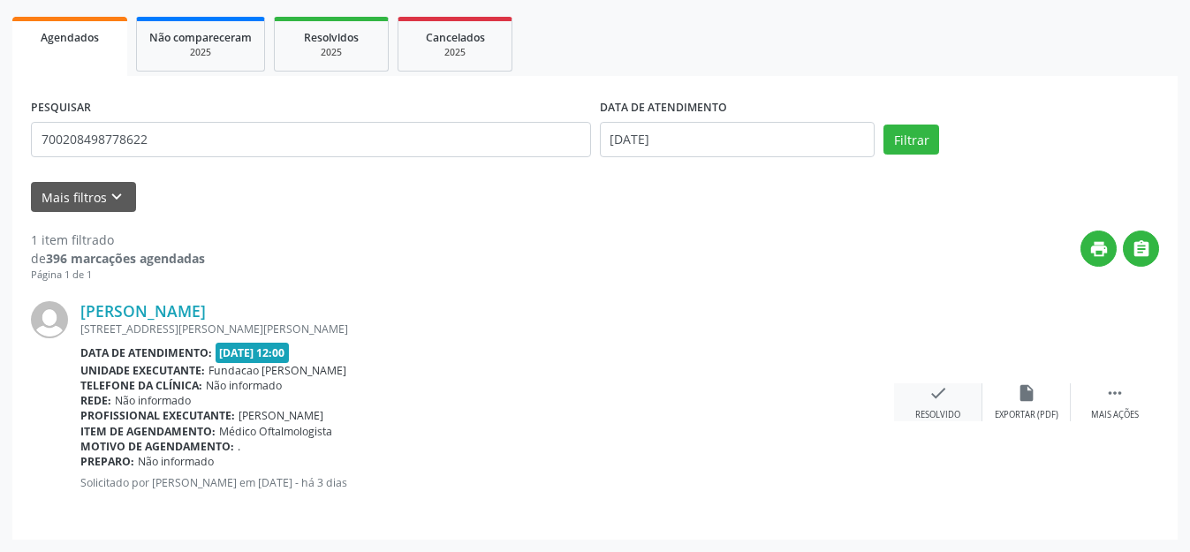
click at [938, 403] on div "check Resolvido" at bounding box center [938, 402] width 88 height 38
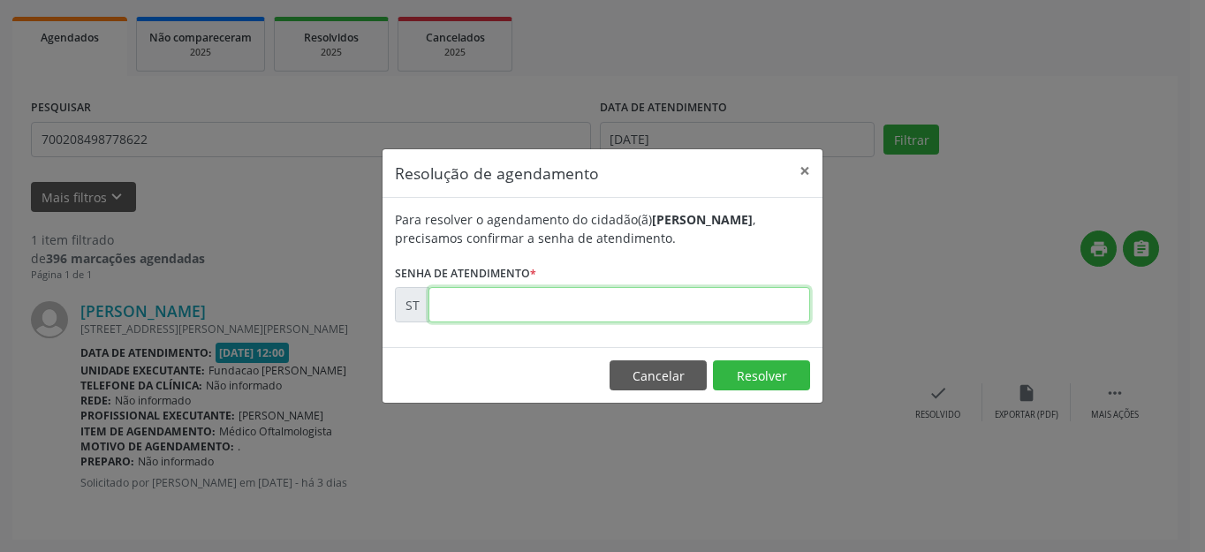
click at [622, 291] on input "text" at bounding box center [618, 304] width 381 height 35
type input "00024984"
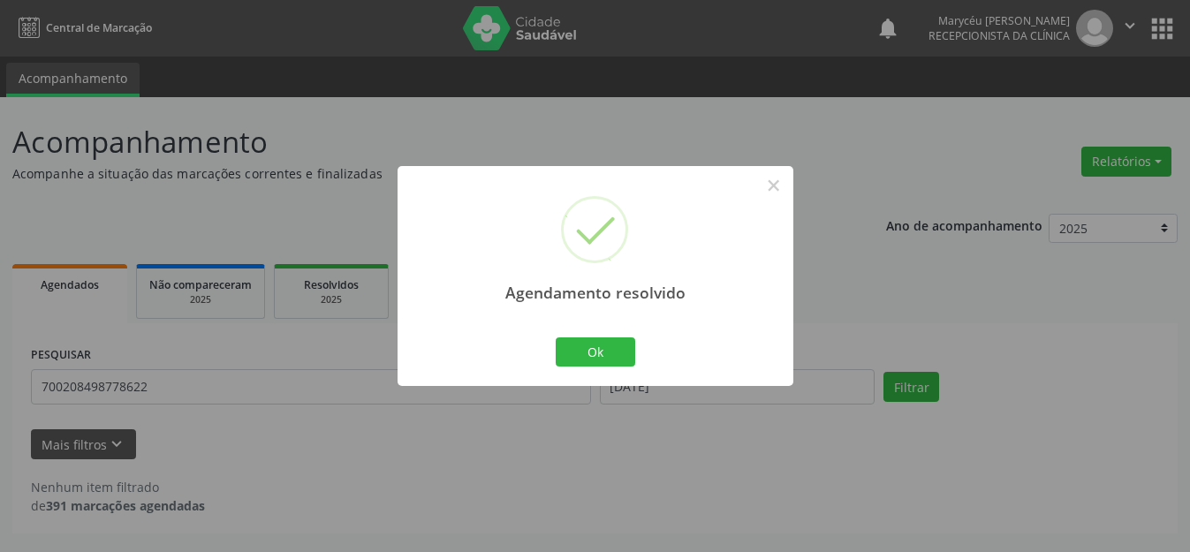
scroll to position [0, 0]
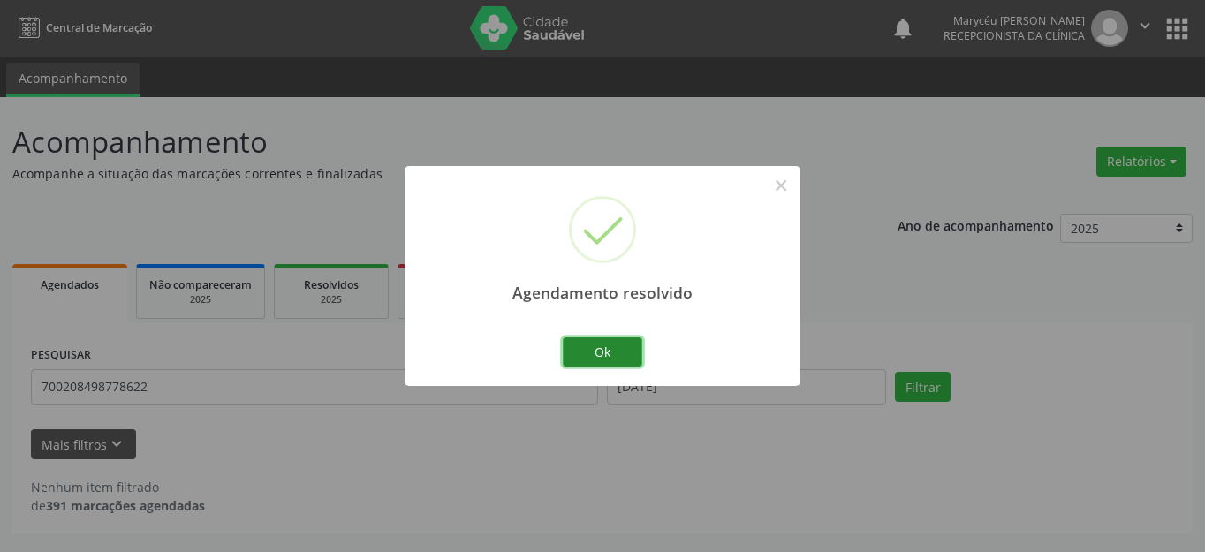
click at [603, 337] on button "Ok" at bounding box center [602, 352] width 79 height 30
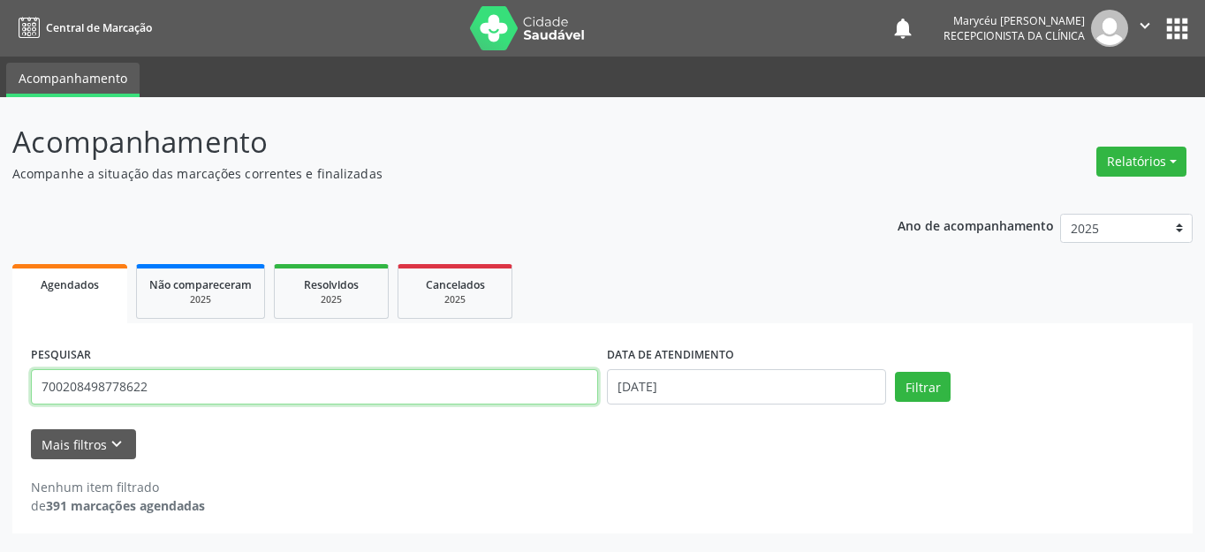
click at [373, 374] on input "700208498778622" at bounding box center [314, 386] width 567 height 35
type input "7"
click at [147, 384] on input "text" at bounding box center [314, 386] width 567 height 35
type input "702100745044492"
click at [895, 372] on button "Filtrar" at bounding box center [923, 387] width 56 height 30
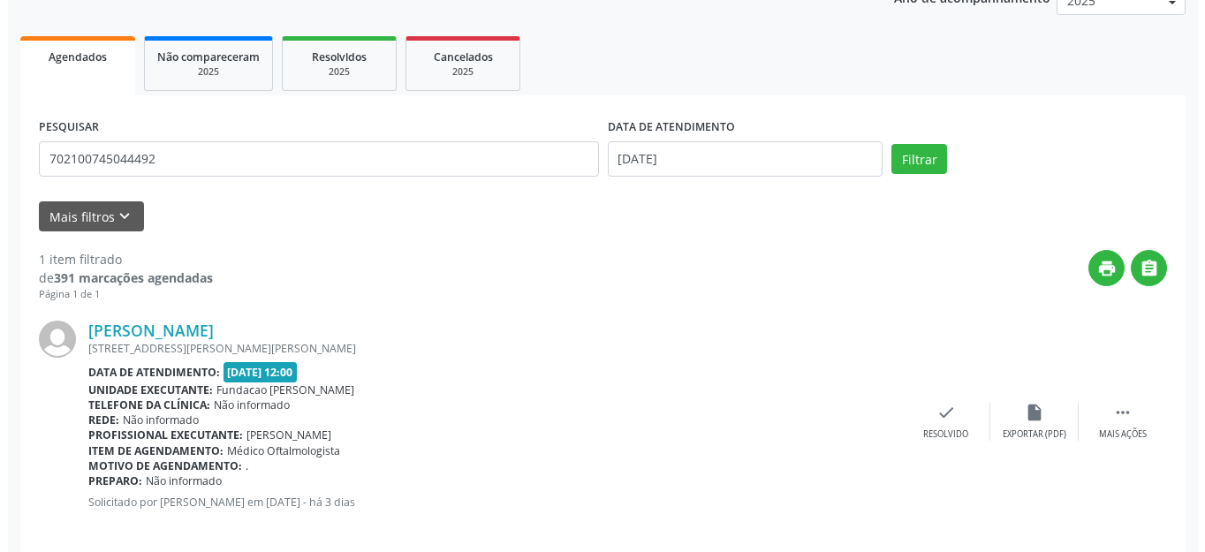
scroll to position [247, 0]
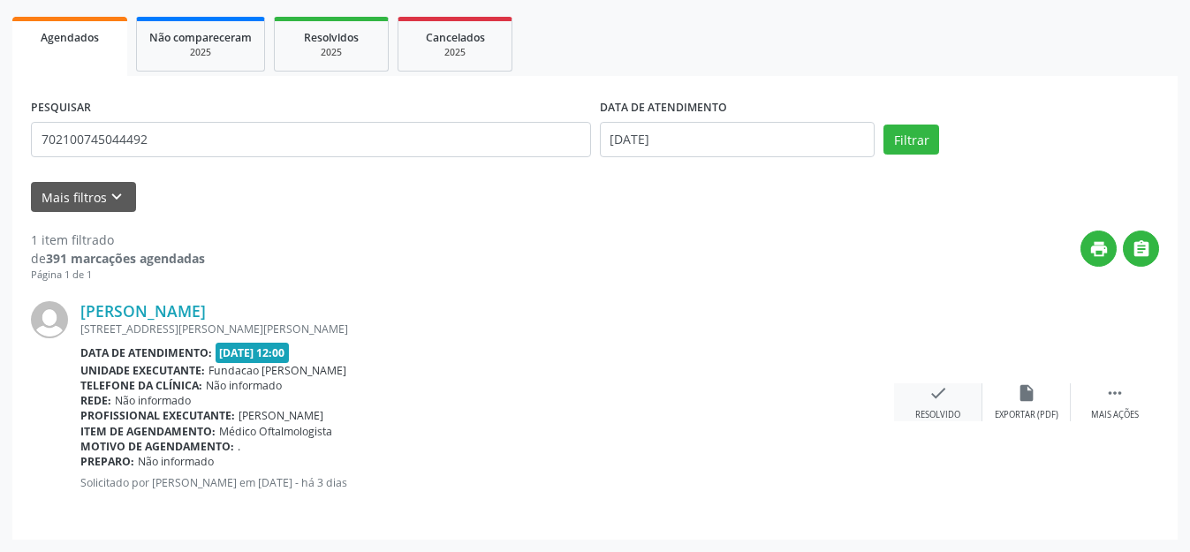
click at [942, 389] on icon "check" at bounding box center [937, 392] width 19 height 19
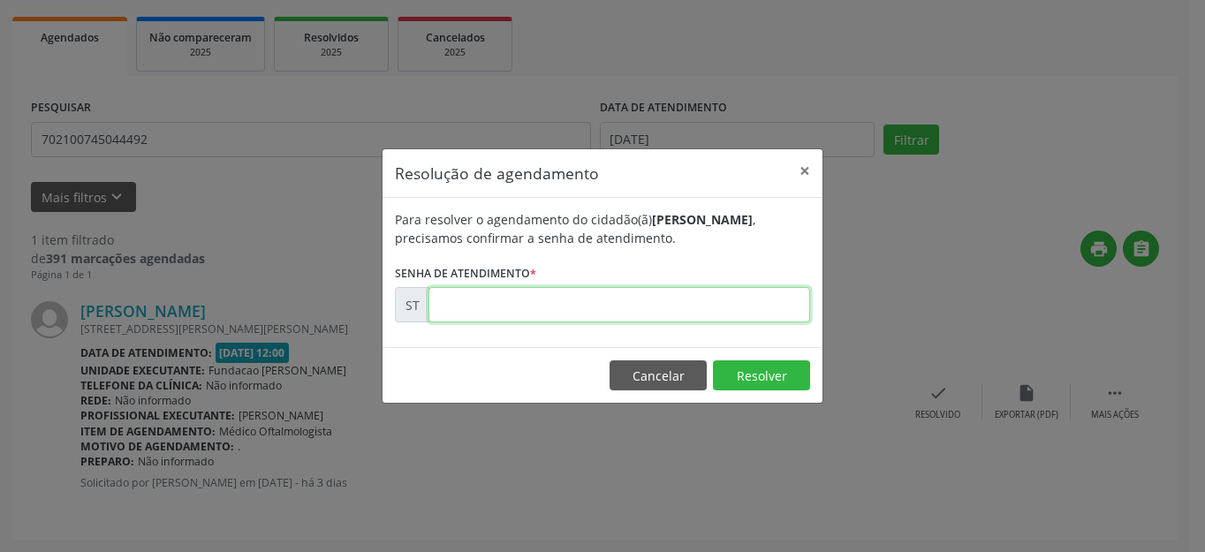
click at [611, 305] on input "text" at bounding box center [618, 304] width 381 height 35
type input "00024982"
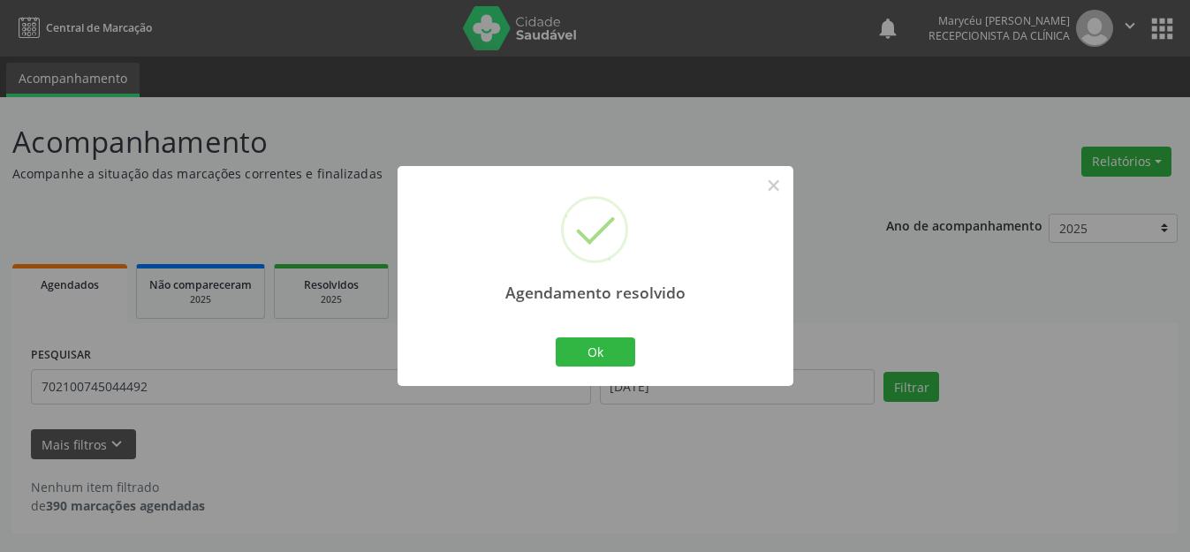
scroll to position [0, 0]
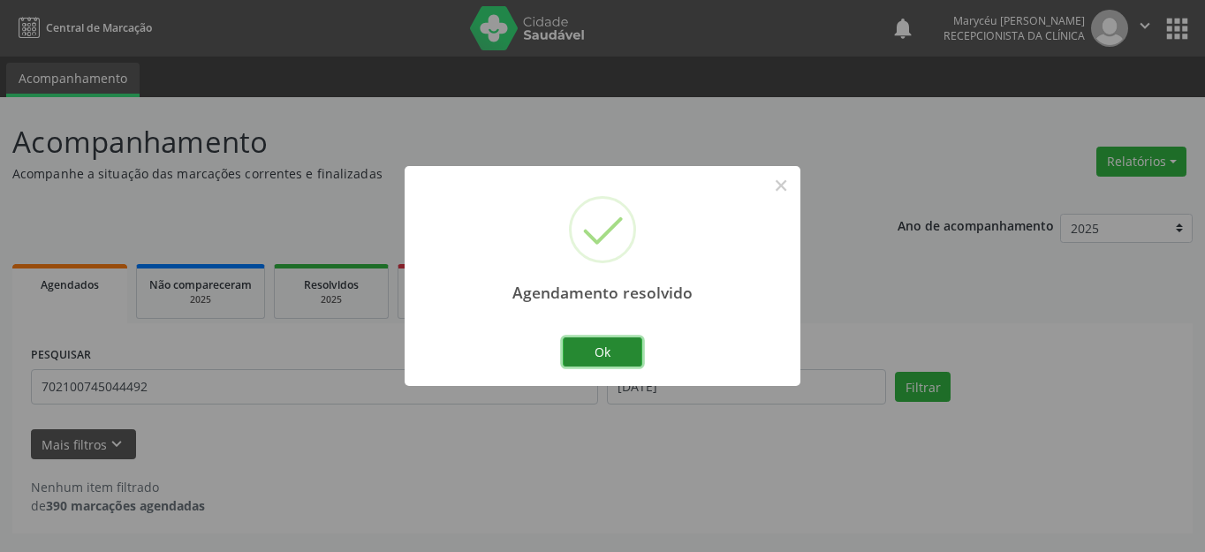
click at [631, 361] on button "Ok" at bounding box center [602, 352] width 79 height 30
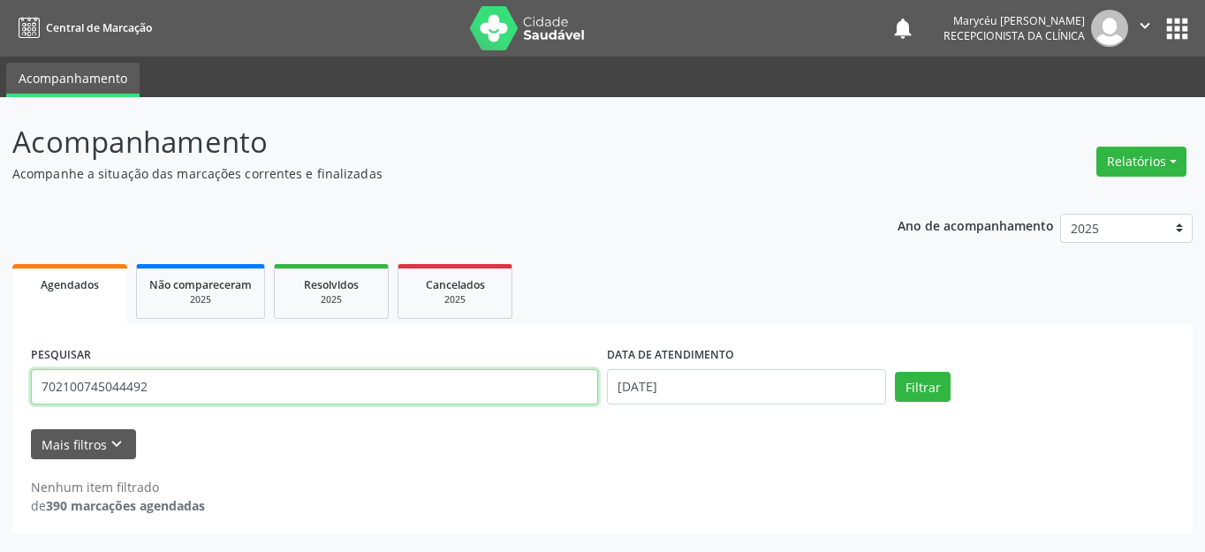
click at [215, 385] on input "702100745044492" at bounding box center [314, 386] width 567 height 35
type input "7"
type input "706809249380921"
click at [895, 372] on button "Filtrar" at bounding box center [923, 387] width 56 height 30
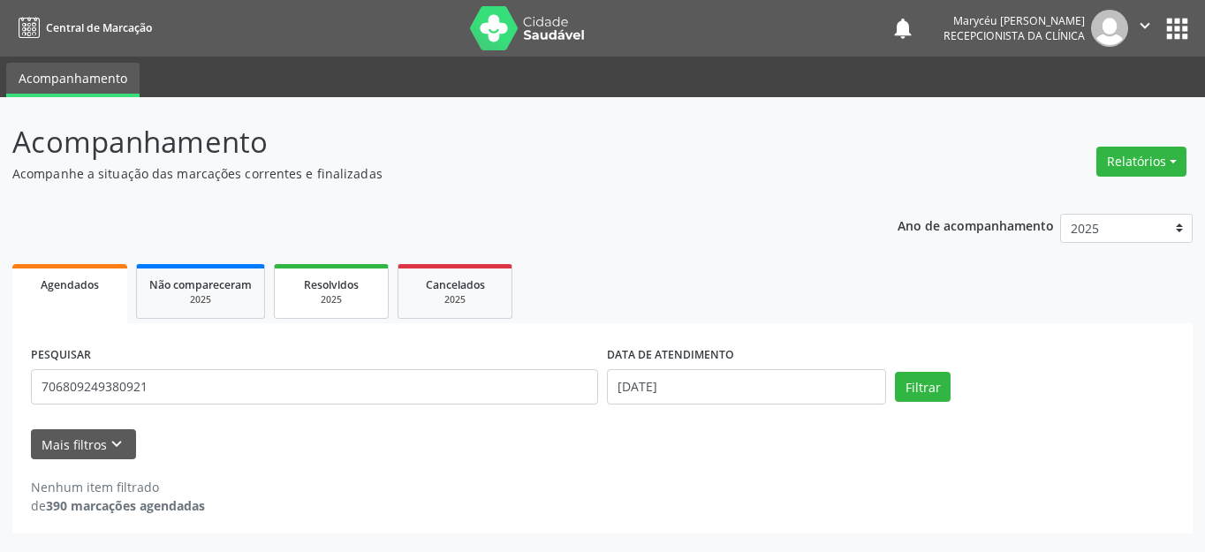
click at [297, 292] on div "Resolvidos" at bounding box center [331, 284] width 88 height 19
click at [340, 290] on span "Resolvidos" at bounding box center [331, 284] width 55 height 15
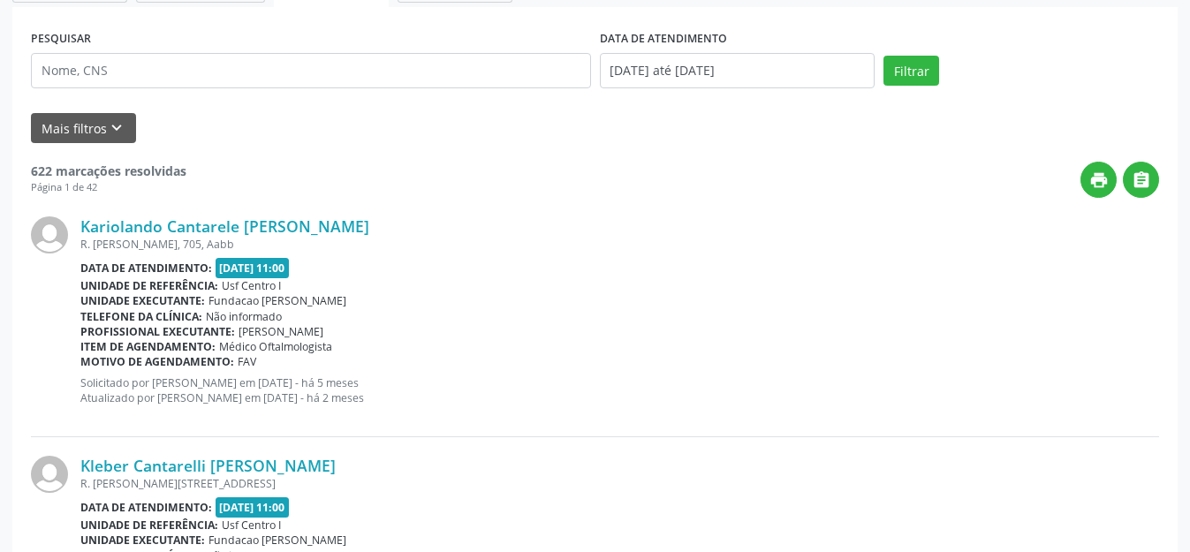
scroll to position [228, 0]
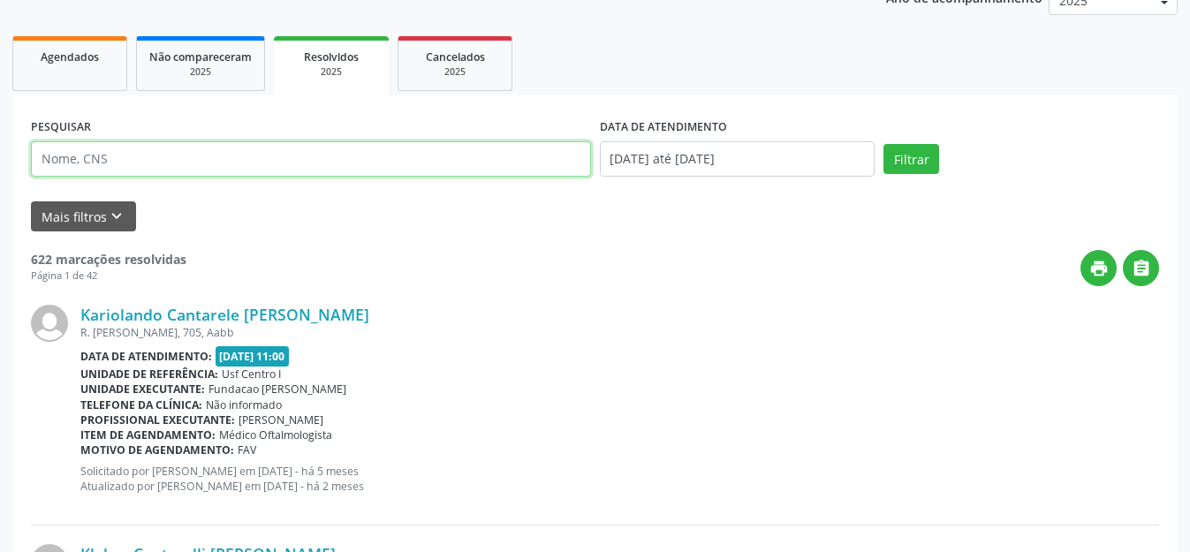
click at [89, 153] on input "text" at bounding box center [311, 158] width 560 height 35
type input "706809249380921"
click at [883, 144] on button "Filtrar" at bounding box center [911, 159] width 56 height 30
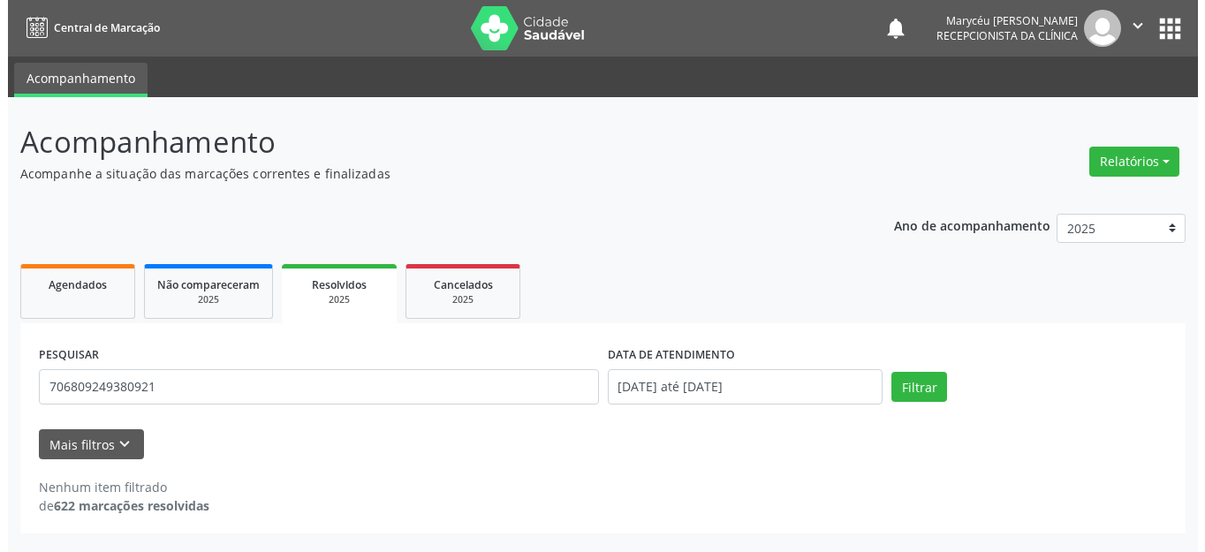
scroll to position [0, 0]
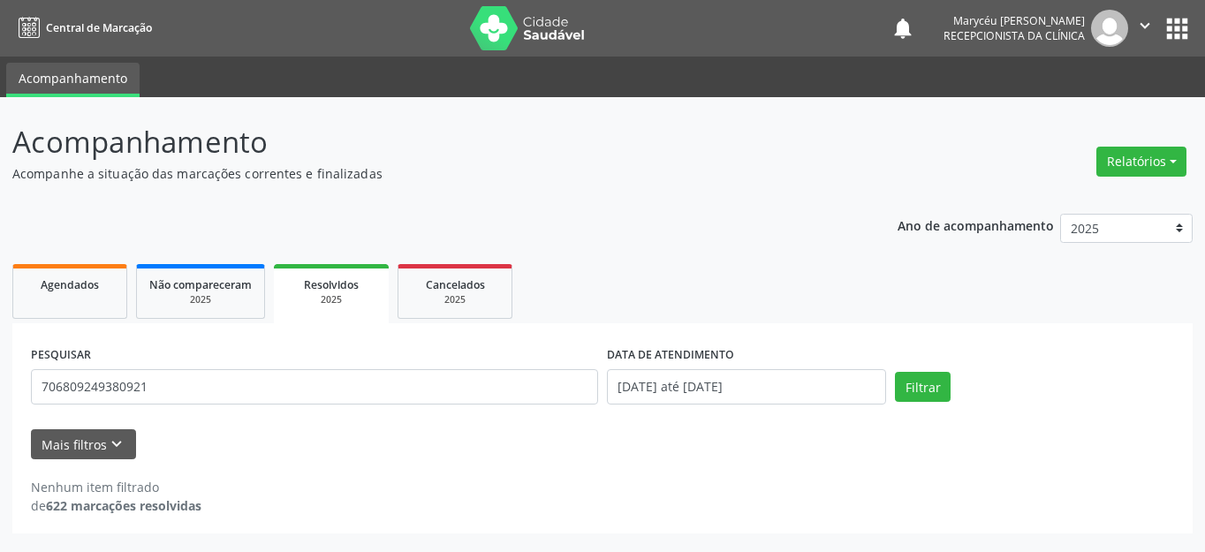
click at [306, 460] on div "Nenhum item filtrado de 622 marcações resolvidas" at bounding box center [602, 487] width 1143 height 56
click at [245, 442] on div "Mais filtros keyboard_arrow_down" at bounding box center [602, 444] width 1152 height 31
click at [611, 432] on div "Mais filtros keyboard_arrow_down" at bounding box center [602, 444] width 1152 height 31
